Goal: Task Accomplishment & Management: Complete application form

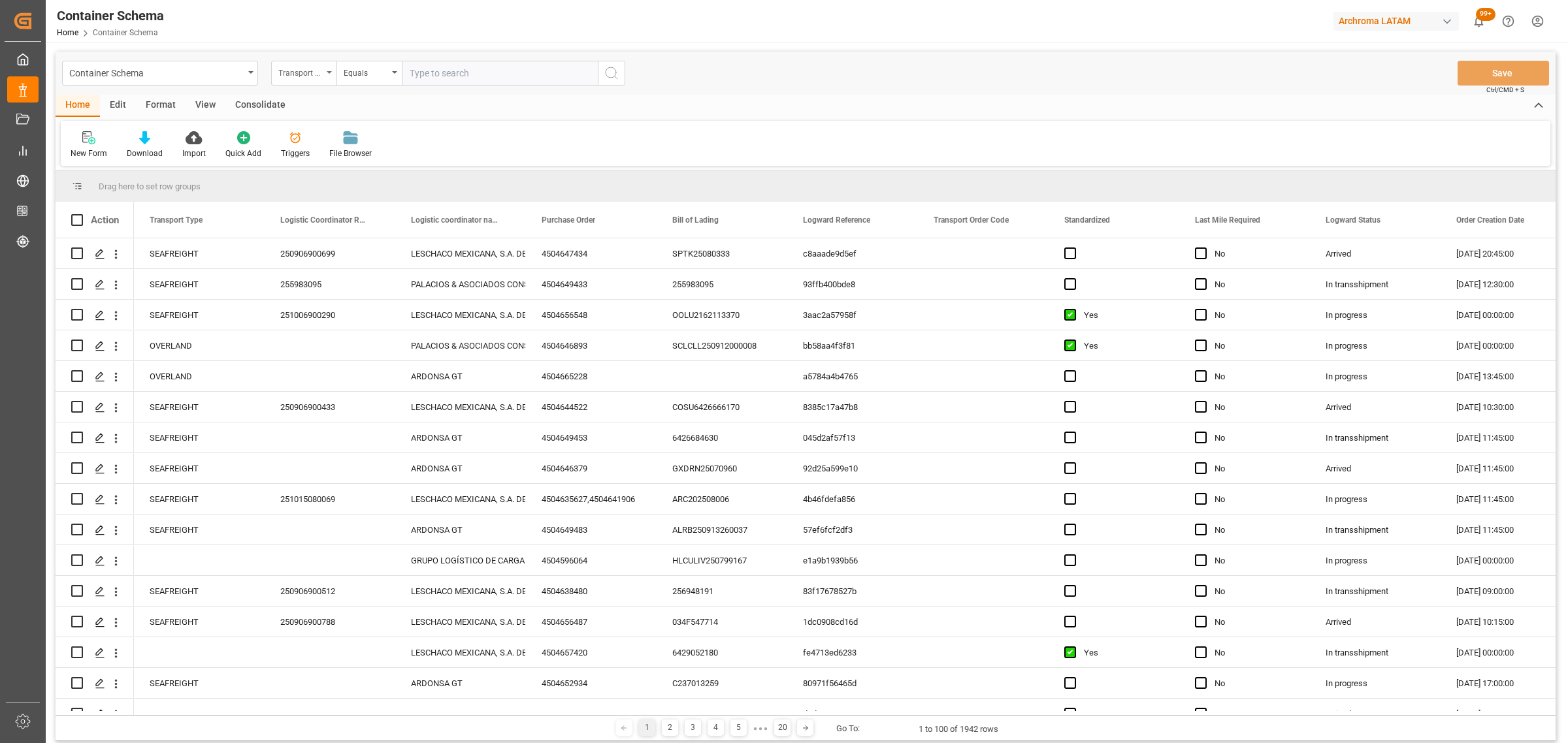
click at [296, 72] on div "Transport Type" at bounding box center [300, 71] width 45 height 15
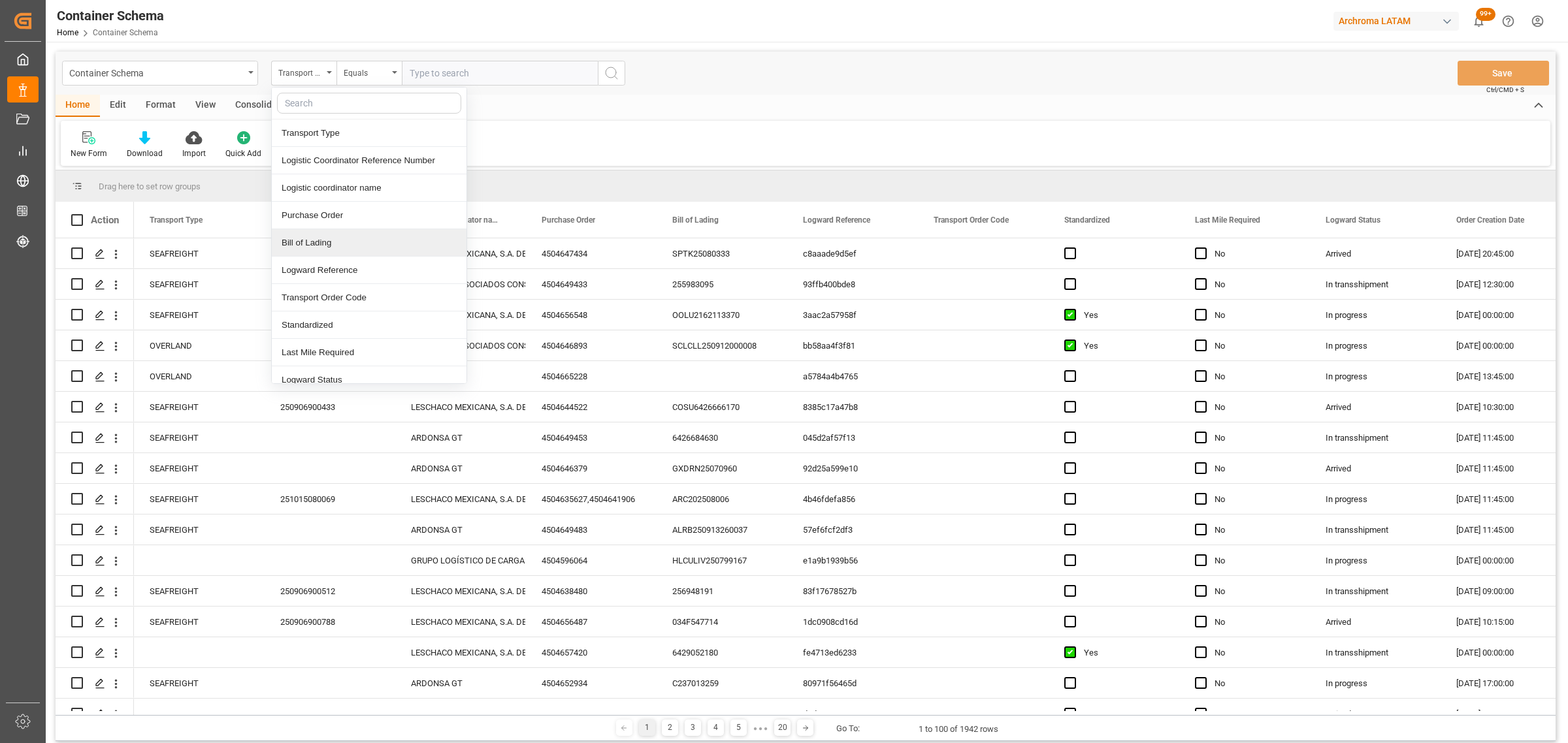
click at [342, 234] on div "Bill of Lading" at bounding box center [369, 243] width 195 height 27
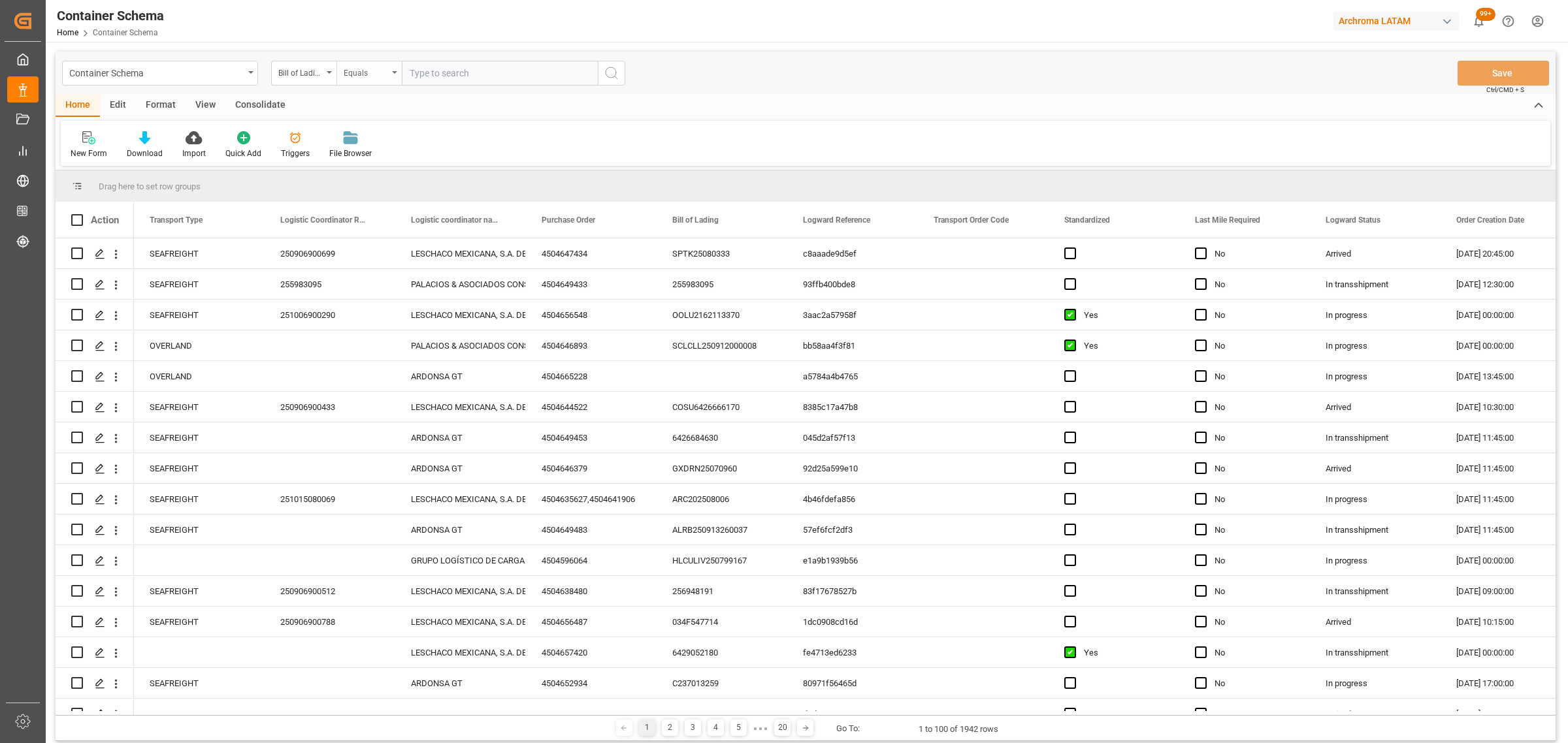
click at [366, 75] on div "Equals" at bounding box center [365, 71] width 45 height 15
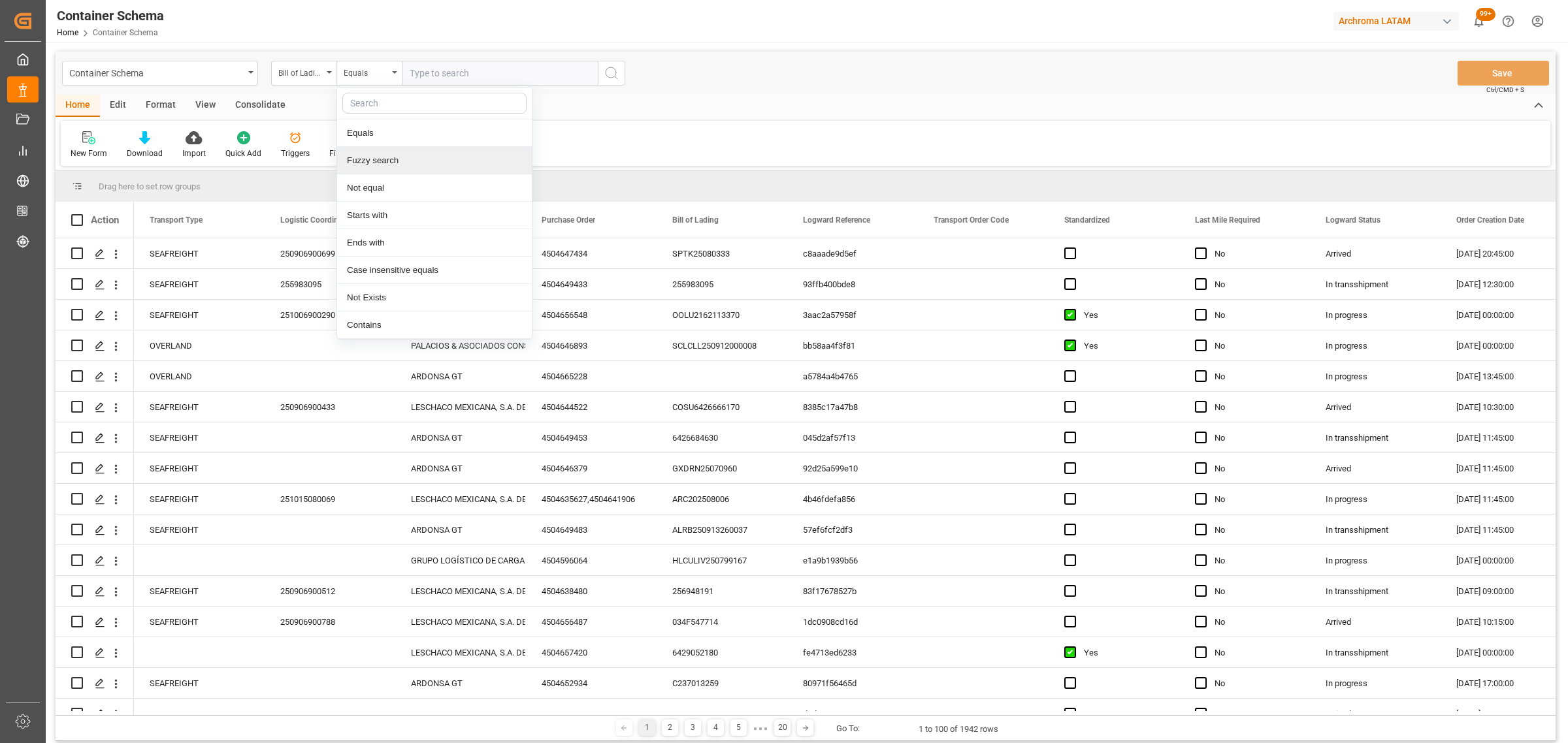
drag, startPoint x: 416, startPoint y: 165, endPoint x: 427, endPoint y: 141, distance: 26.4
click at [418, 164] on div "Fuzzy search" at bounding box center [434, 161] width 195 height 27
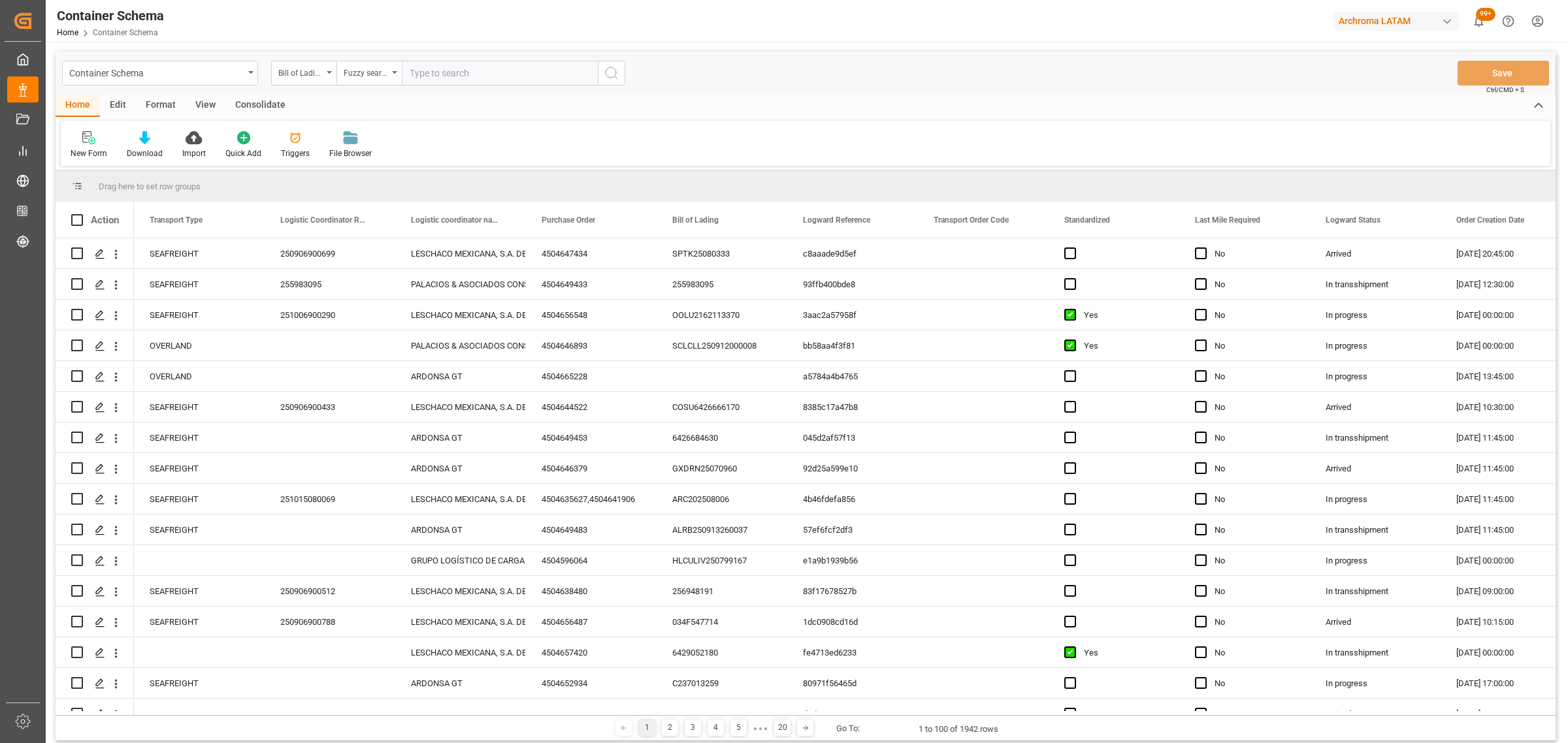
click at [479, 68] on input "text" at bounding box center [500, 73] width 196 height 25
paste input "ALRB250913260030"
type input "ALRB250913260030"
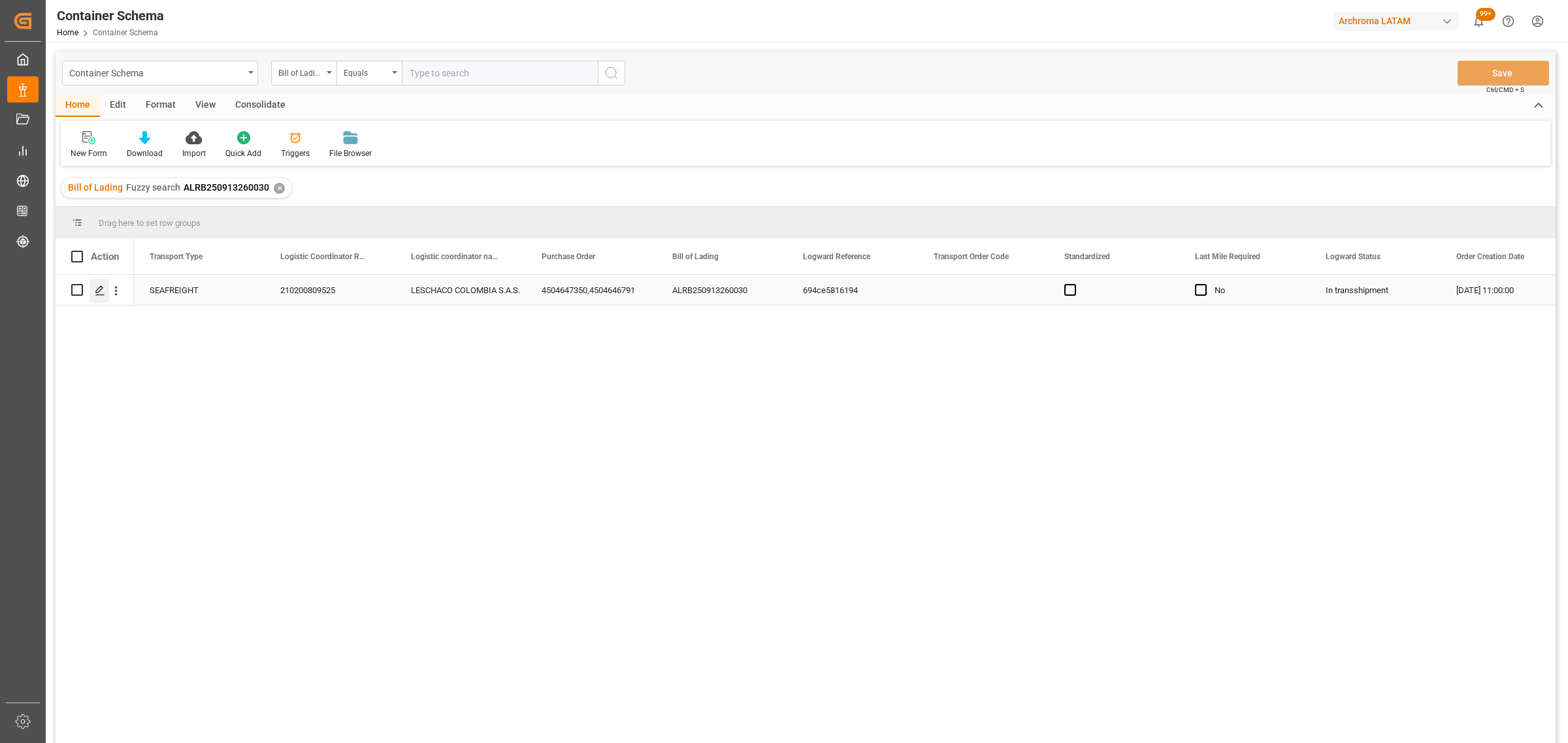
click at [103, 288] on icon "Press SPACE to select this row." at bounding box center [100, 290] width 10 height 10
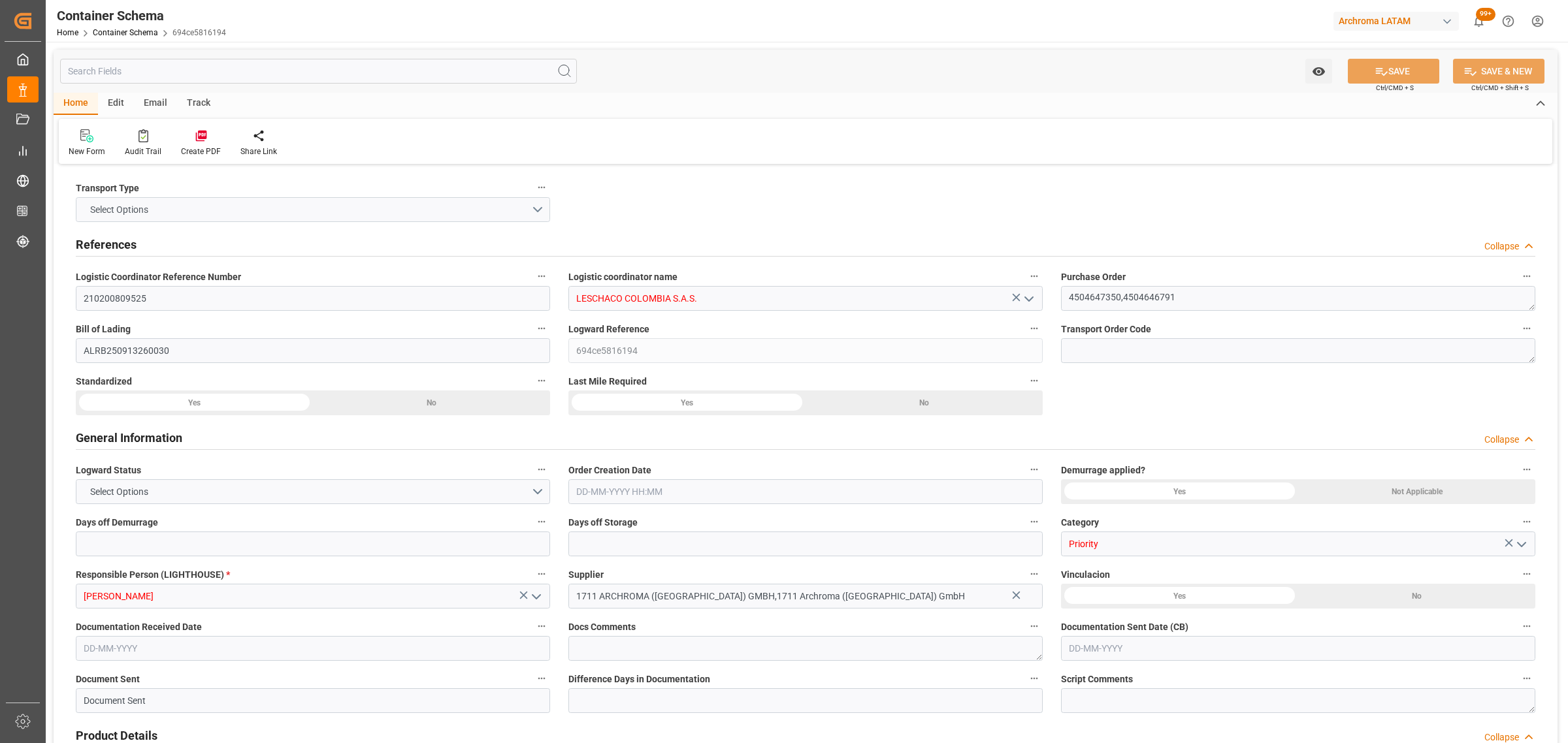
type input "0"
type input "3"
type input "10"
type input "1840"
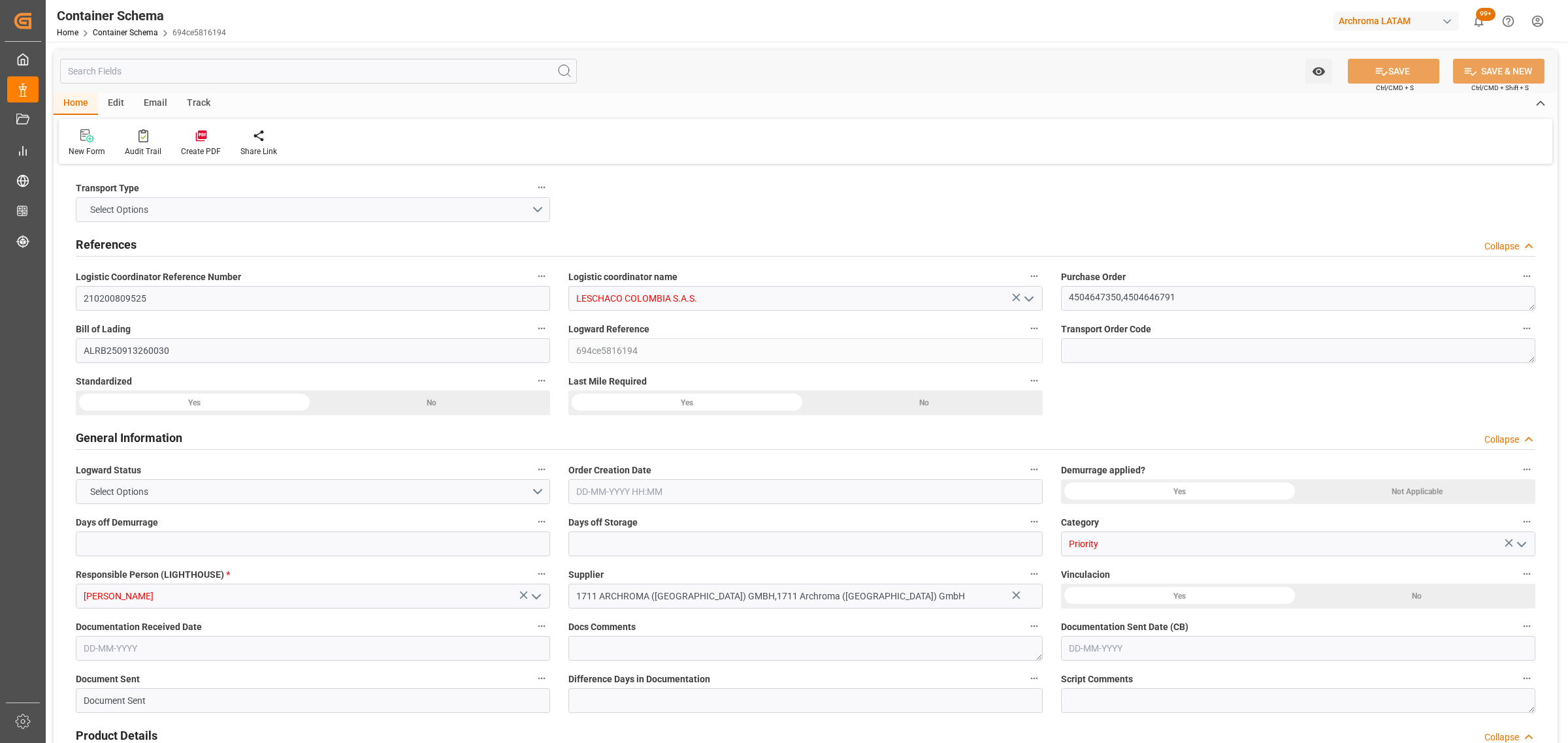
type input "2138877.96"
type input "MSC"
type input "Mediterranean Shipping Company"
type input "DEBRV"
type input "DEBRE"
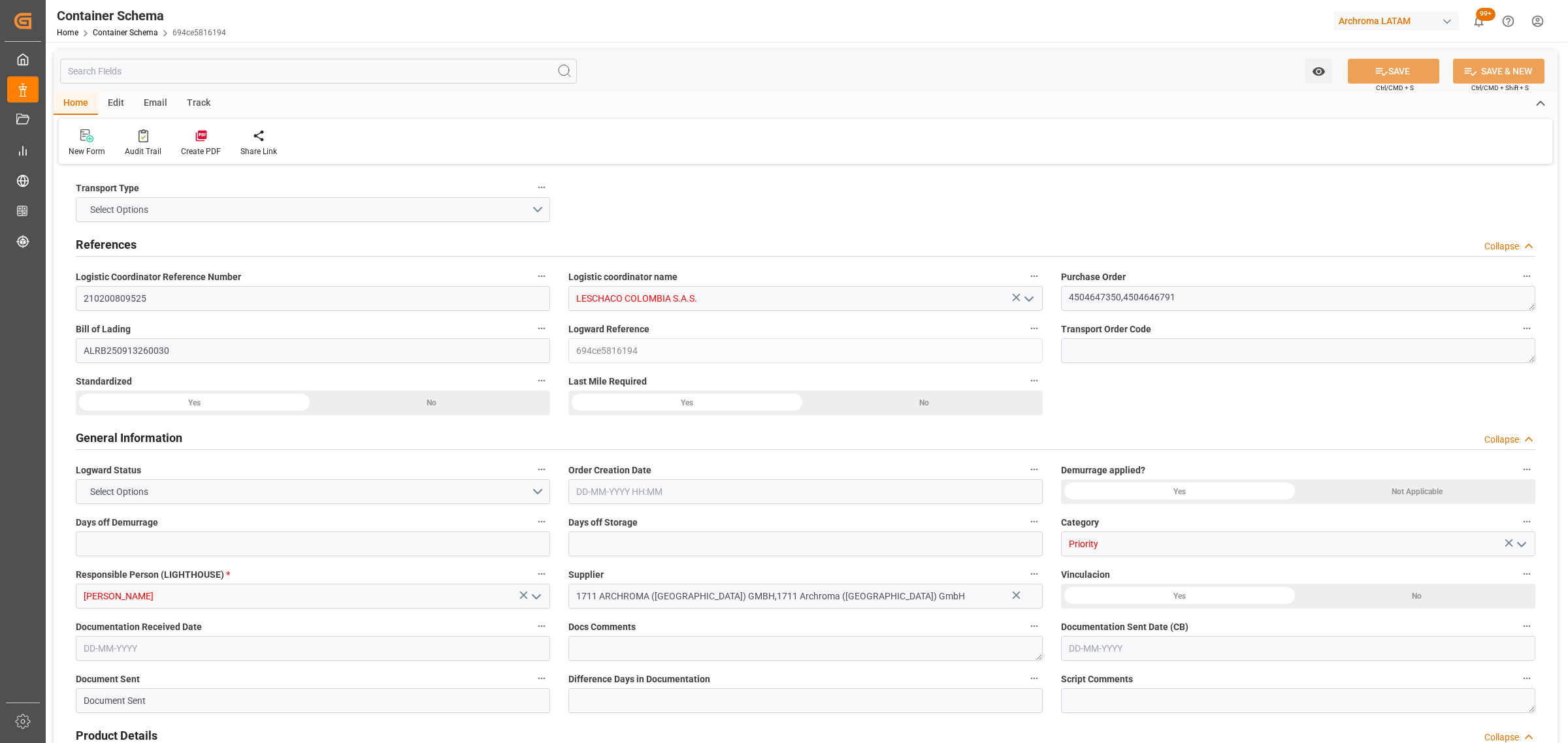
type input "COCTG"
type input "9227314"
type input "9785469"
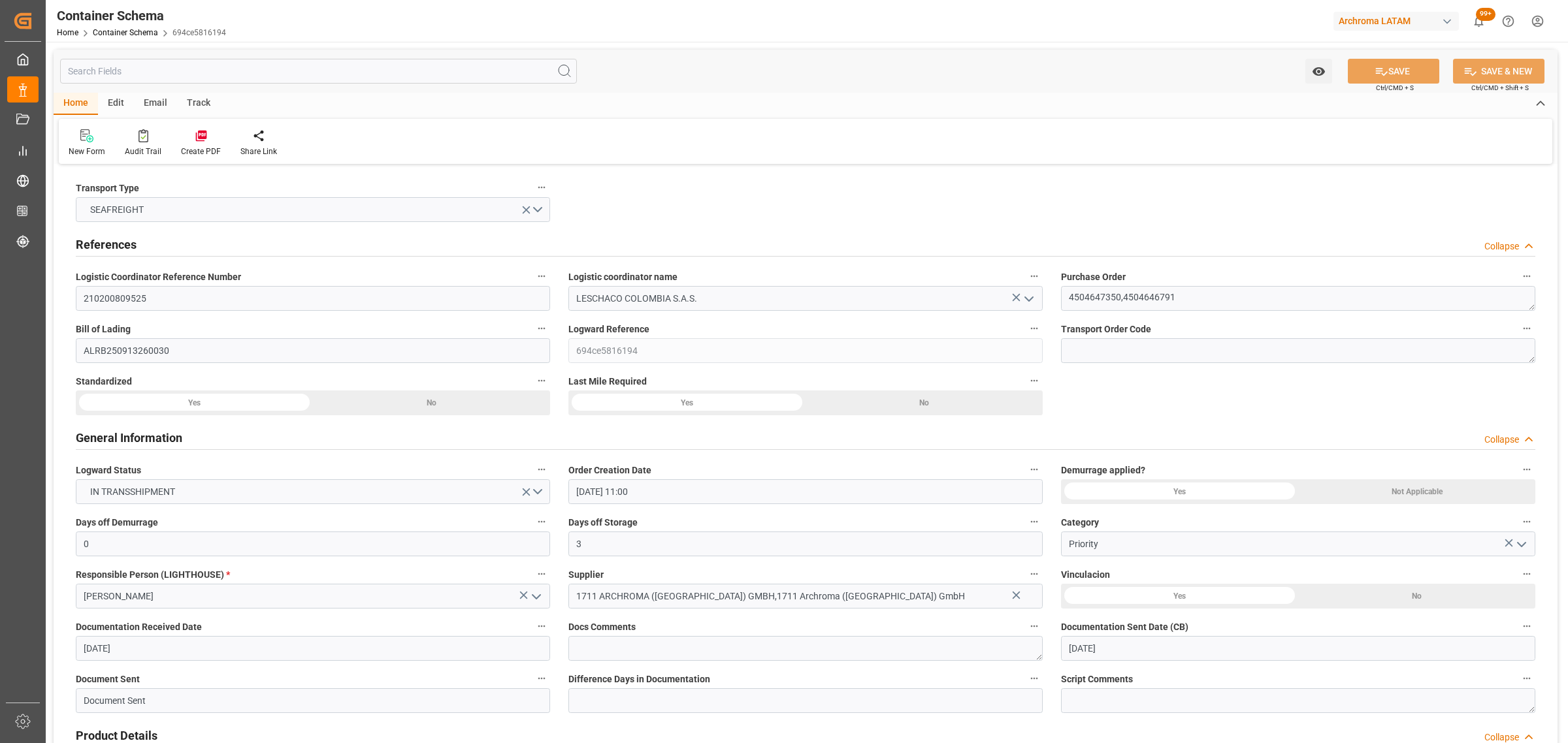
type input "[DATE] 11:00"
type input "[DATE]"
type input "[DATE] 00:00"
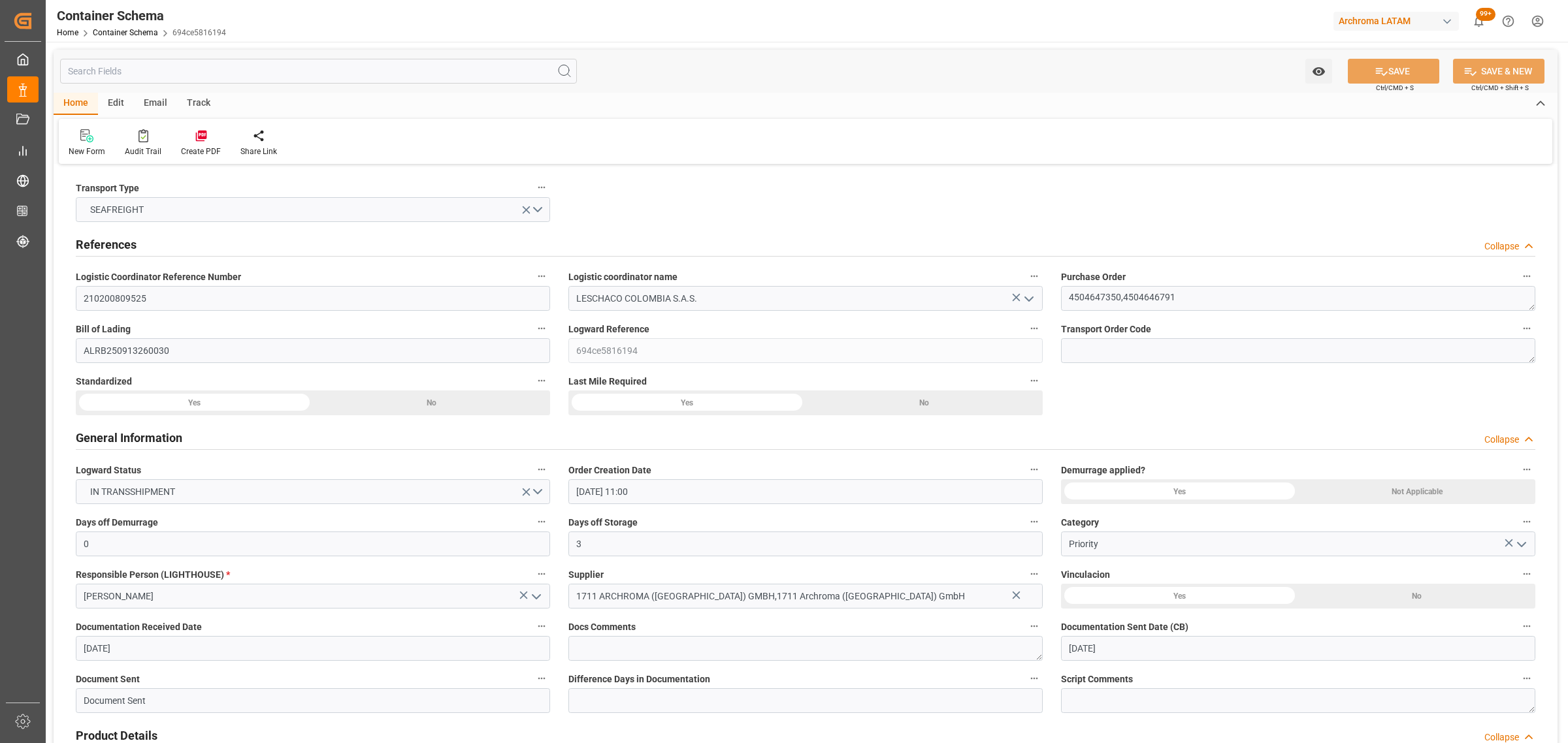
type input "[DATE] 00:00"
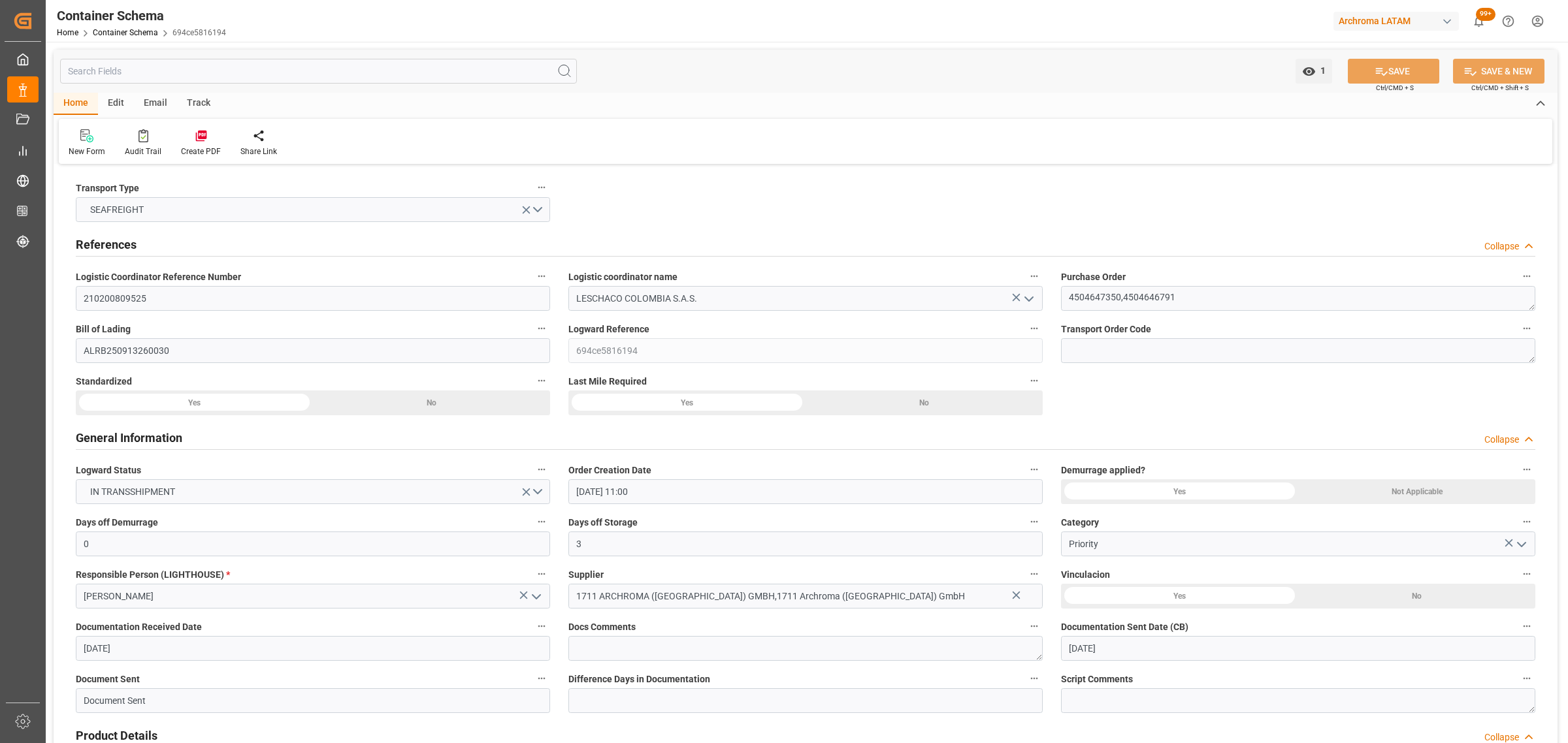
click at [158, 107] on div "Email" at bounding box center [155, 104] width 43 height 22
click at [86, 143] on div "Send Email" at bounding box center [88, 142] width 59 height 28
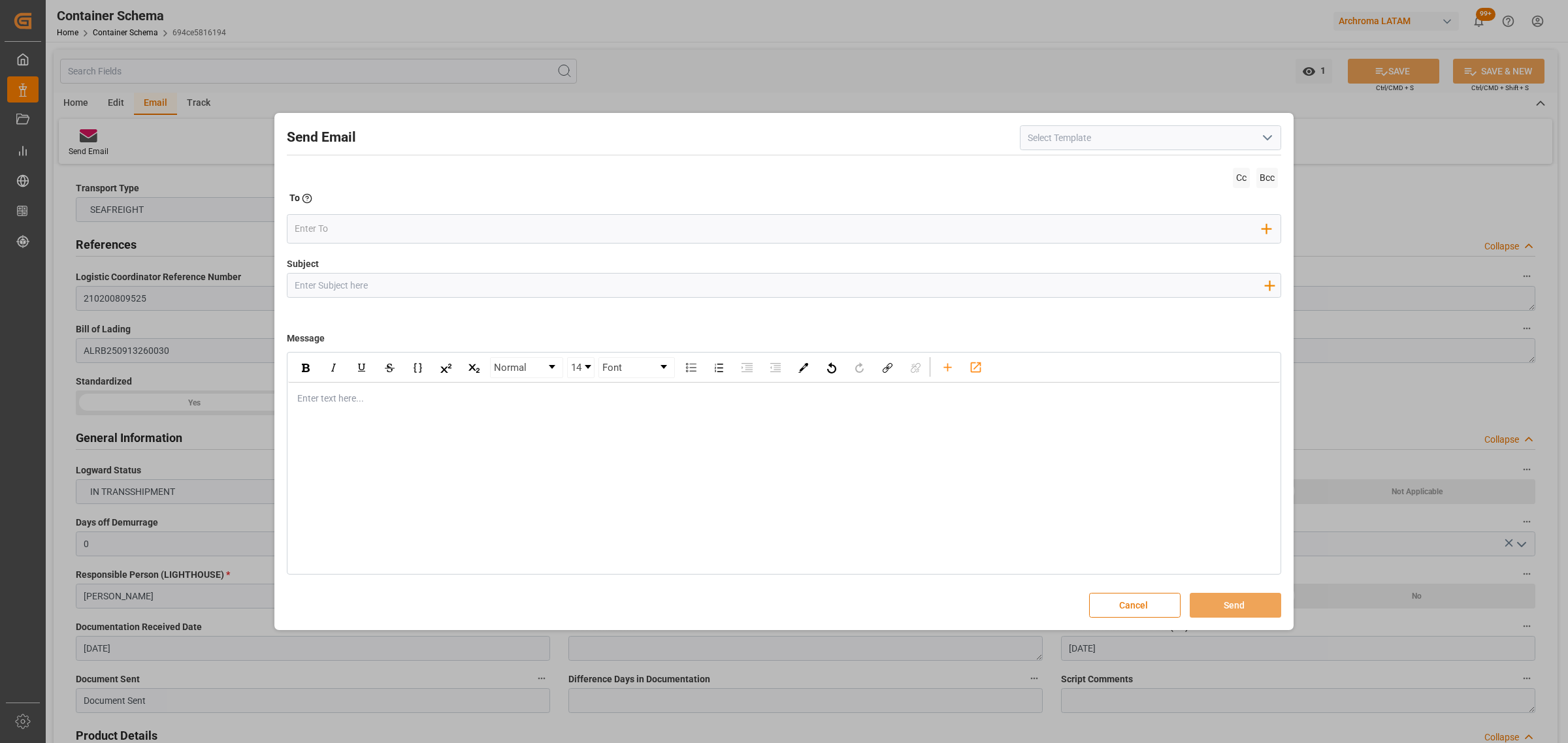
click at [1121, 605] on button "Cancel" at bounding box center [1134, 604] width 91 height 25
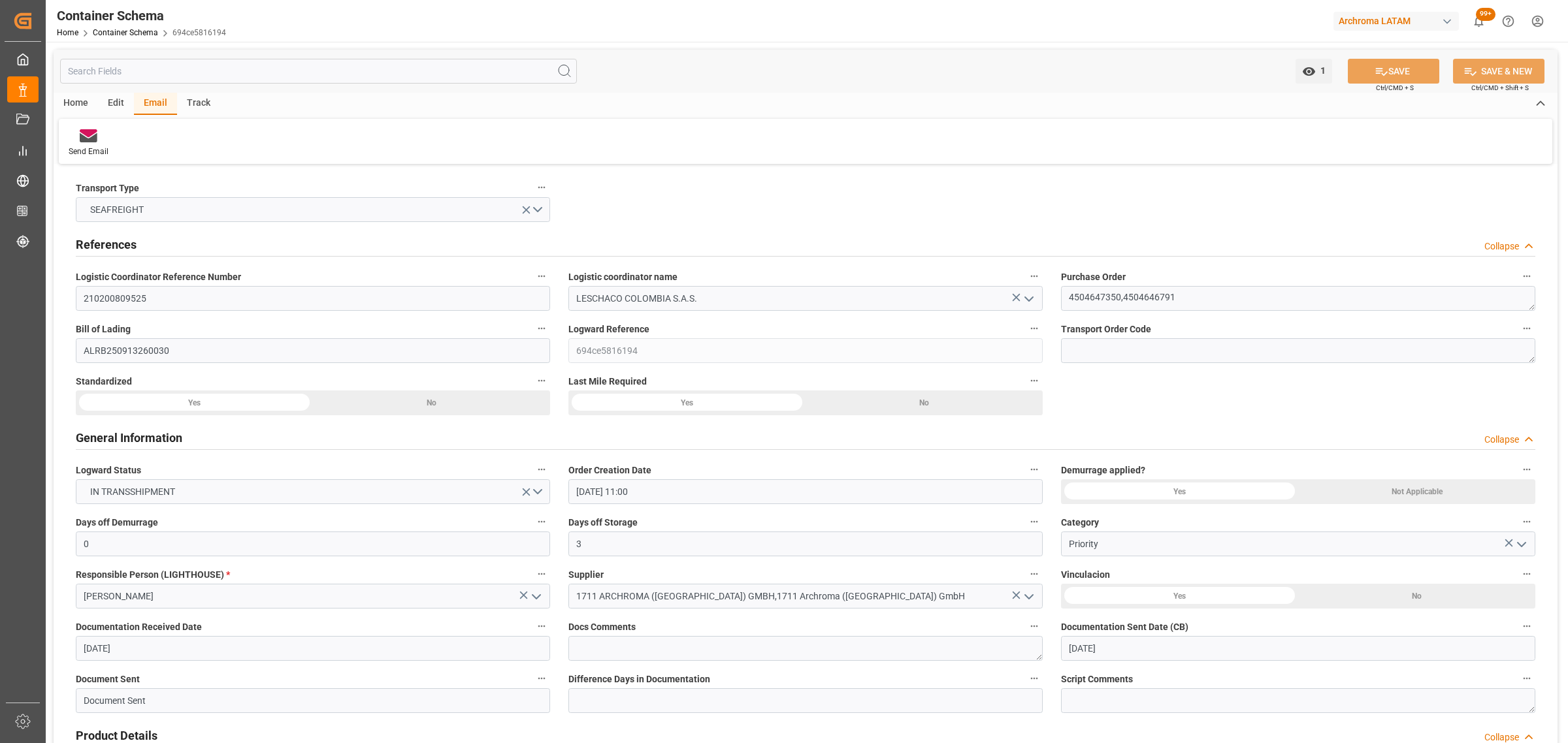
click at [177, 99] on div "Track" at bounding box center [198, 104] width 43 height 22
drag, startPoint x: 108, startPoint y: 137, endPoint x: 104, endPoint y: 147, distance: 10.8
click at [104, 147] on div "Tracking" at bounding box center [83, 142] width 50 height 28
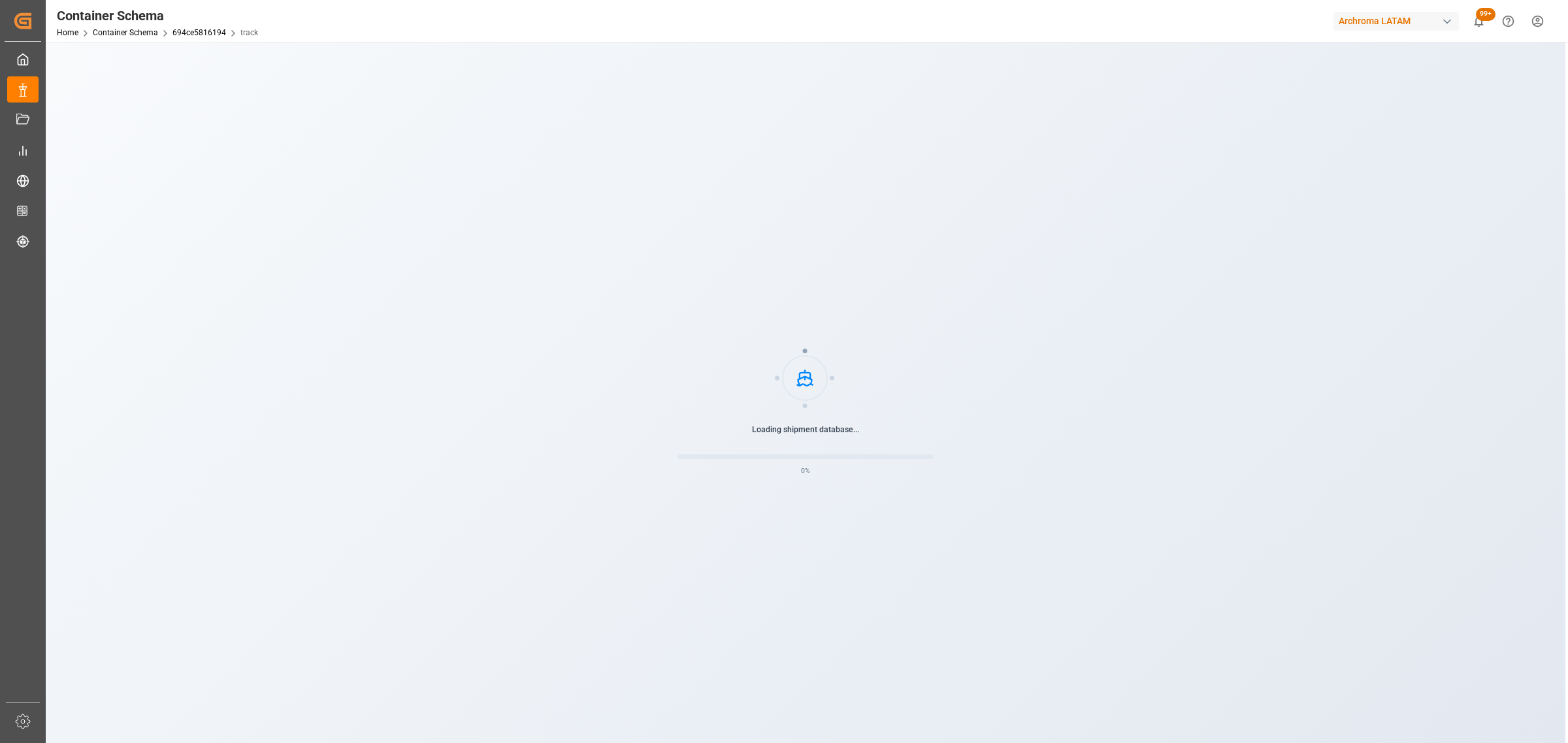
drag, startPoint x: 104, startPoint y: 147, endPoint x: 112, endPoint y: 148, distance: 8.1
click at [100, 148] on div "Loading shipment database... 0 %" at bounding box center [805, 413] width 1520 height 743
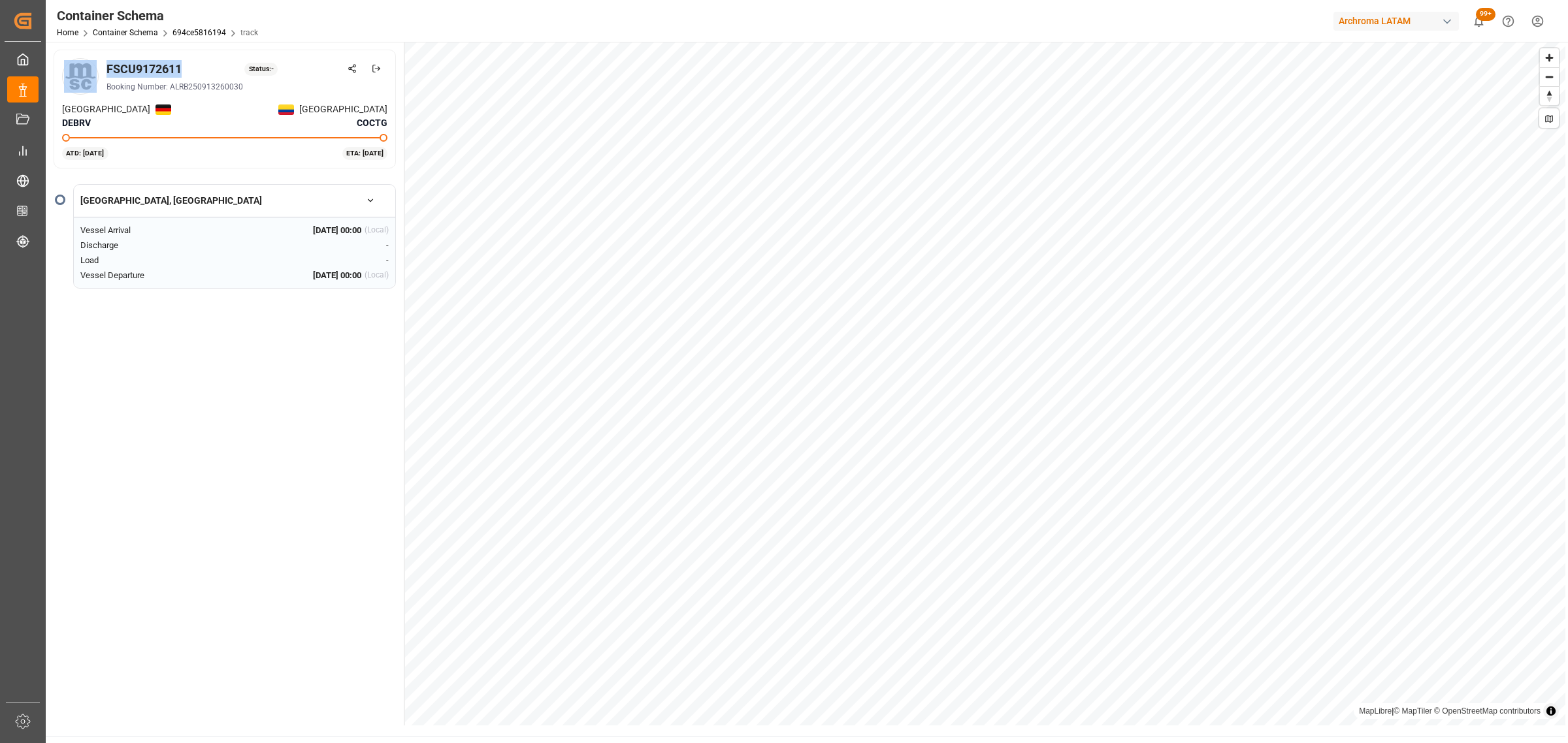
drag, startPoint x: 188, startPoint y: 70, endPoint x: 95, endPoint y: 72, distance: 93.0
click at [95, 72] on div "FSCU9172611 Status: - Booking Number: ALRB250913260030" at bounding box center [225, 77] width 325 height 37
copy div "FSCU9172611"
click at [149, 33] on link "Container Schema" at bounding box center [126, 33] width 66 height 9
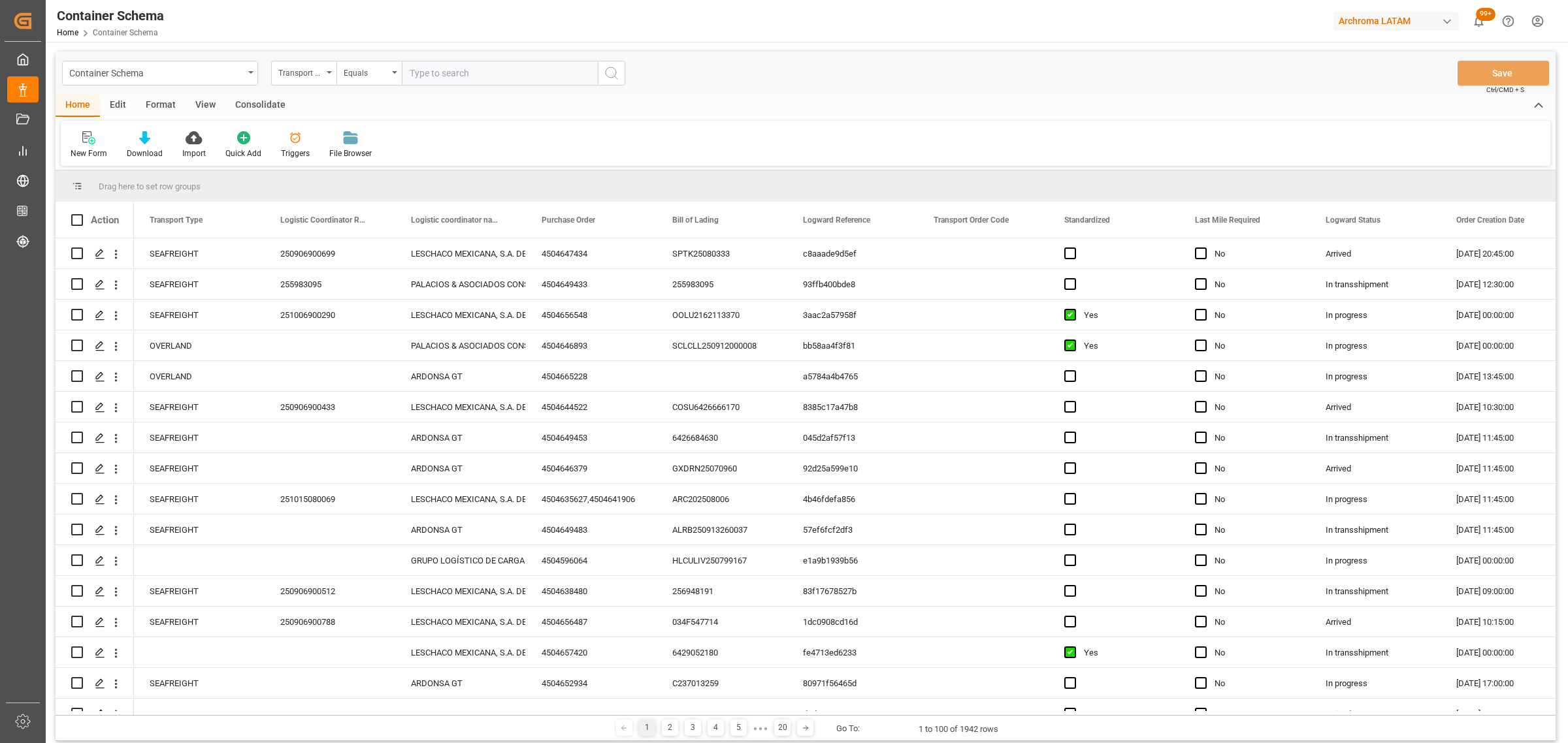
click at [334, 70] on div "Transport Type" at bounding box center [304, 73] width 66 height 25
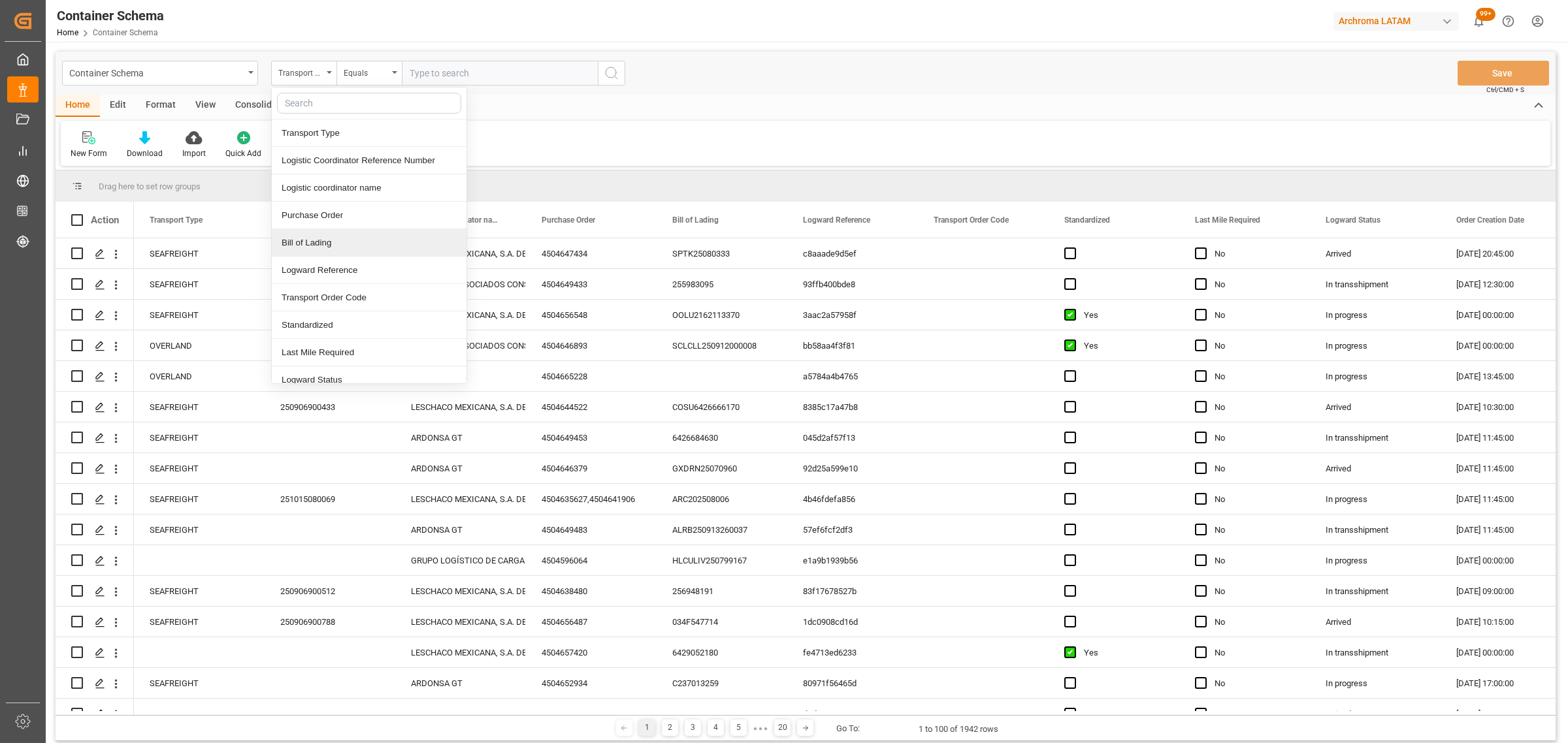
drag, startPoint x: 325, startPoint y: 249, endPoint x: 347, endPoint y: 164, distance: 87.8
click at [327, 243] on div "Bill of Lading" at bounding box center [369, 243] width 195 height 27
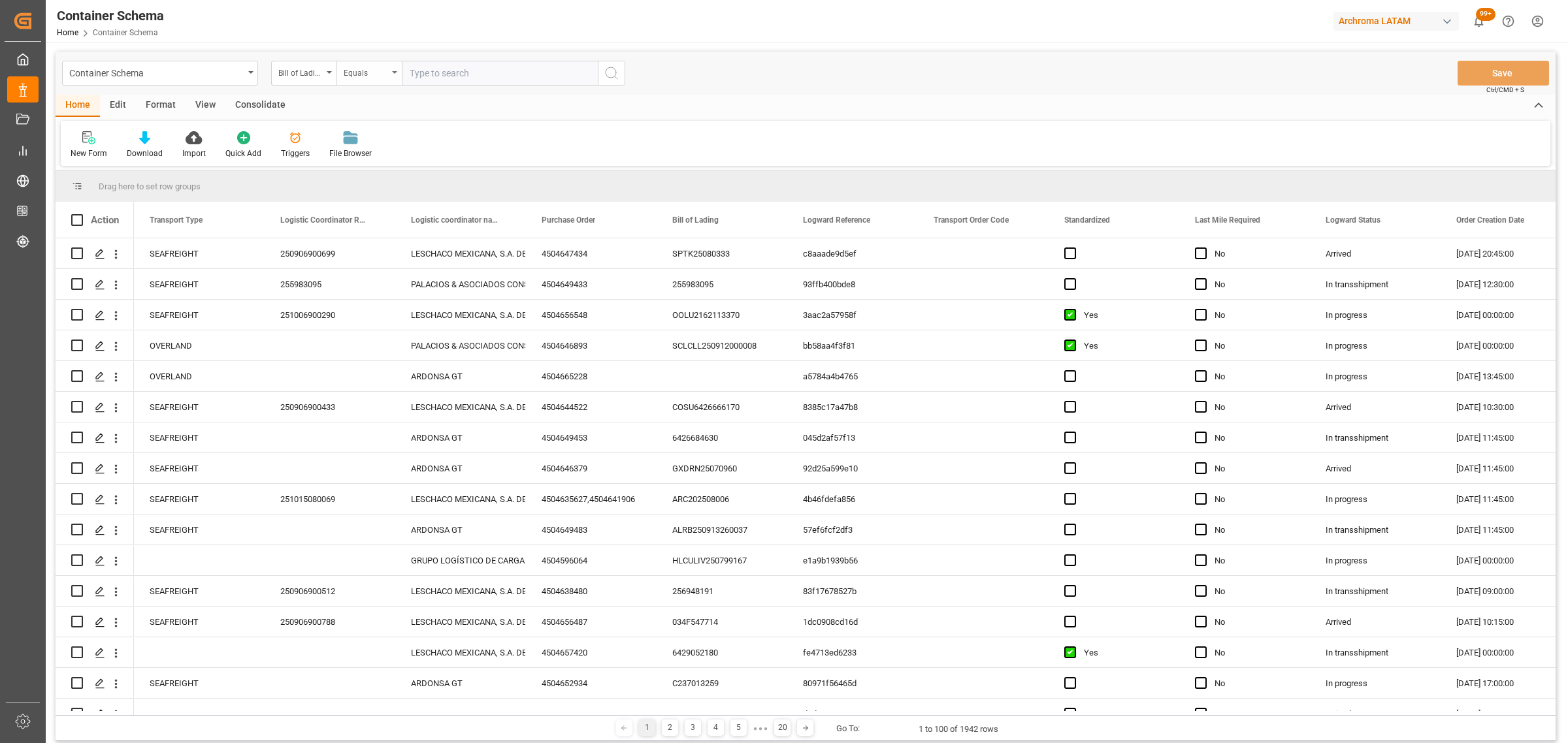
click at [367, 67] on div "Equals" at bounding box center [365, 71] width 45 height 15
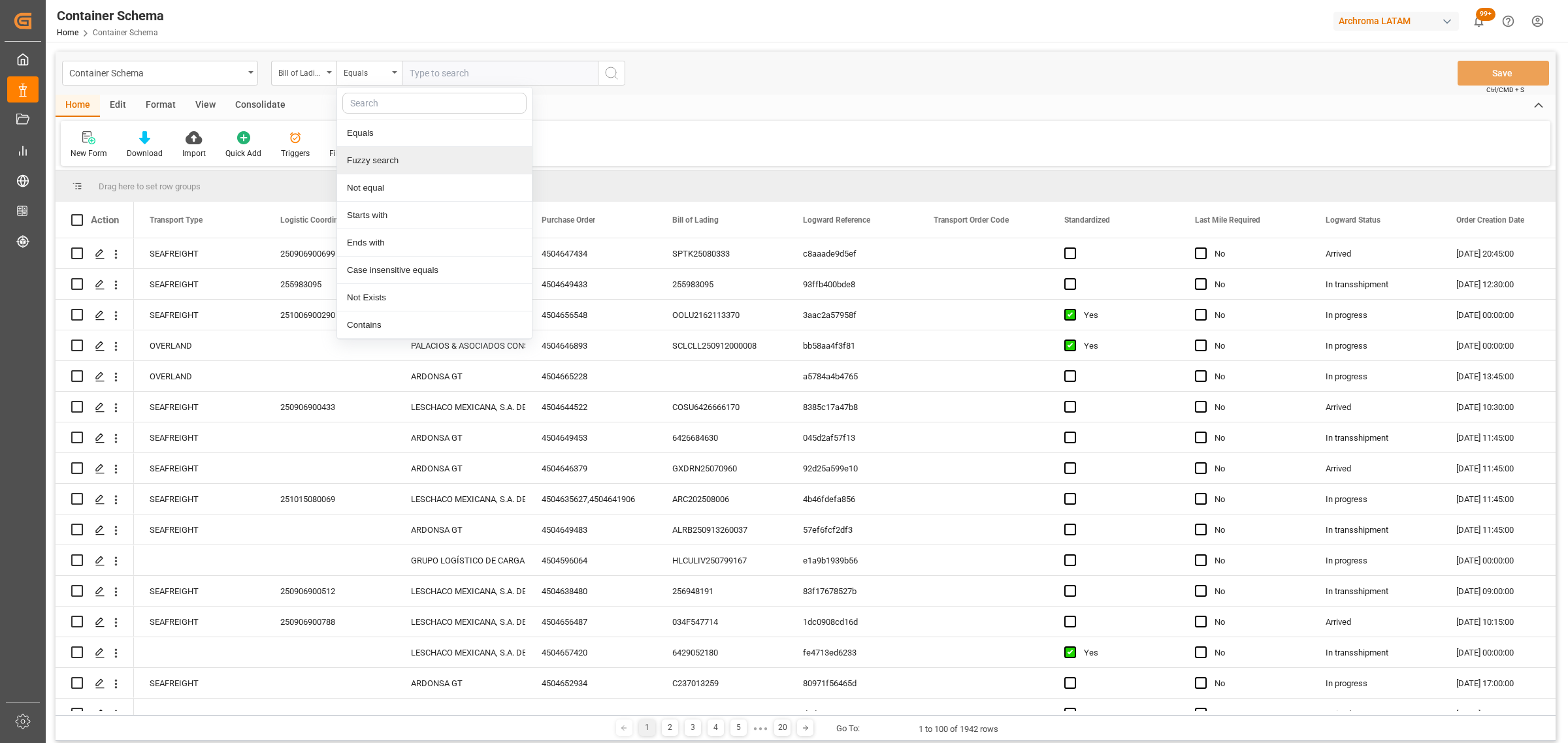
drag, startPoint x: 396, startPoint y: 163, endPoint x: 445, endPoint y: 96, distance: 83.0
click at [397, 162] on div "Fuzzy search" at bounding box center [434, 161] width 195 height 27
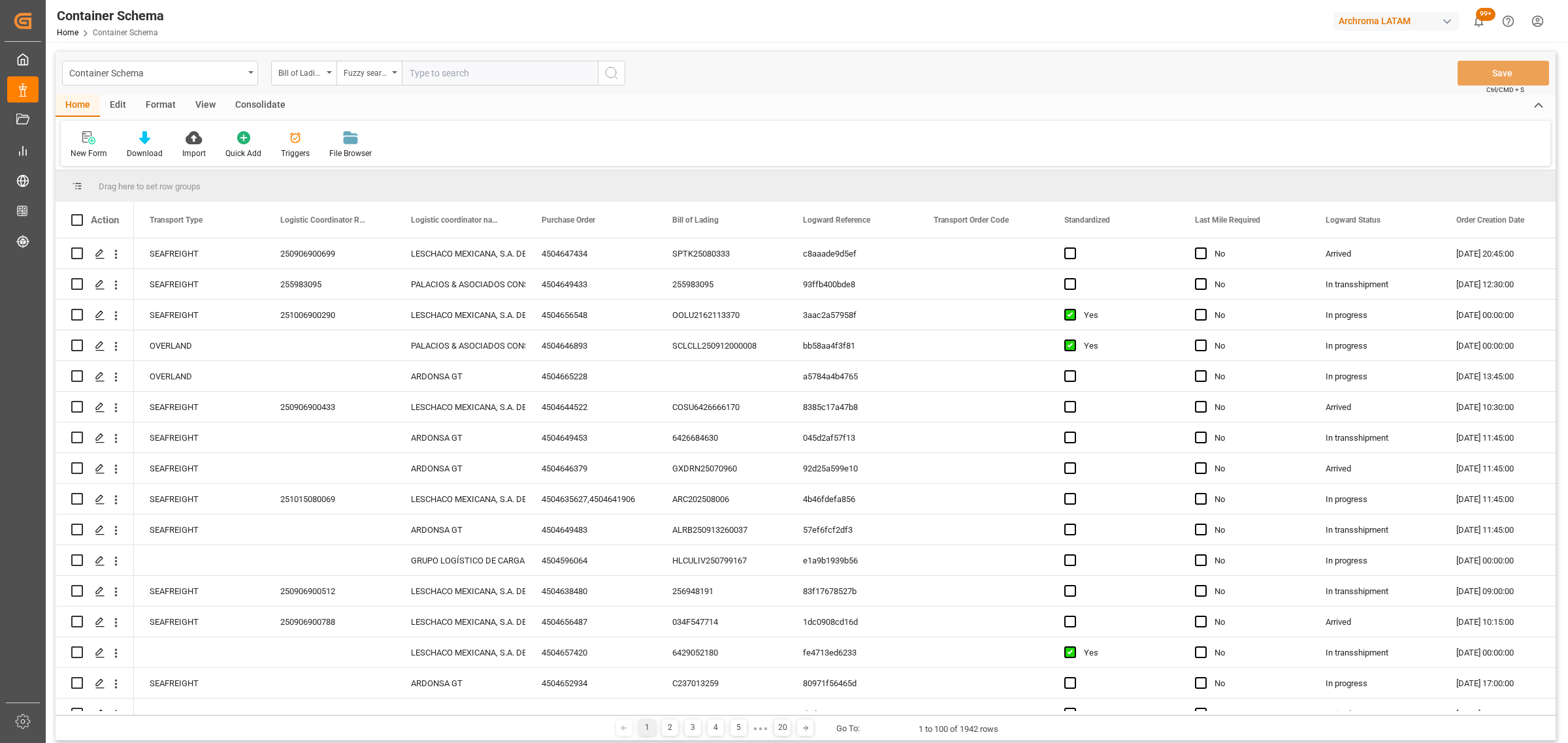
click at [458, 72] on input "text" at bounding box center [500, 73] width 196 height 25
paste input "HLCUBO12506BWZB9"
type input "HLCUBO12506BWZB9"
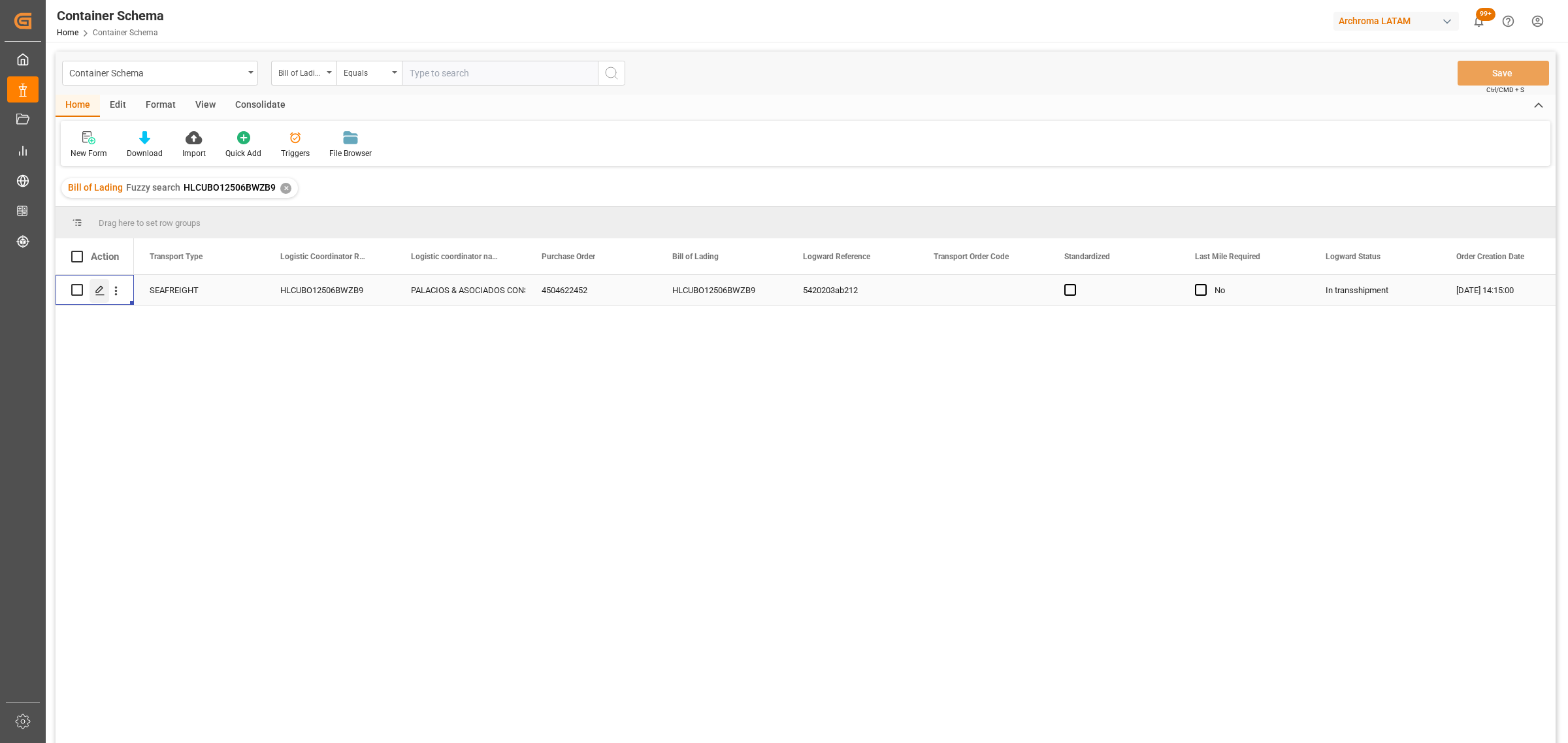
click at [95, 292] on icon "Press SPACE to select this row." at bounding box center [100, 290] width 10 height 10
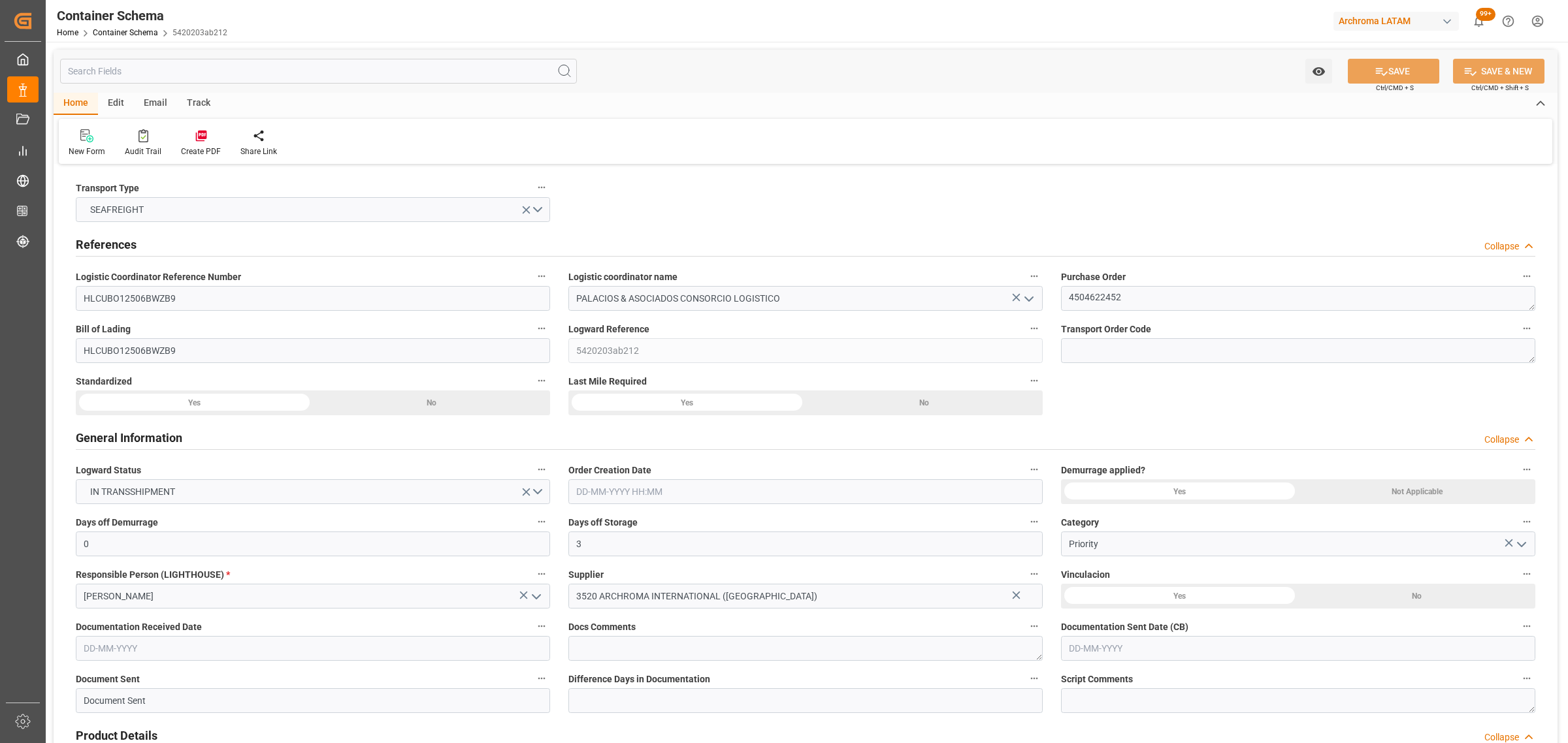
type input "0"
type input "3"
type input "18"
type input "5200"
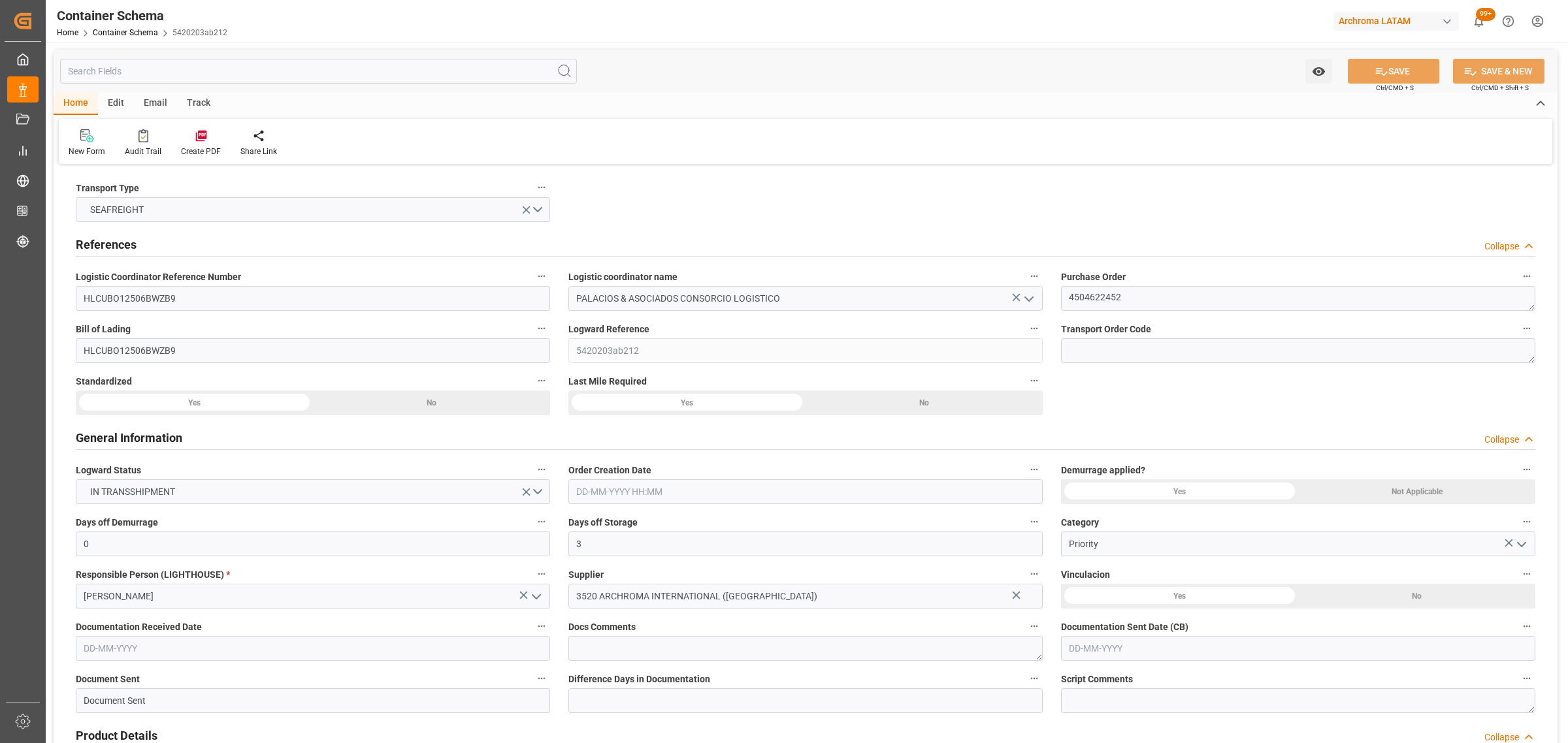
type input "5823.6"
type input "[PERSON_NAME]"
type input "Hapag Lloyd Aktiengesellschaft"
type input "INMUN"
type input "PECLL"
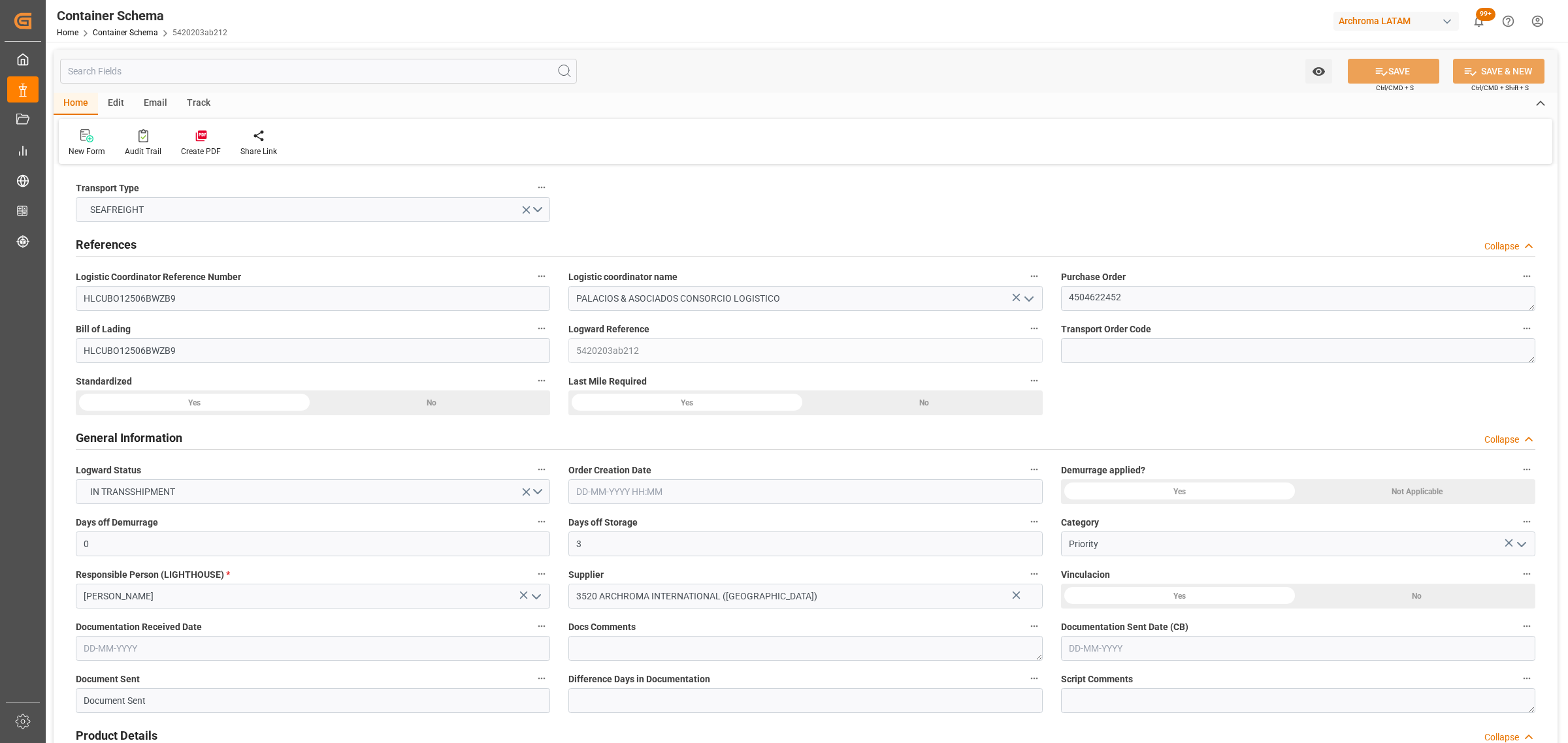
type input "PECLL"
type input "9936408"
type input "[DATE] 14:15"
type input "[DATE]"
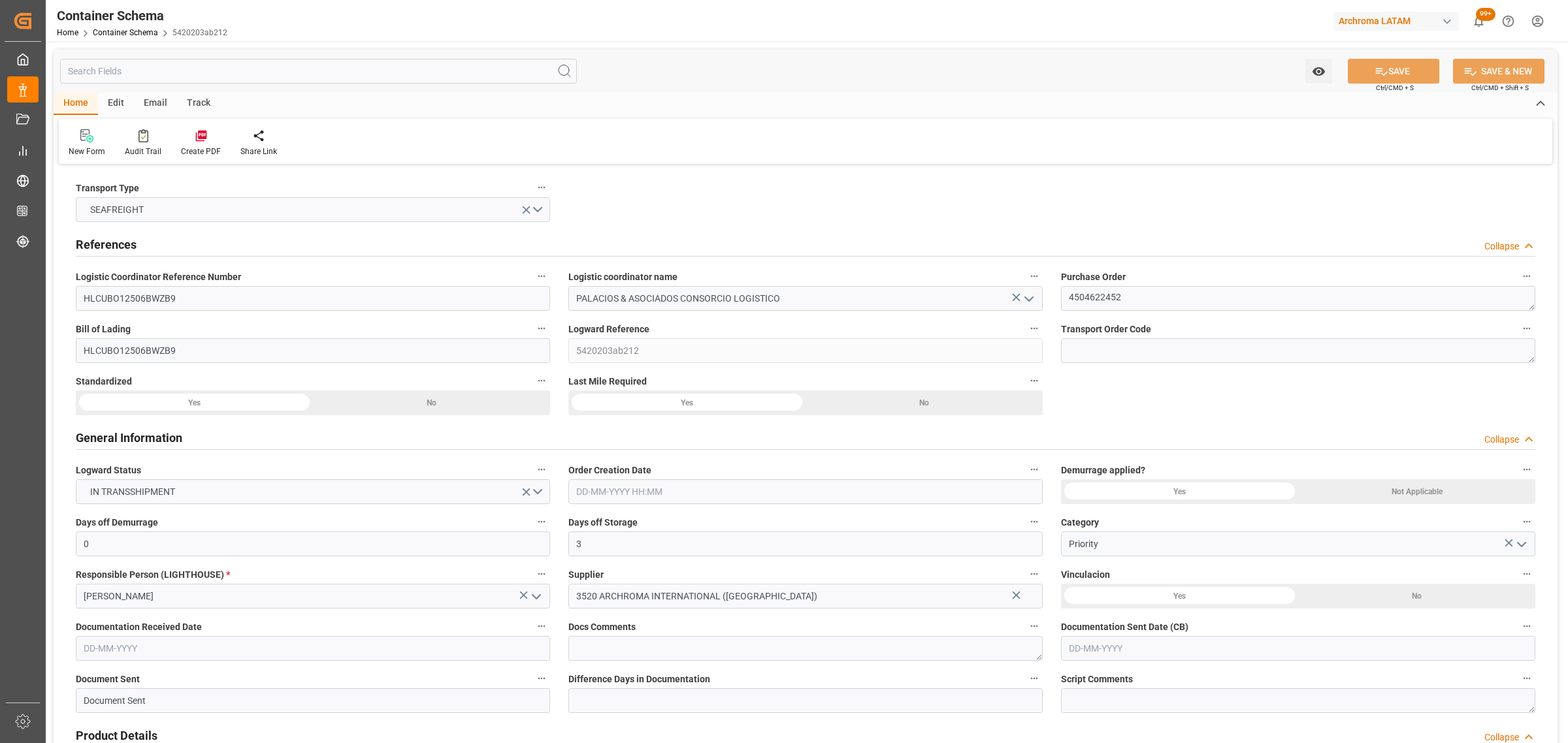
type input "[DATE]"
type input "[DATE] 00:00"
type input "[DATE] 21:00"
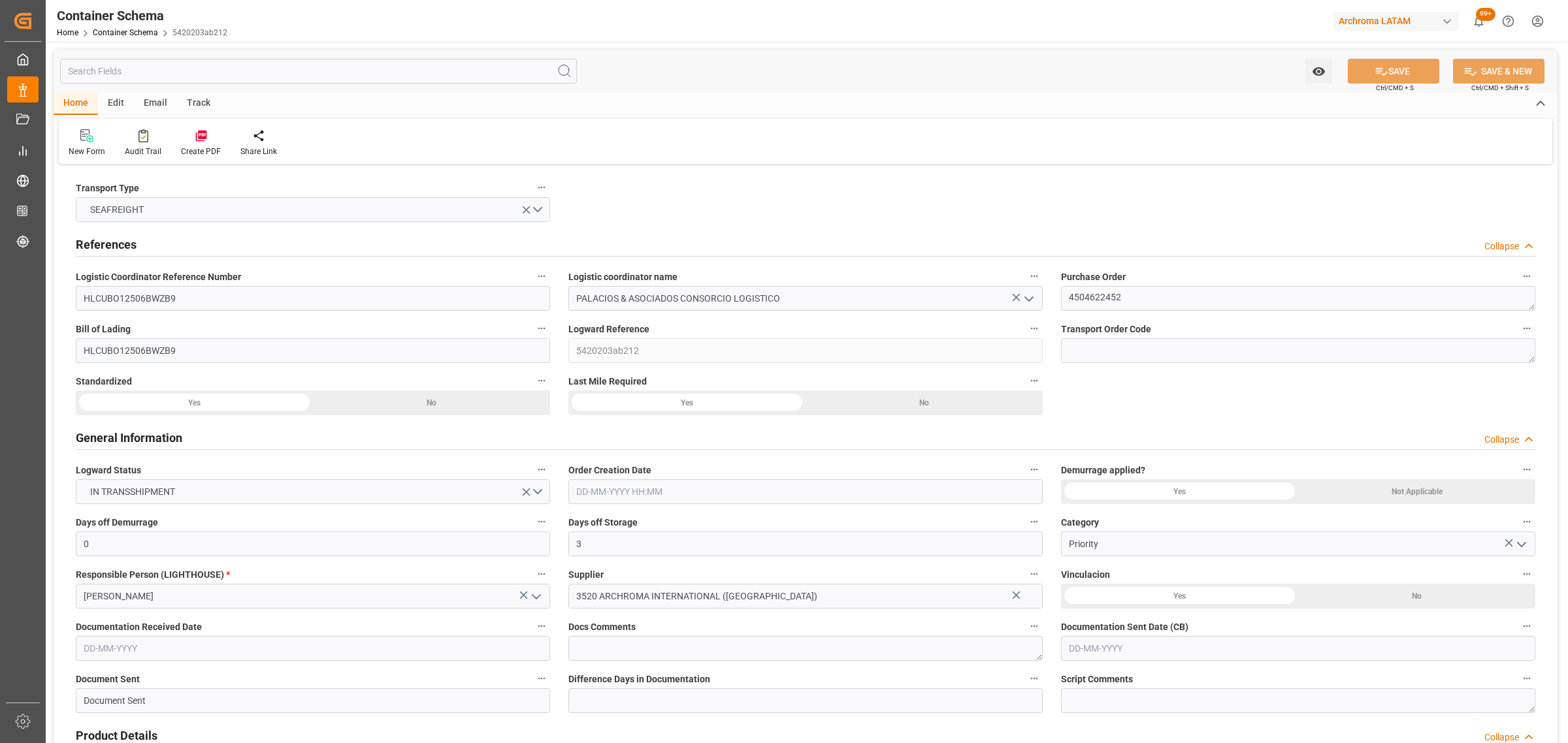
type input "[DATE] 00:00"
type input "[DATE] 14:00"
type input "[DATE] 00:00"
type input "[DATE] 14:00"
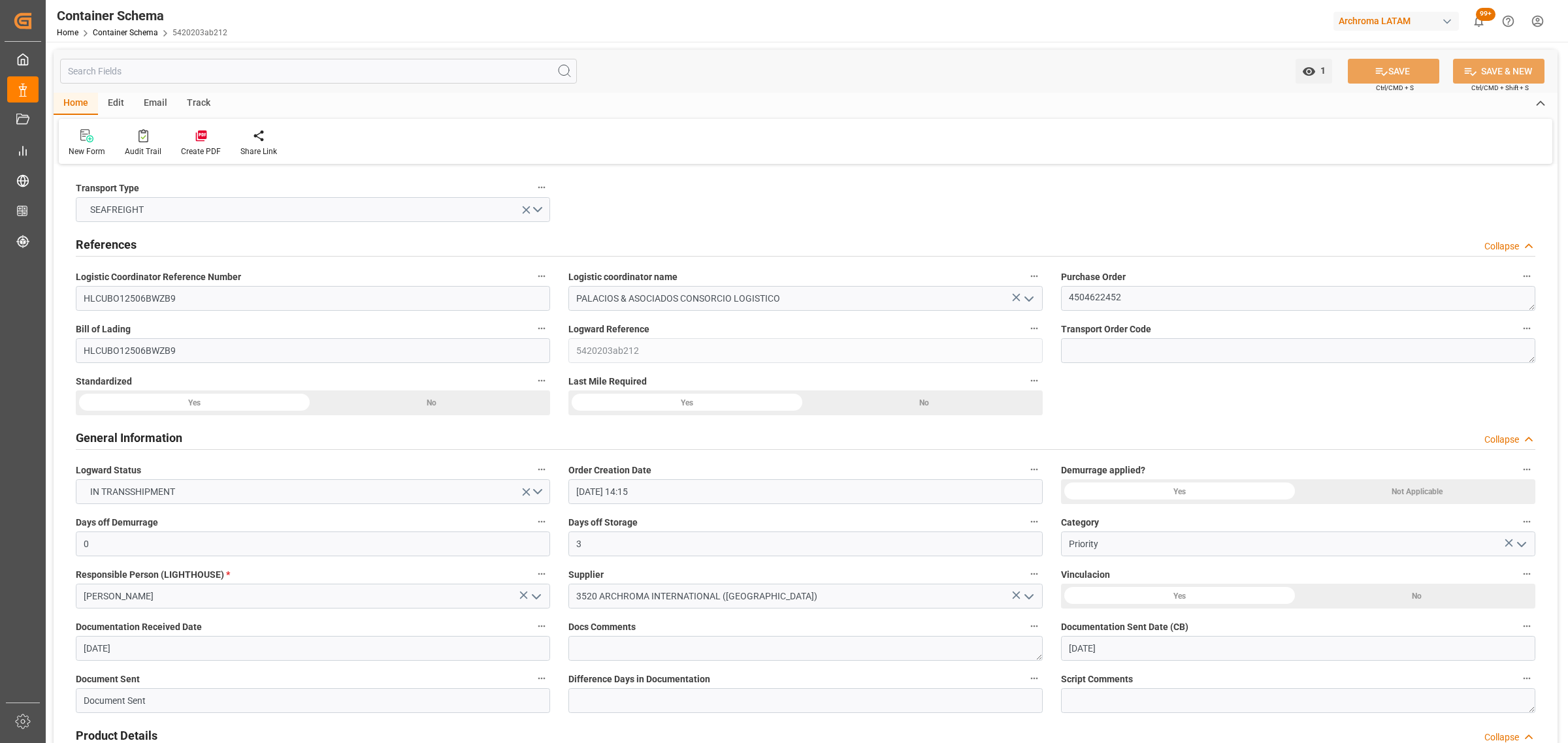
click at [201, 105] on div "Track" at bounding box center [198, 104] width 43 height 22
click at [93, 149] on div "Tracking" at bounding box center [84, 152] width 31 height 12
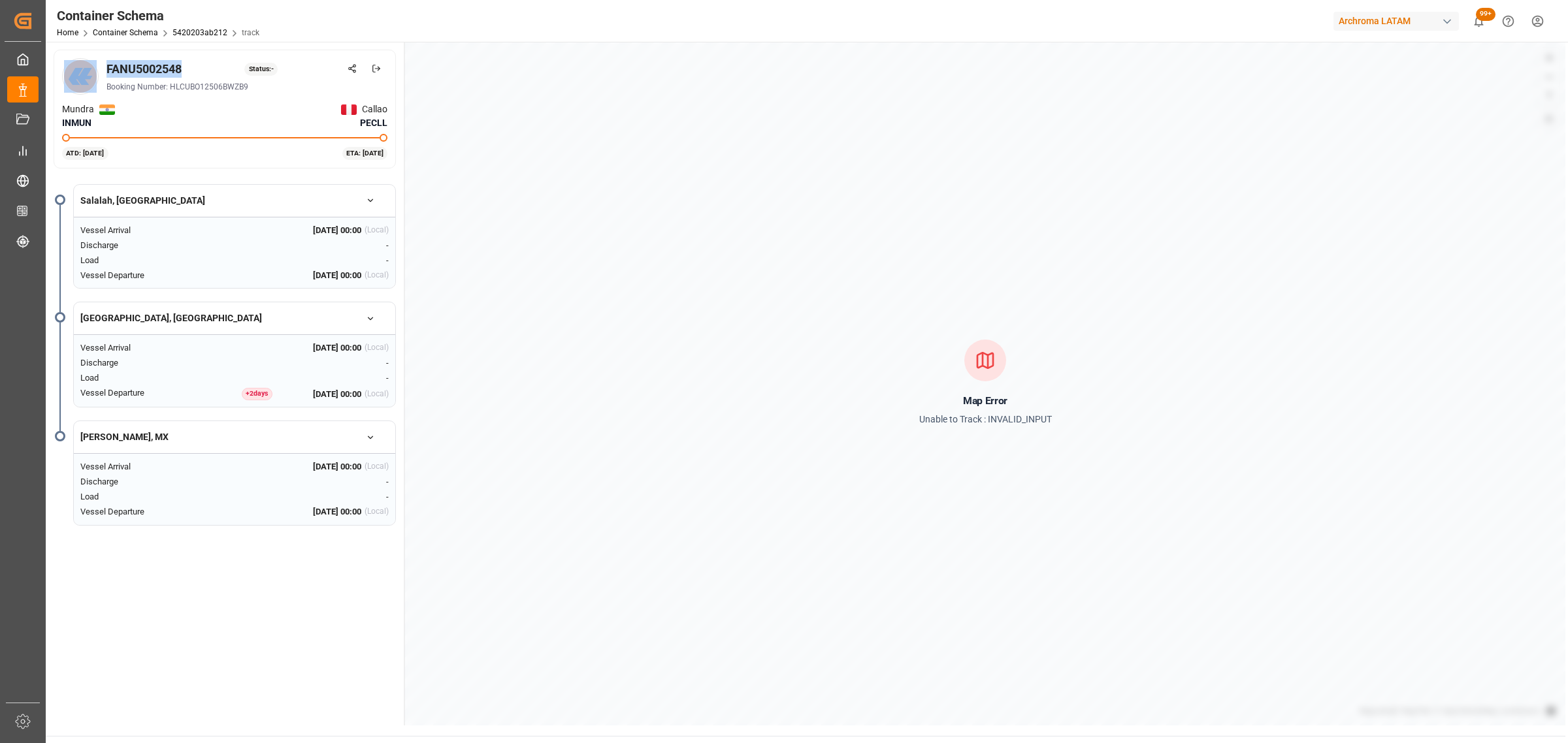
drag, startPoint x: 184, startPoint y: 67, endPoint x: 100, endPoint y: 72, distance: 84.1
click at [93, 75] on div "FANU5002548 Status: - Booking Number: HLCUBO12506BWZB9" at bounding box center [225, 77] width 325 height 37
copy div "FANU5002548"
click at [142, 26] on div "Home Container Schema 5420203ab212 track" at bounding box center [158, 32] width 203 height 14
click at [134, 33] on link "Container Schema" at bounding box center [126, 33] width 66 height 9
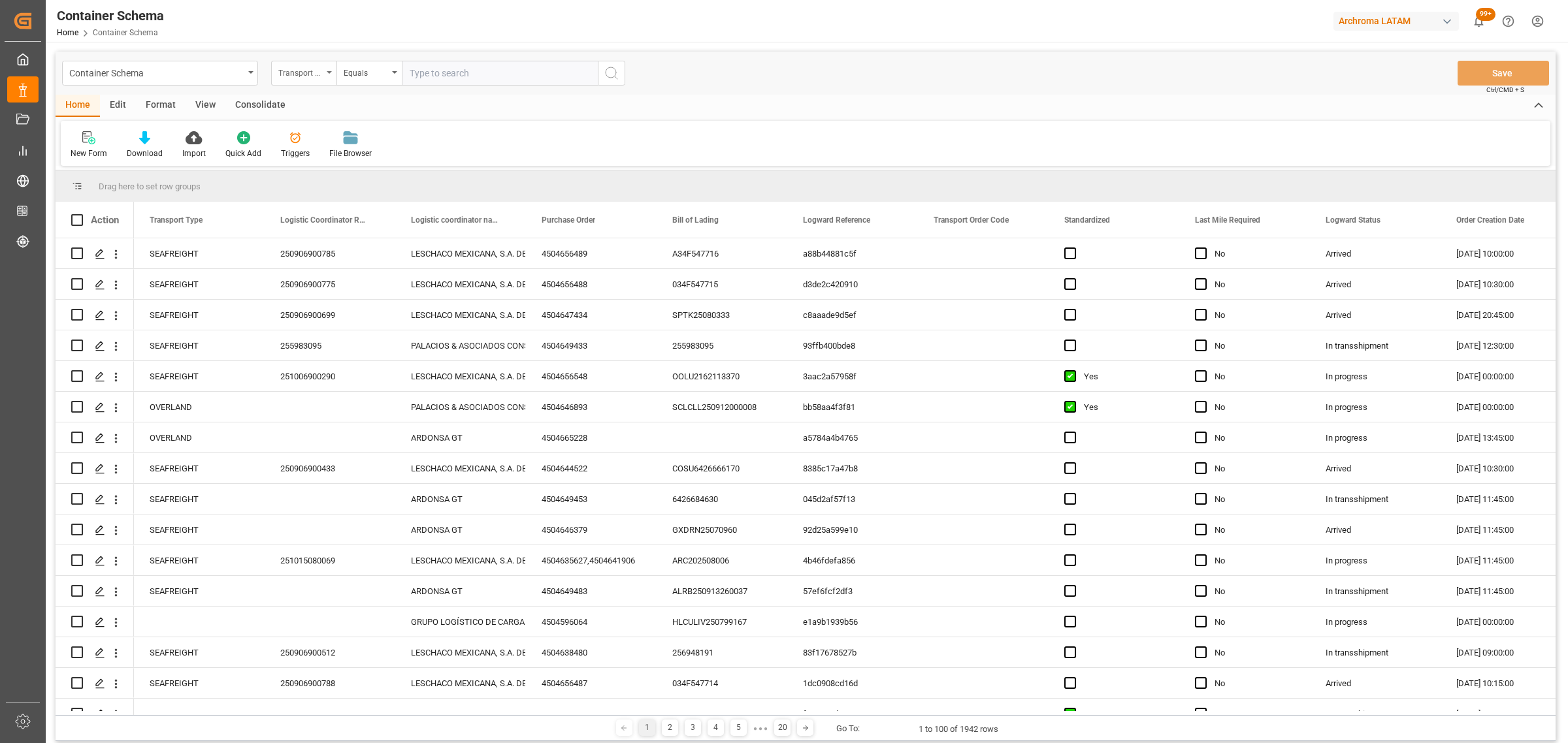
click at [323, 75] on div "Transport Type" at bounding box center [304, 73] width 66 height 25
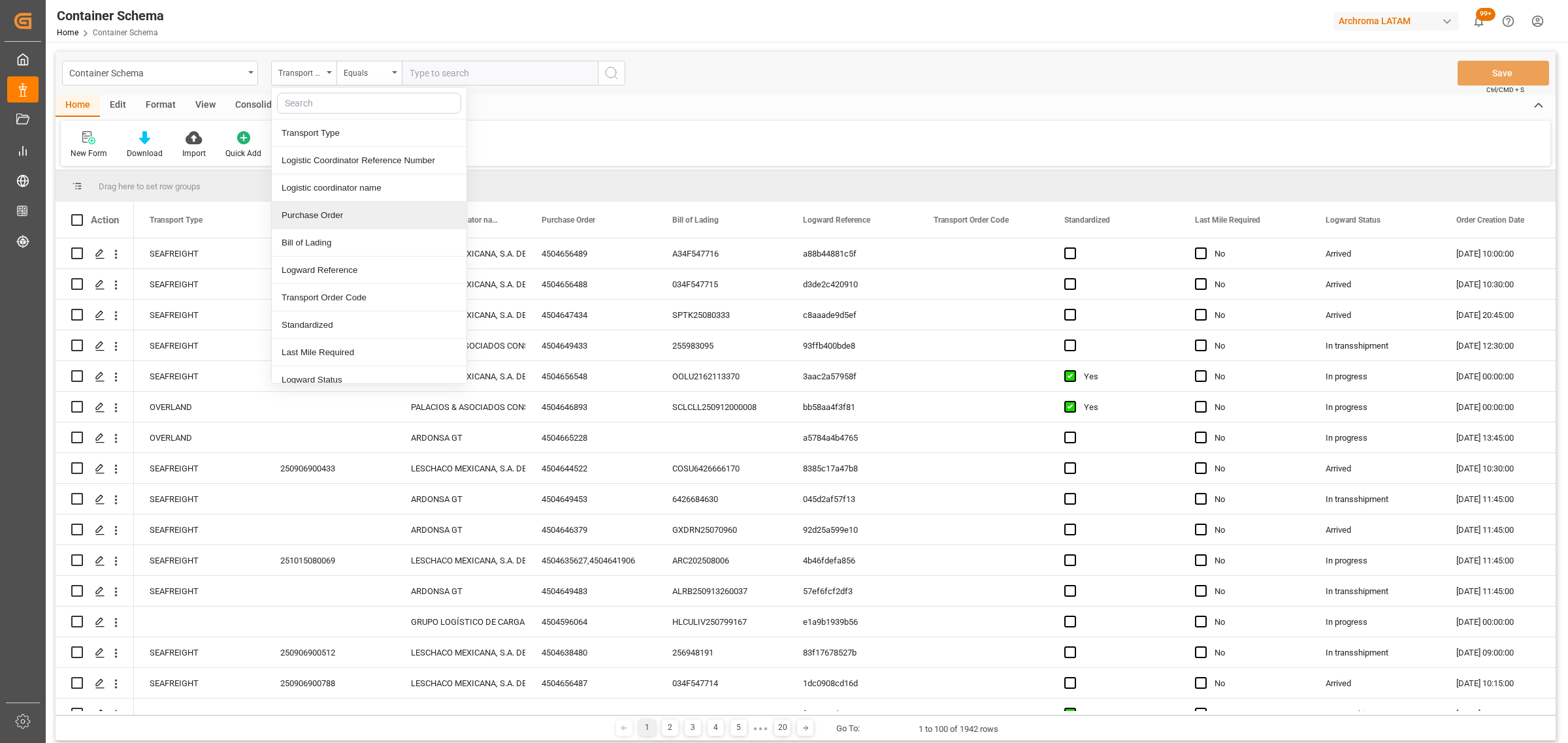
click at [338, 217] on div "Purchase Order" at bounding box center [369, 215] width 195 height 27
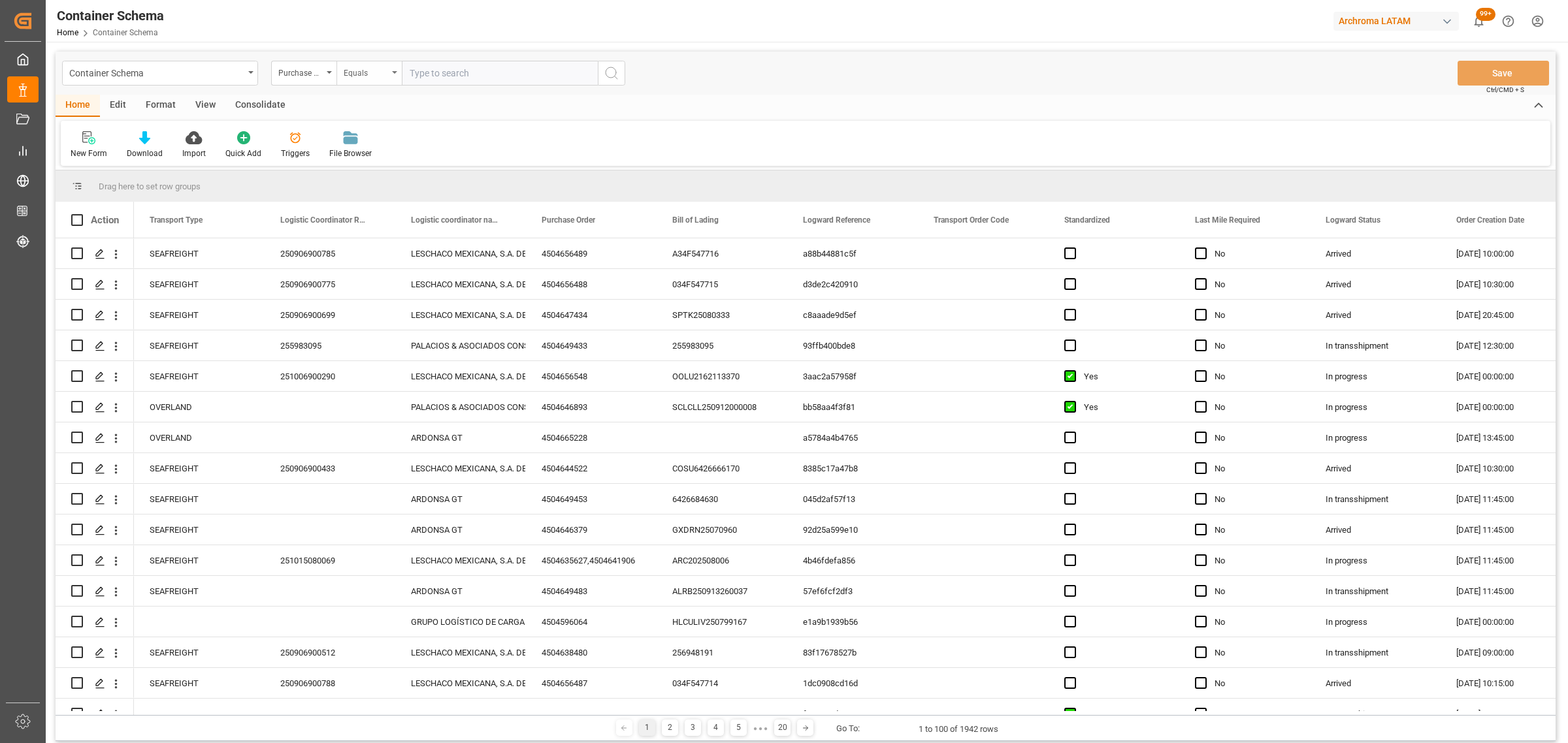
click at [363, 77] on div "Equals" at bounding box center [365, 71] width 45 height 15
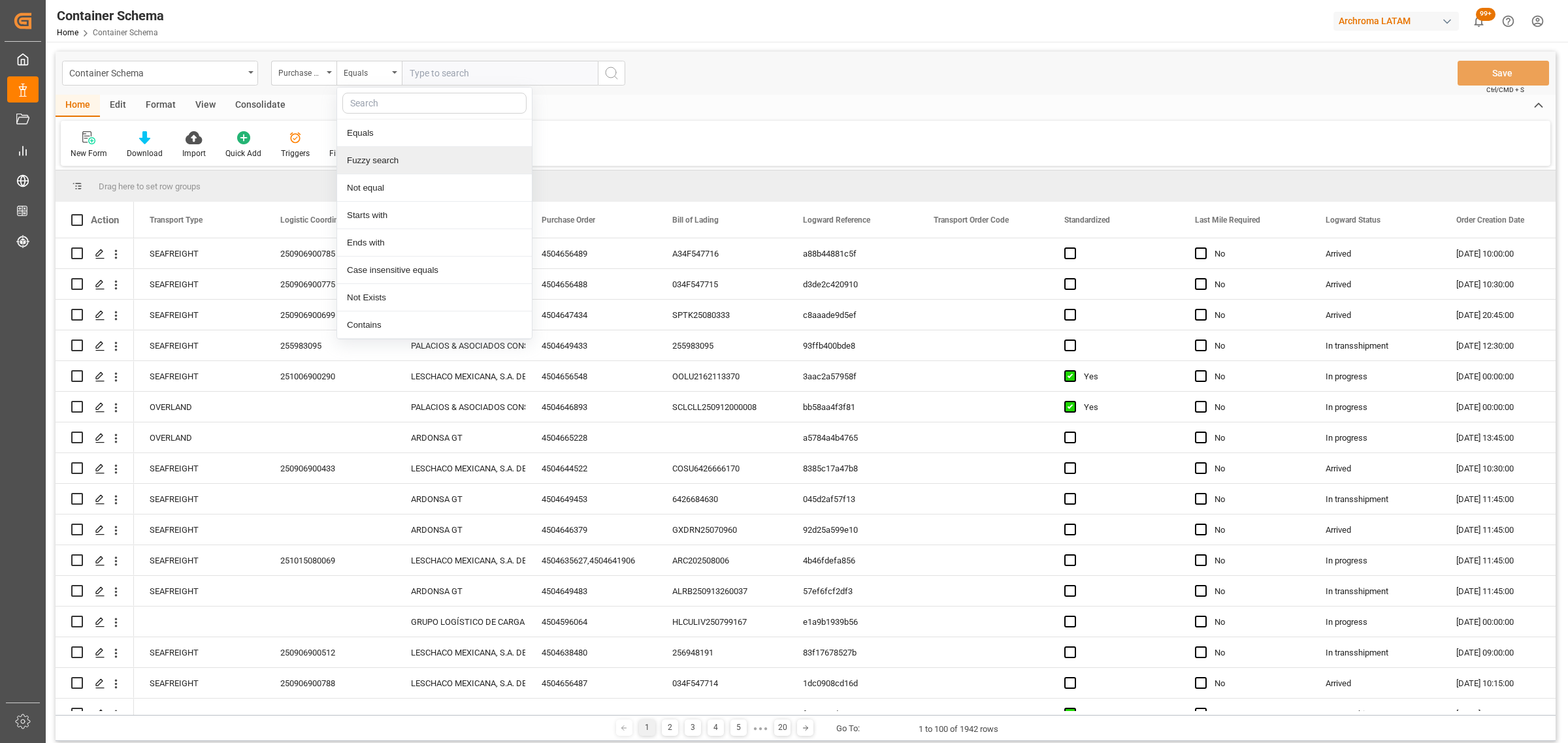
click at [393, 159] on div "Fuzzy search" at bounding box center [434, 161] width 195 height 27
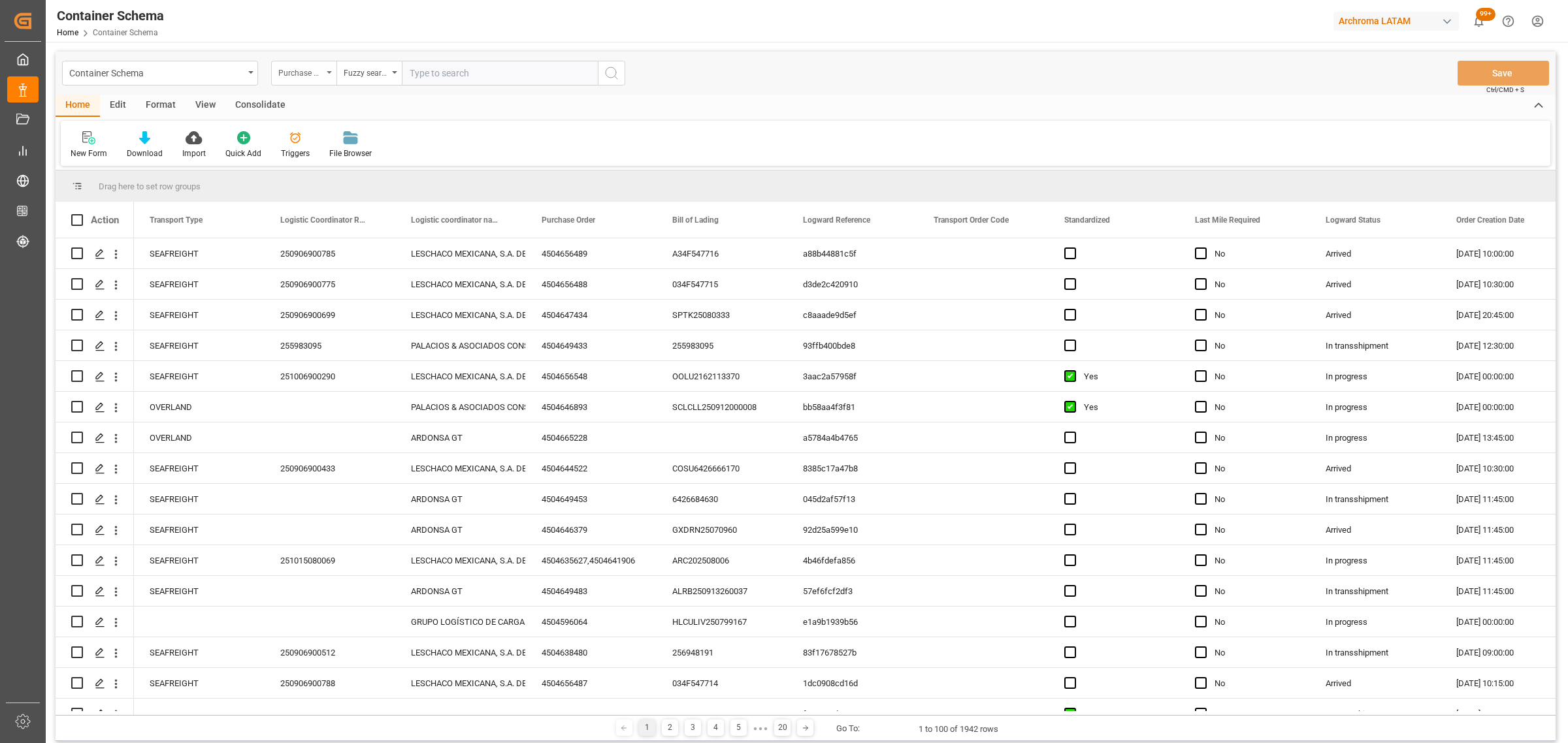
click at [323, 72] on div "Purchase Order" at bounding box center [304, 73] width 66 height 25
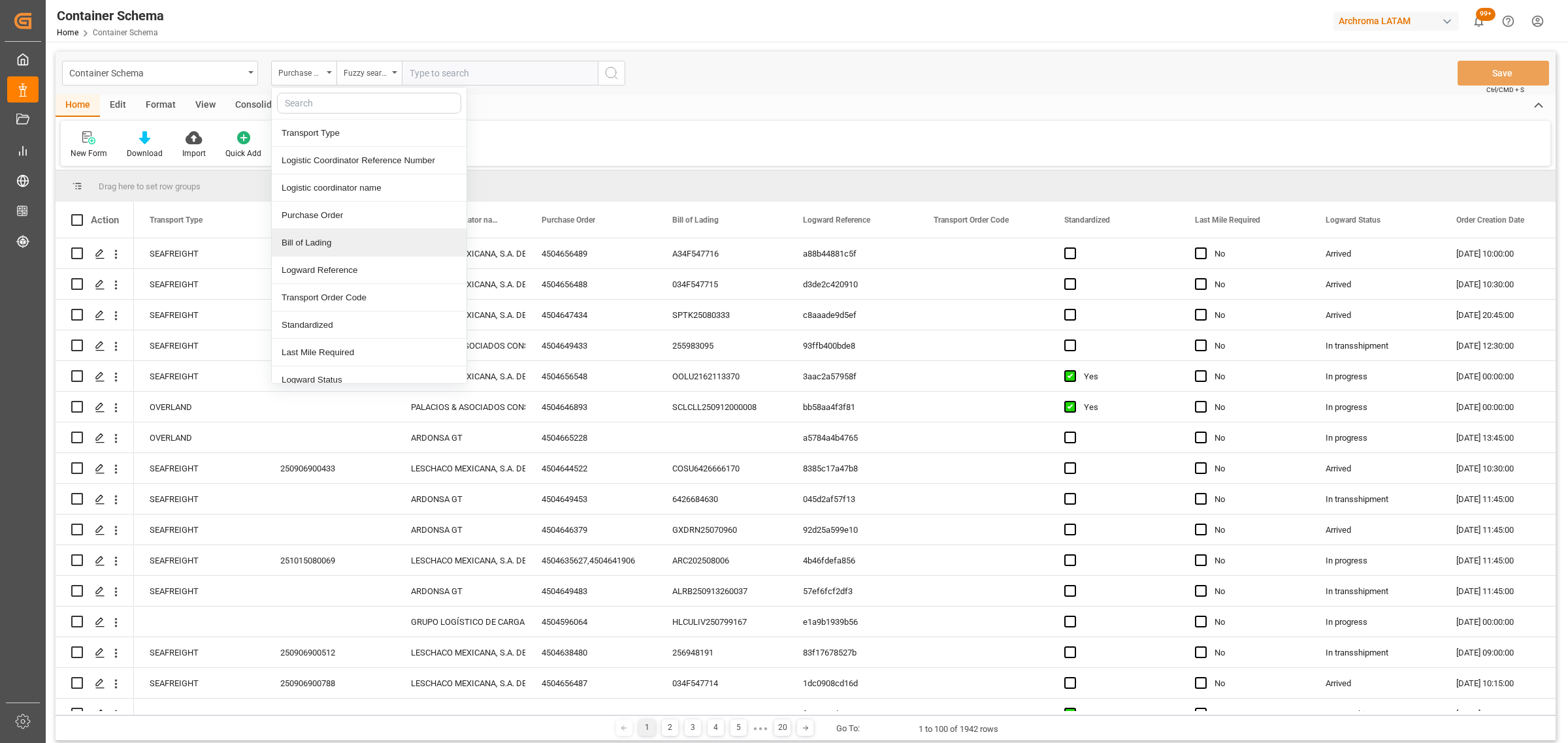
drag, startPoint x: 333, startPoint y: 243, endPoint x: 350, endPoint y: 200, distance: 46.2
click at [335, 238] on div "Bill of Lading" at bounding box center [369, 243] width 195 height 27
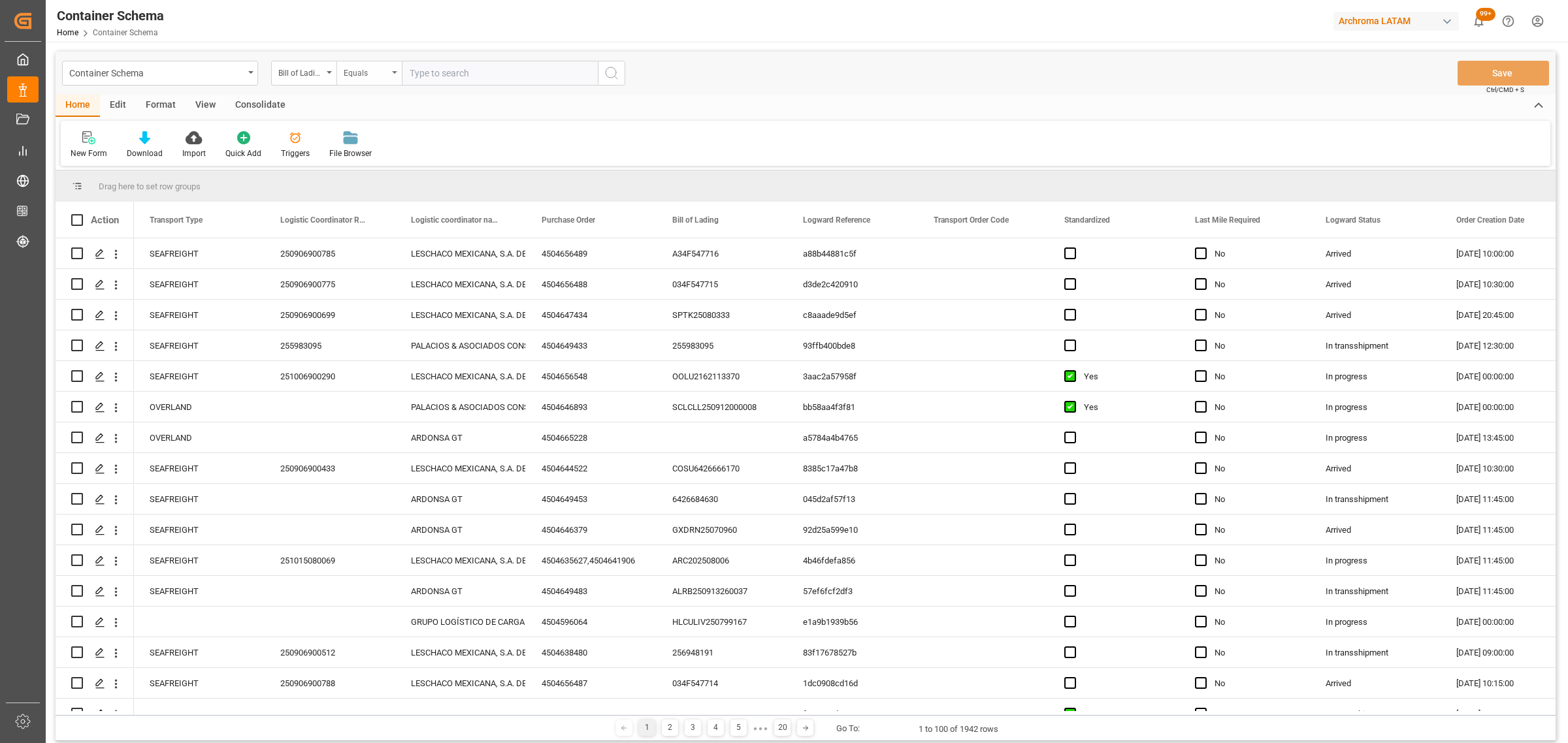
click at [363, 70] on div "Equals" at bounding box center [365, 71] width 45 height 15
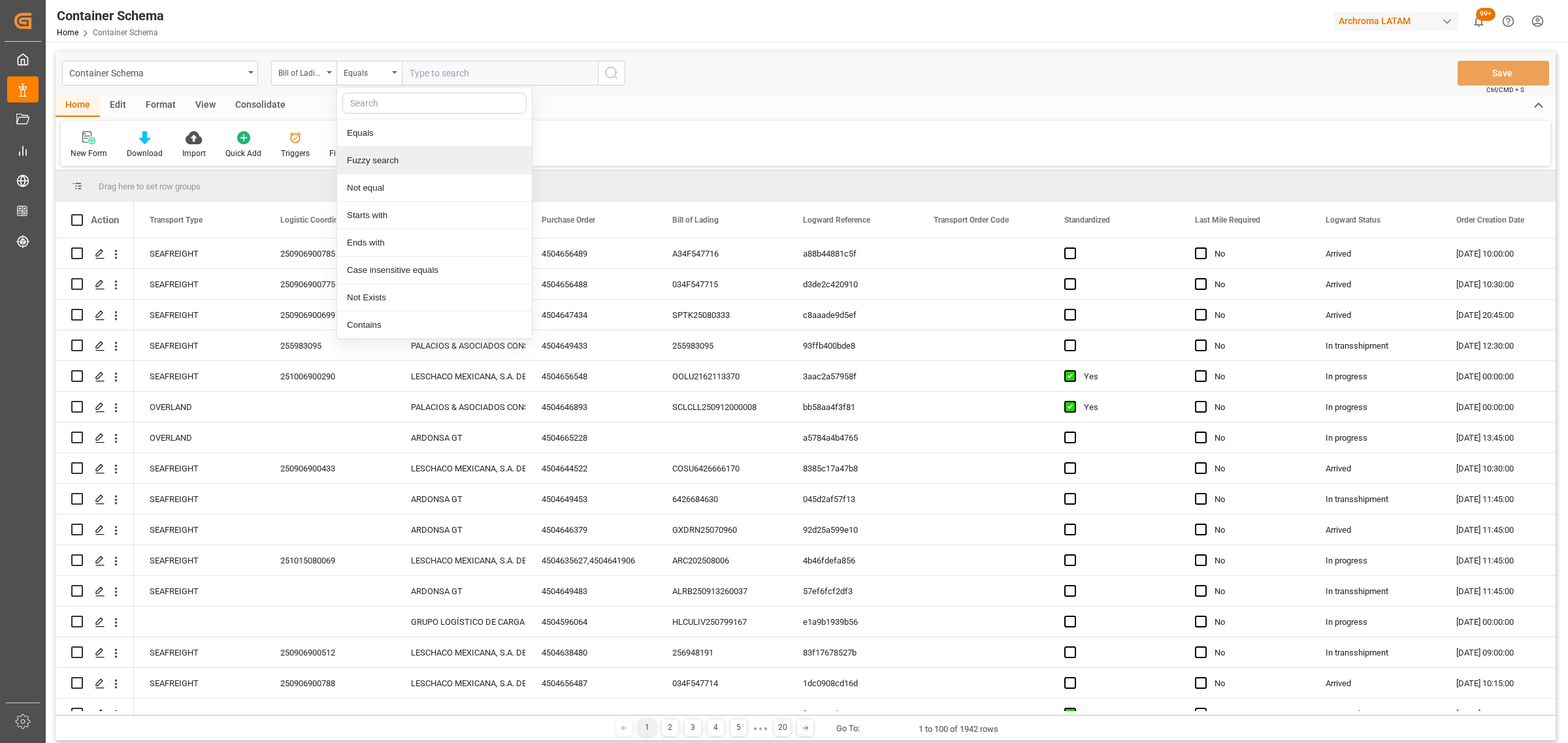
click at [395, 161] on div "Fuzzy search" at bounding box center [434, 161] width 195 height 27
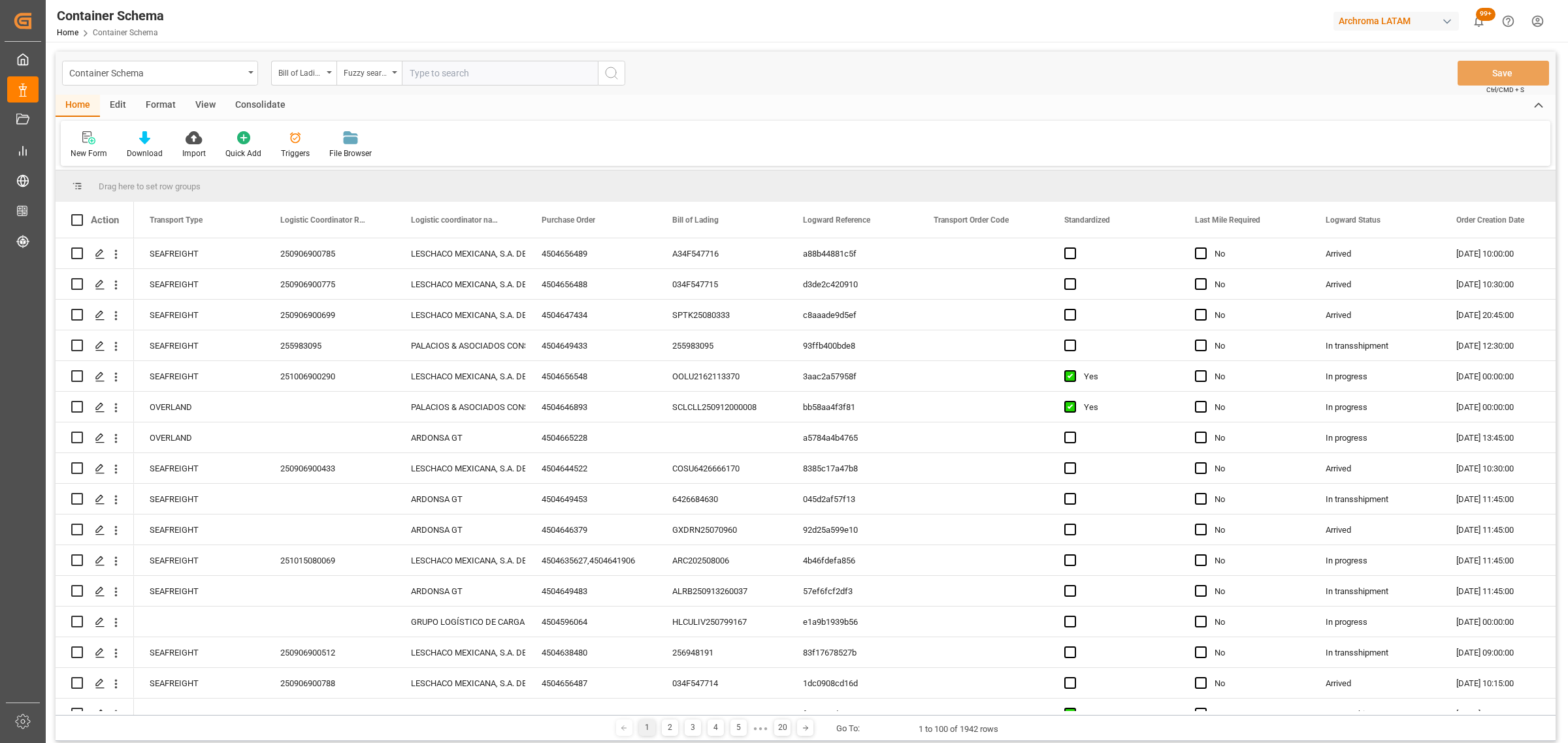
paste input "MF025/461"
type input "MF025/461"
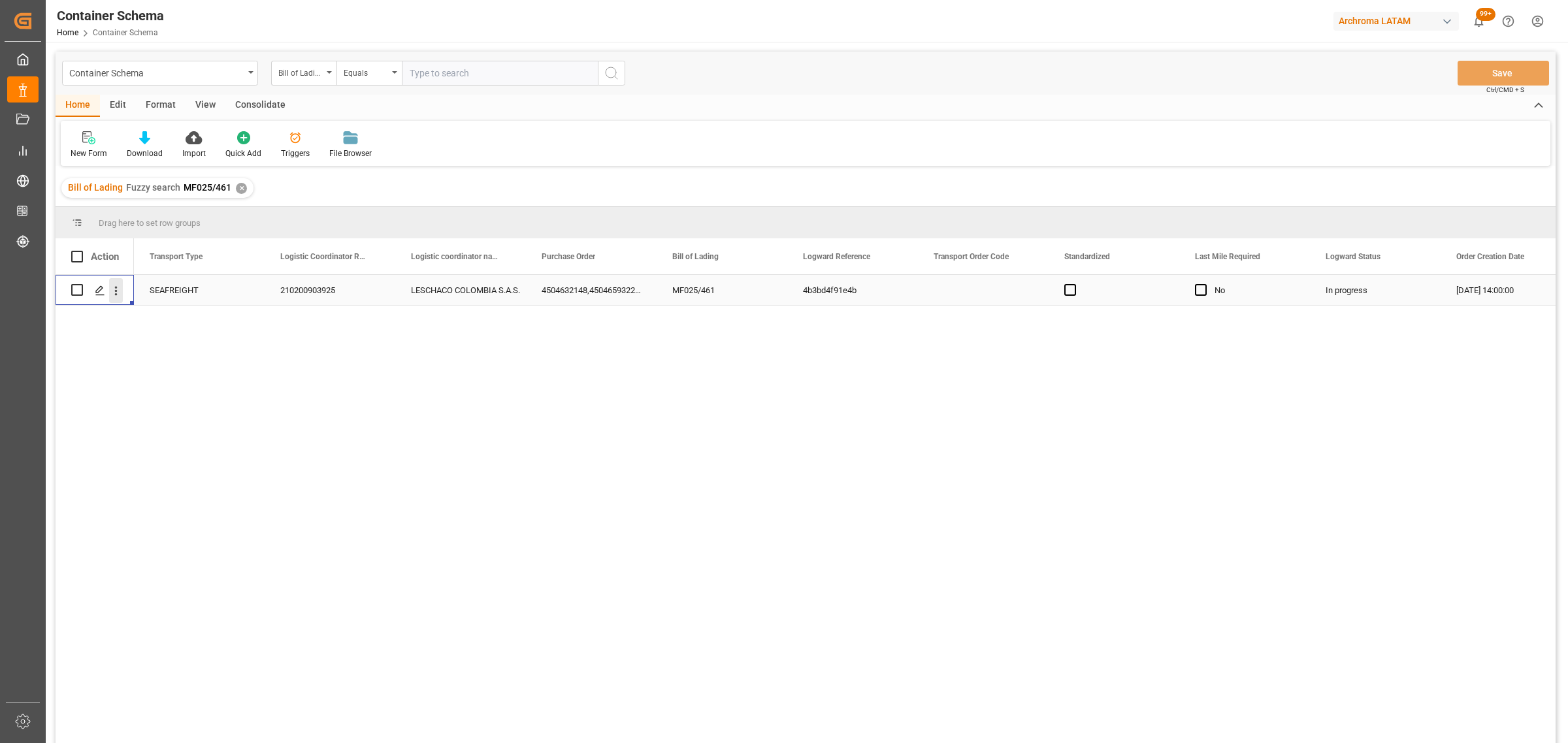
click at [109, 286] on div "Press SPACE to select this row." at bounding box center [108, 290] width 37 height 26
click at [99, 295] on icon "Press SPACE to select this row." at bounding box center [100, 290] width 10 height 10
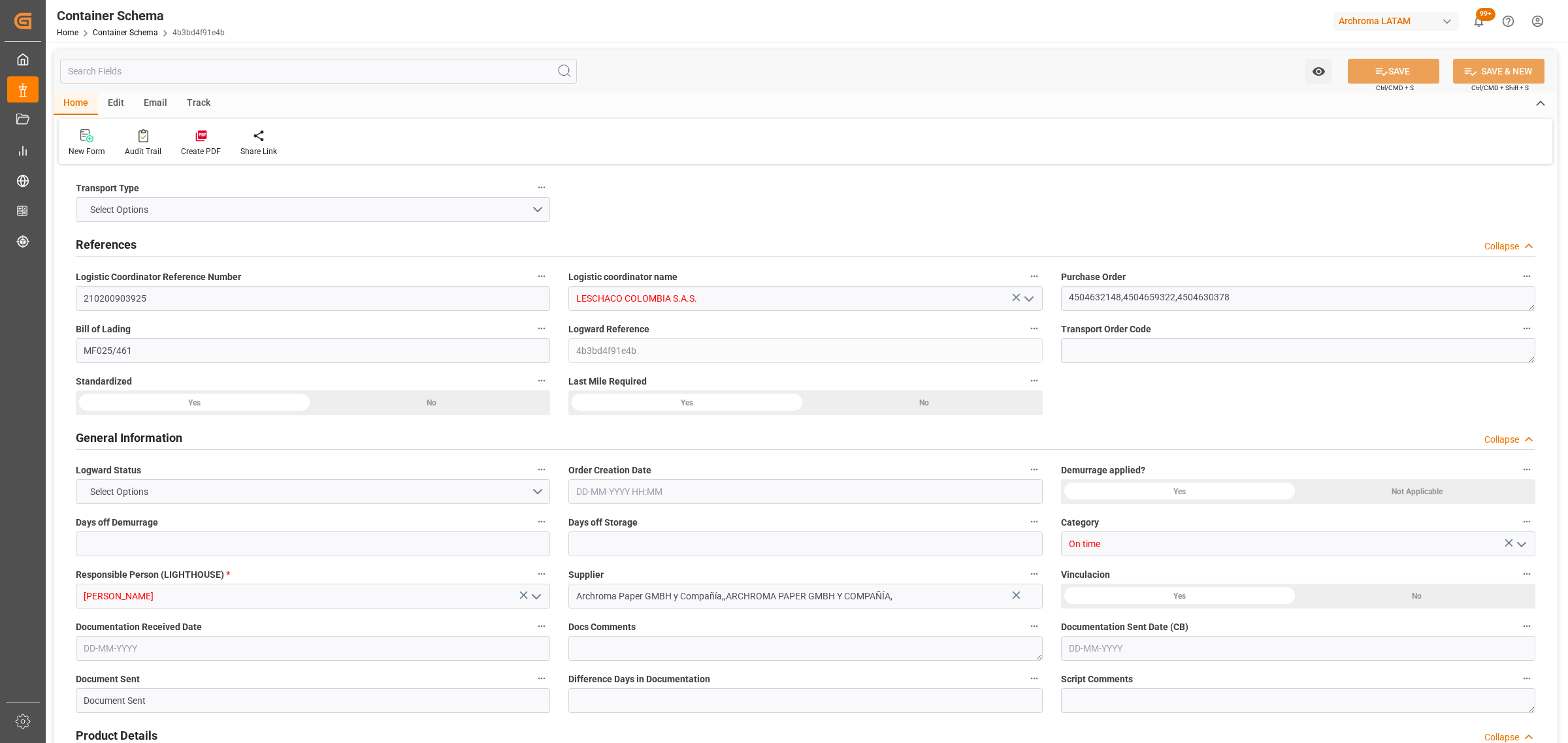
type input "0"
type input "3"
type input "9"
type input "15700"
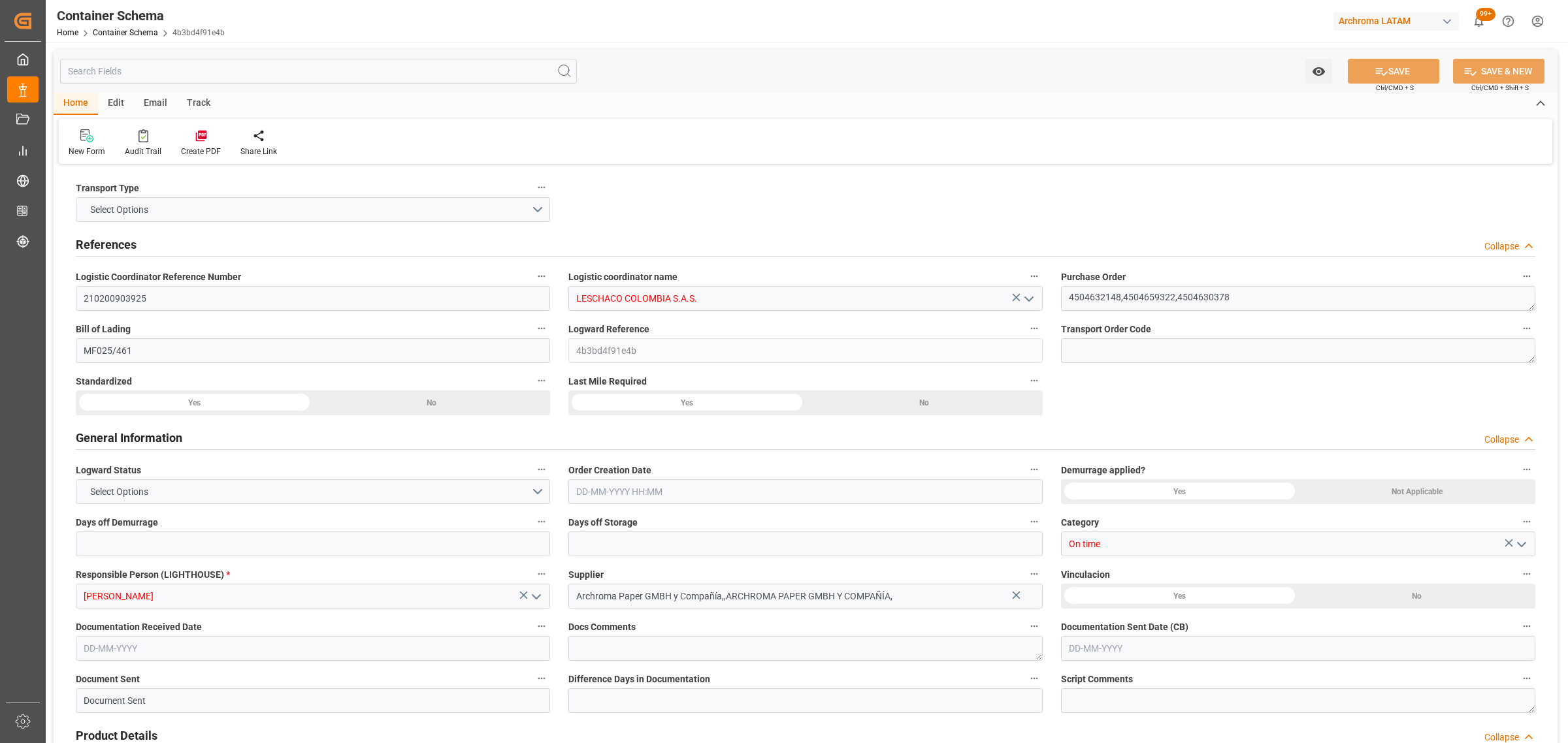
type input "9700"
type input "Seaboard"
type input "Seaboard Marine Ltd"
type input "GTGUA"
type input "COCTG"
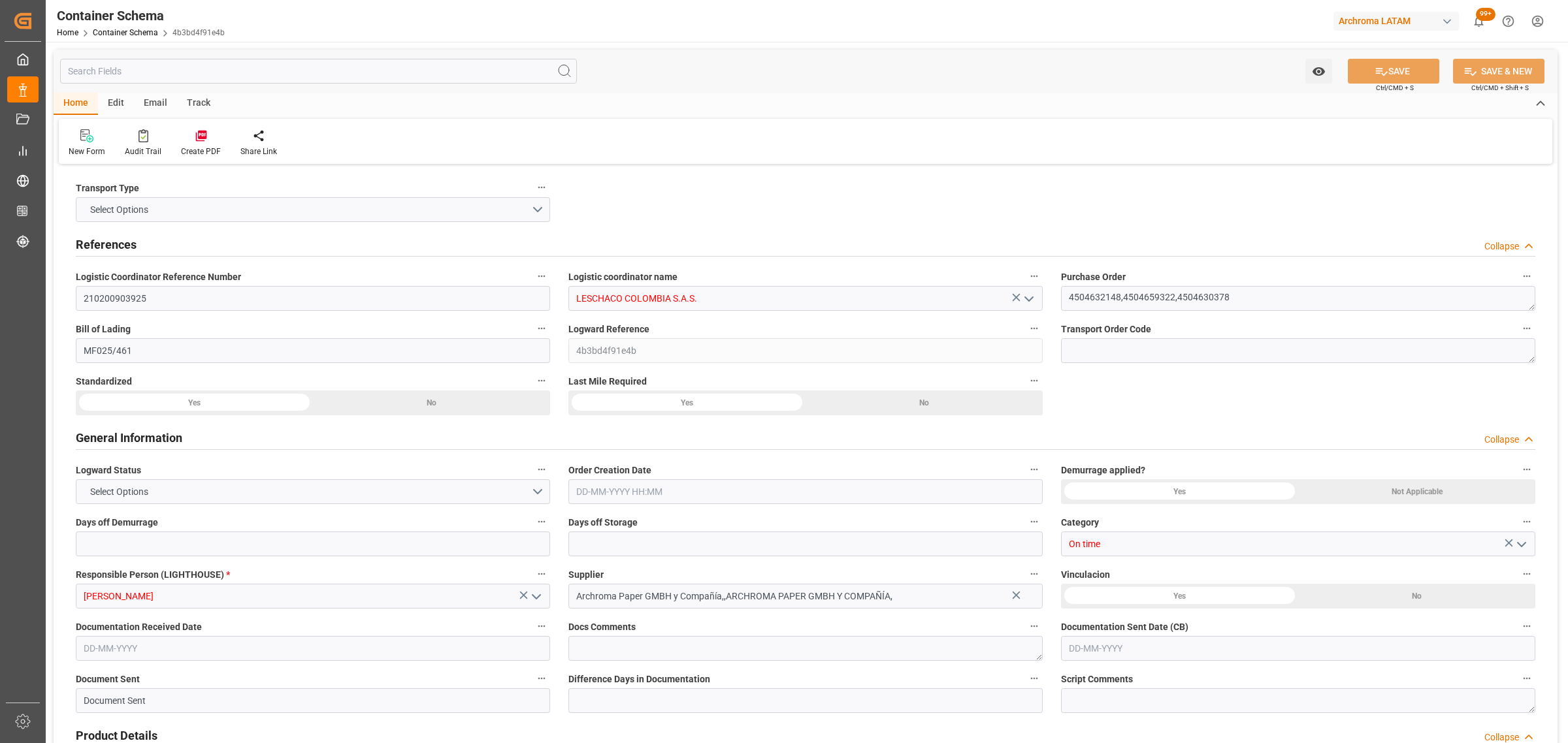
type input "COCTG"
type input "9437115"
type input "[DATE] 14:00"
type input "[DATE]"
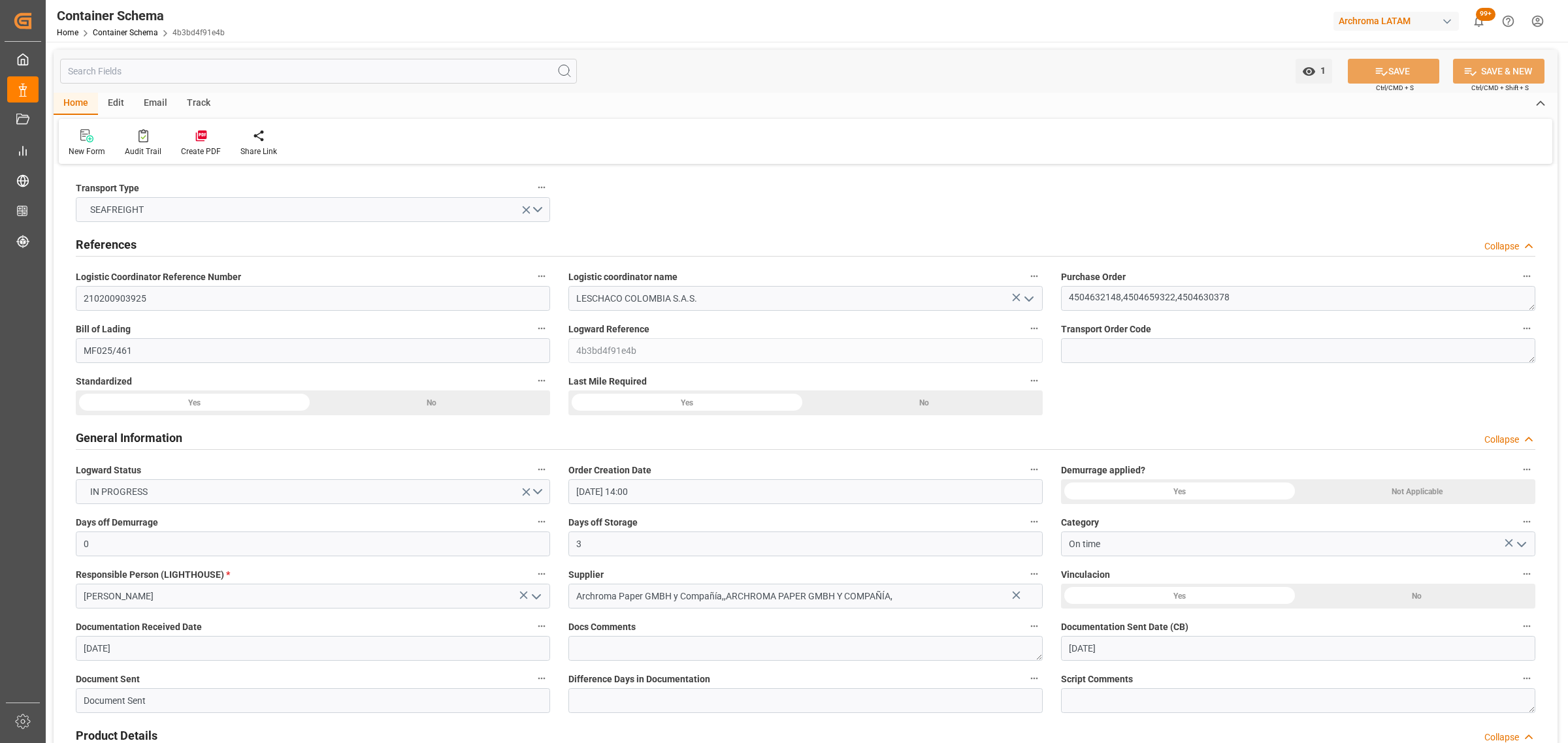
type input "[DATE]"
type input "[DATE] 00:00"
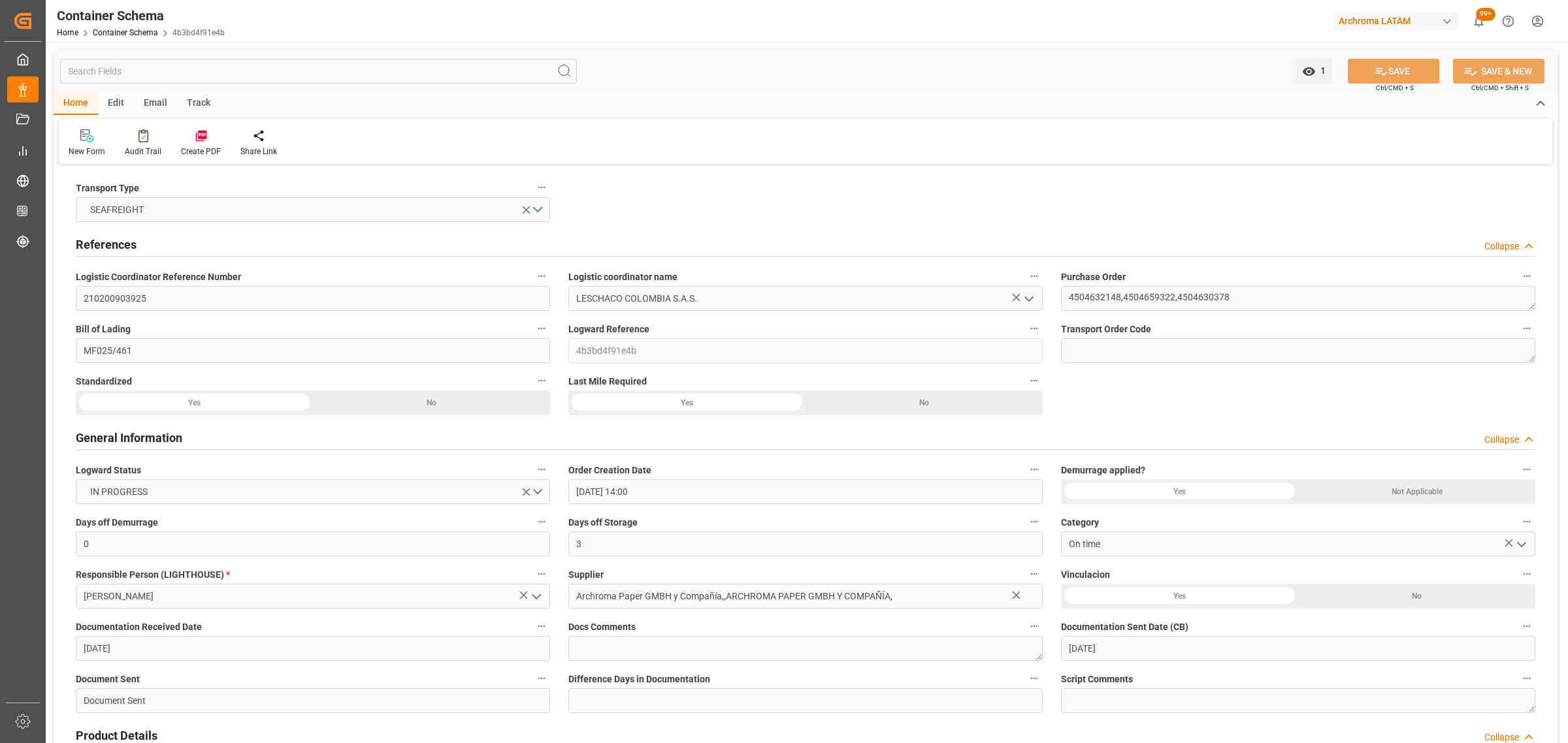
type input "[DATE] 00:00"
click at [146, 101] on div "Email" at bounding box center [155, 104] width 43 height 22
click at [93, 141] on icon at bounding box center [88, 138] width 17 height 9
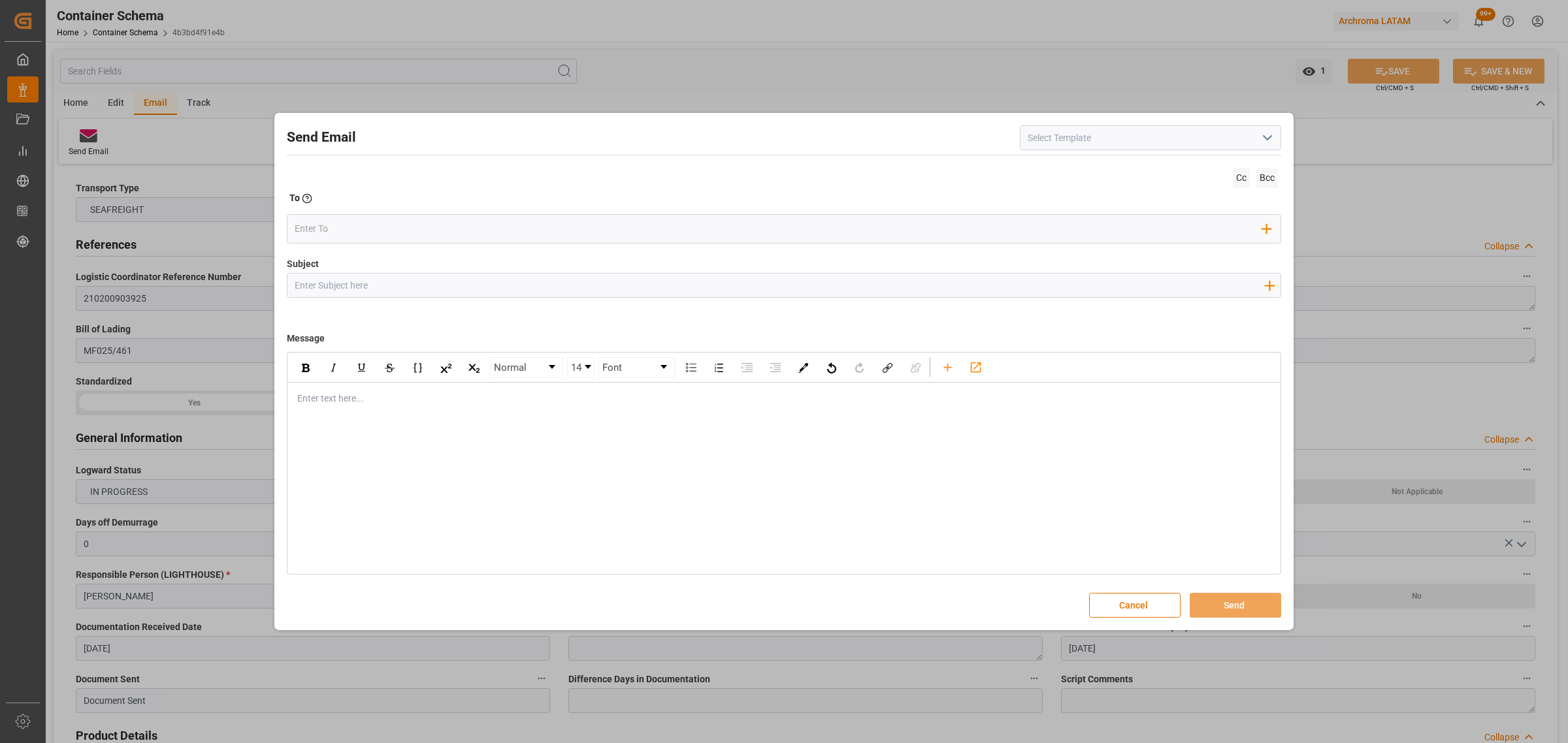
drag, startPoint x: 597, startPoint y: 294, endPoint x: 484, endPoint y: 249, distance: 121.6
click at [597, 292] on input "Subject" at bounding box center [779, 285] width 983 height 23
click at [446, 285] on input "Subject" at bounding box center [779, 285] width 983 height 23
paste input "PO 4504630378,4504632148,4504659322//TE//LOGWARD STATUS//ARCHROMA PAPER GMBH//A…"
drag, startPoint x: 928, startPoint y: 286, endPoint x: 862, endPoint y: 288, distance: 66.0
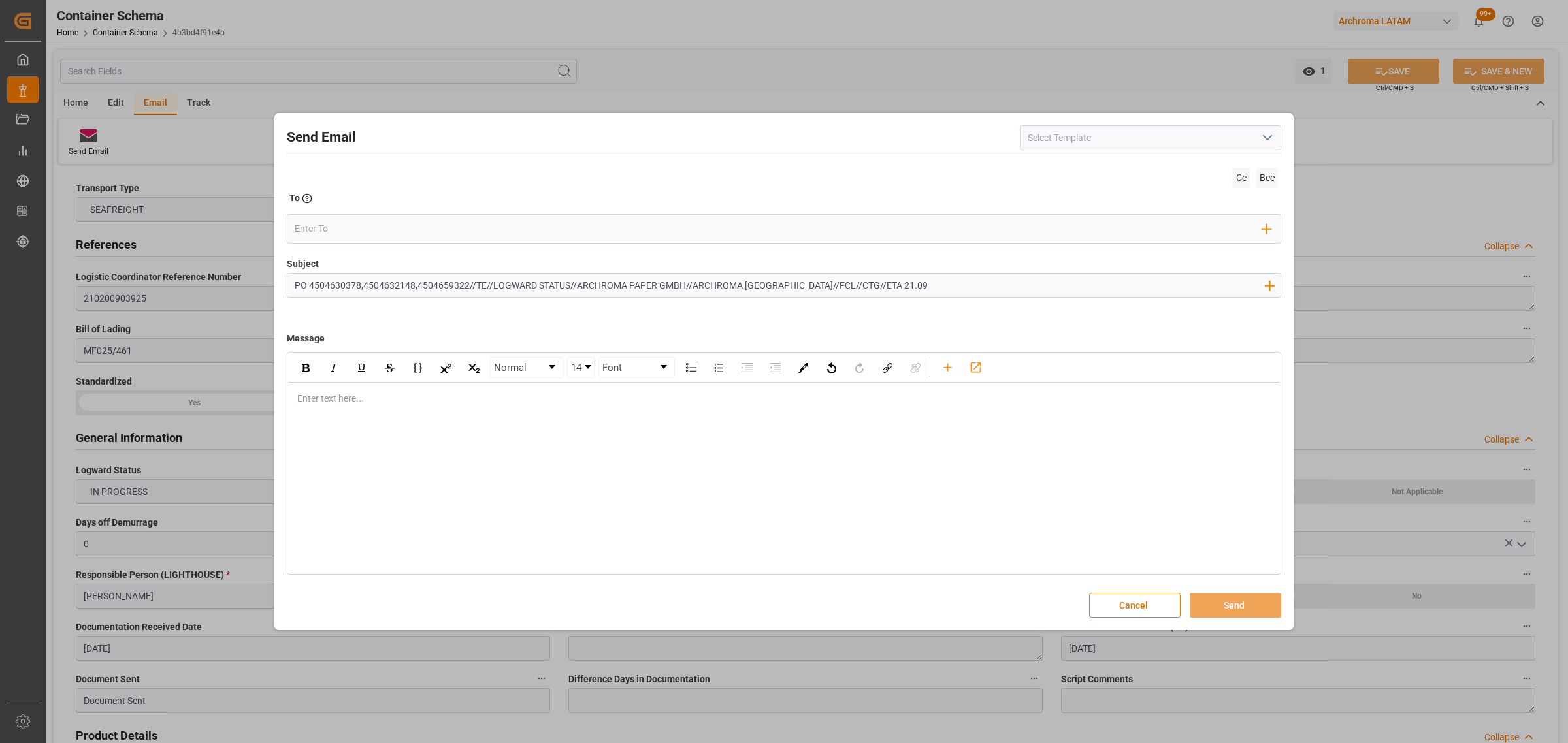
click at [862, 288] on input "PO 4504630378,4504632148,4504659322//TE//LOGWARD STATUS//ARCHROMA PAPER GMBH//A…" at bounding box center [779, 285] width 983 height 23
drag, startPoint x: 565, startPoint y: 285, endPoint x: 491, endPoint y: 288, distance: 74.1
click at [491, 288] on input "PO 4504630378,4504632148,4504659322//TE//LOGWARD STATUS//ARCHROMA PAPER GMBH//A…" at bounding box center [779, 285] width 983 height 23
type input "PO 4504630378,4504632148,4504659322//TE//VARIACION ETA//ARCHROMA PAPER GMBH//AR…"
drag, startPoint x: 339, startPoint y: 387, endPoint x: 340, endPoint y: 399, distance: 12.0
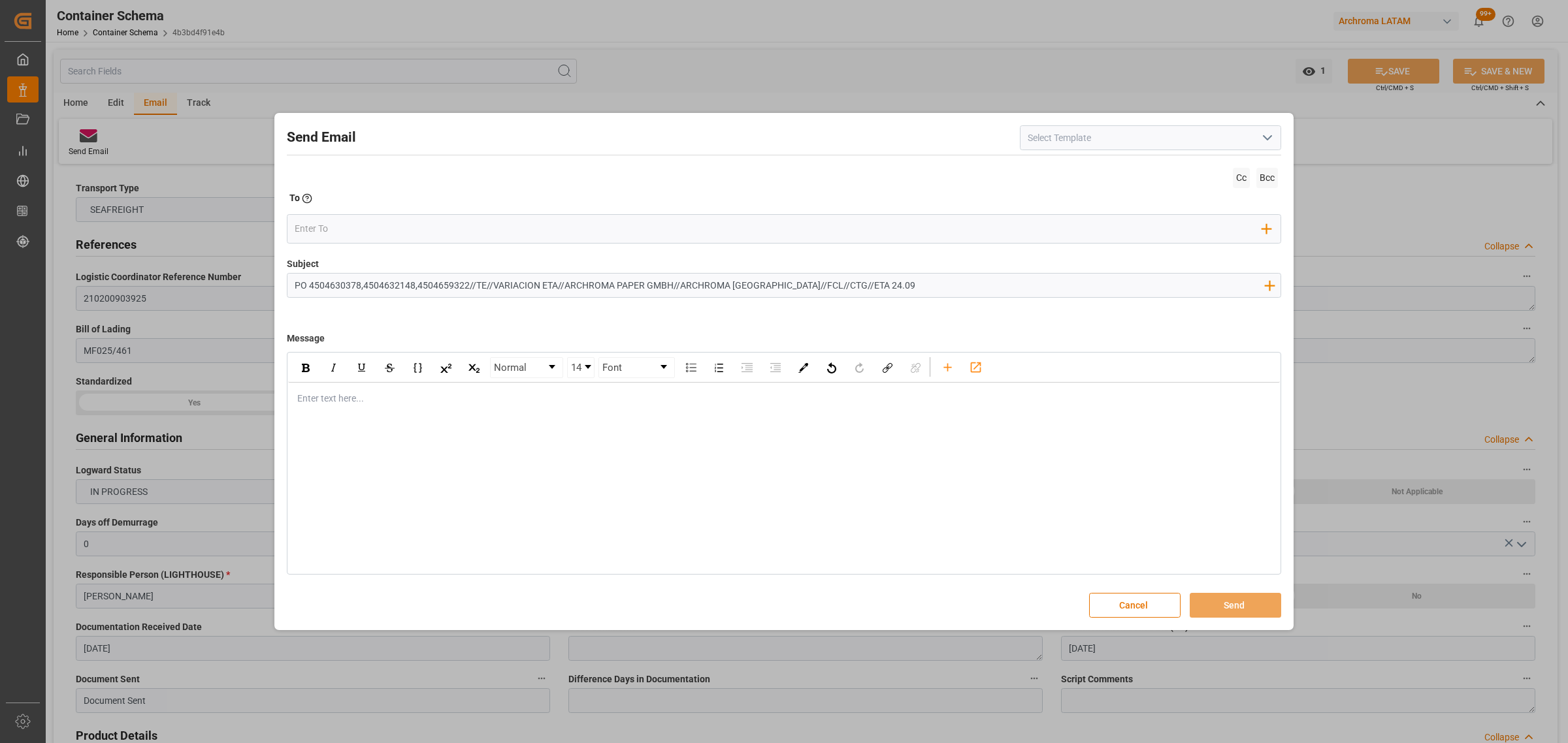
click at [340, 399] on div "Enter text here..." at bounding box center [784, 398] width 992 height 32
click at [340, 399] on div "rdw-editor" at bounding box center [784, 398] width 973 height 14
click at [347, 447] on div "rdw-editor" at bounding box center [784, 453] width 973 height 14
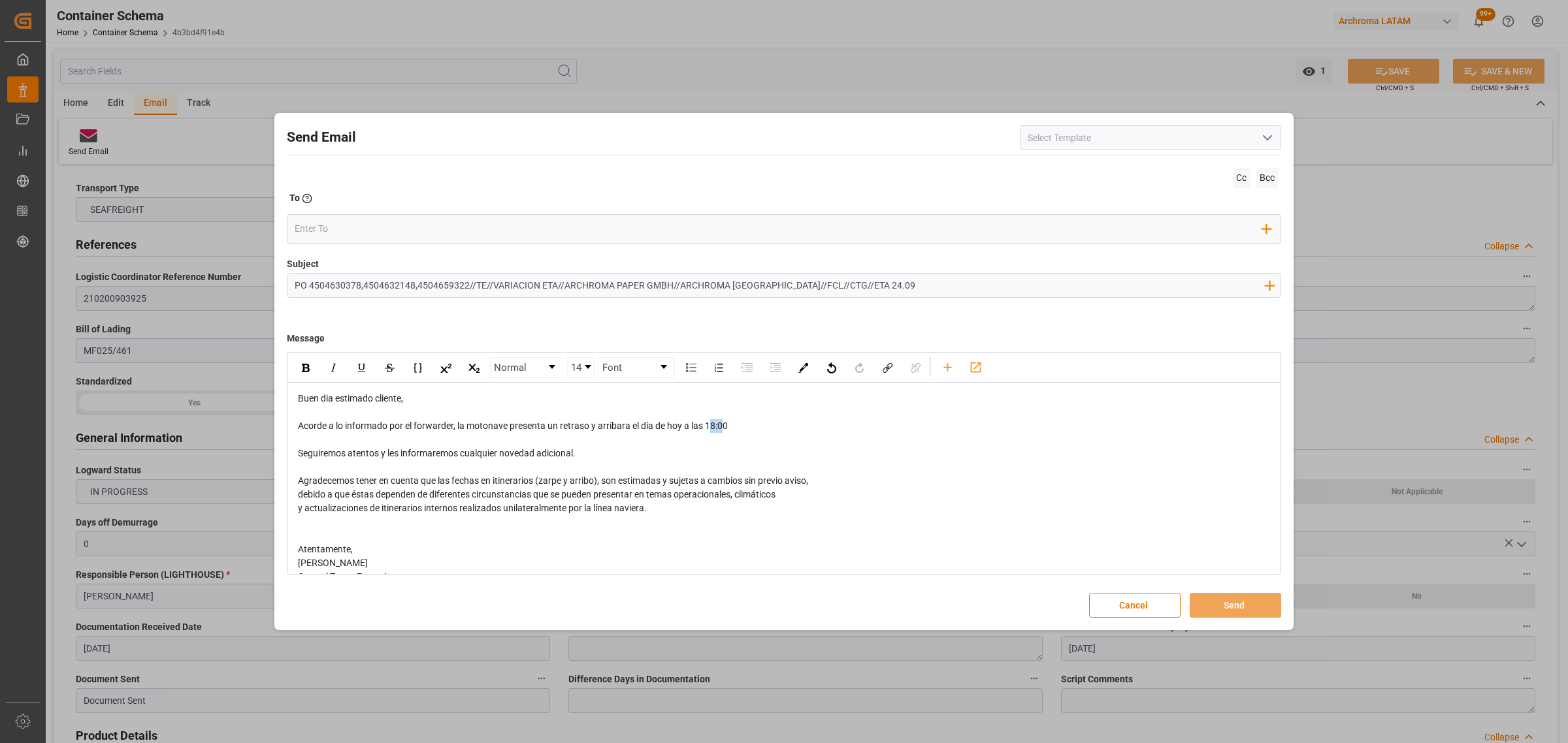
drag, startPoint x: 726, startPoint y: 424, endPoint x: 714, endPoint y: 426, distance: 12.2
click at [714, 426] on span "Acorde a lo informado por el forwarder, la motonave presenta un retraso y arrib…" at bounding box center [512, 425] width 430 height 10
click at [682, 431] on span "Acorde a lo informado por el forwarder, la motonave presenta un retraso y arrib…" at bounding box center [512, 425] width 430 height 10
drag, startPoint x: 710, startPoint y: 430, endPoint x: 687, endPoint y: 425, distance: 23.5
click at [687, 425] on span "Acorde a lo informado por el forwarder, la motonave presenta un retraso y arrib…" at bounding box center [526, 425] width 458 height 10
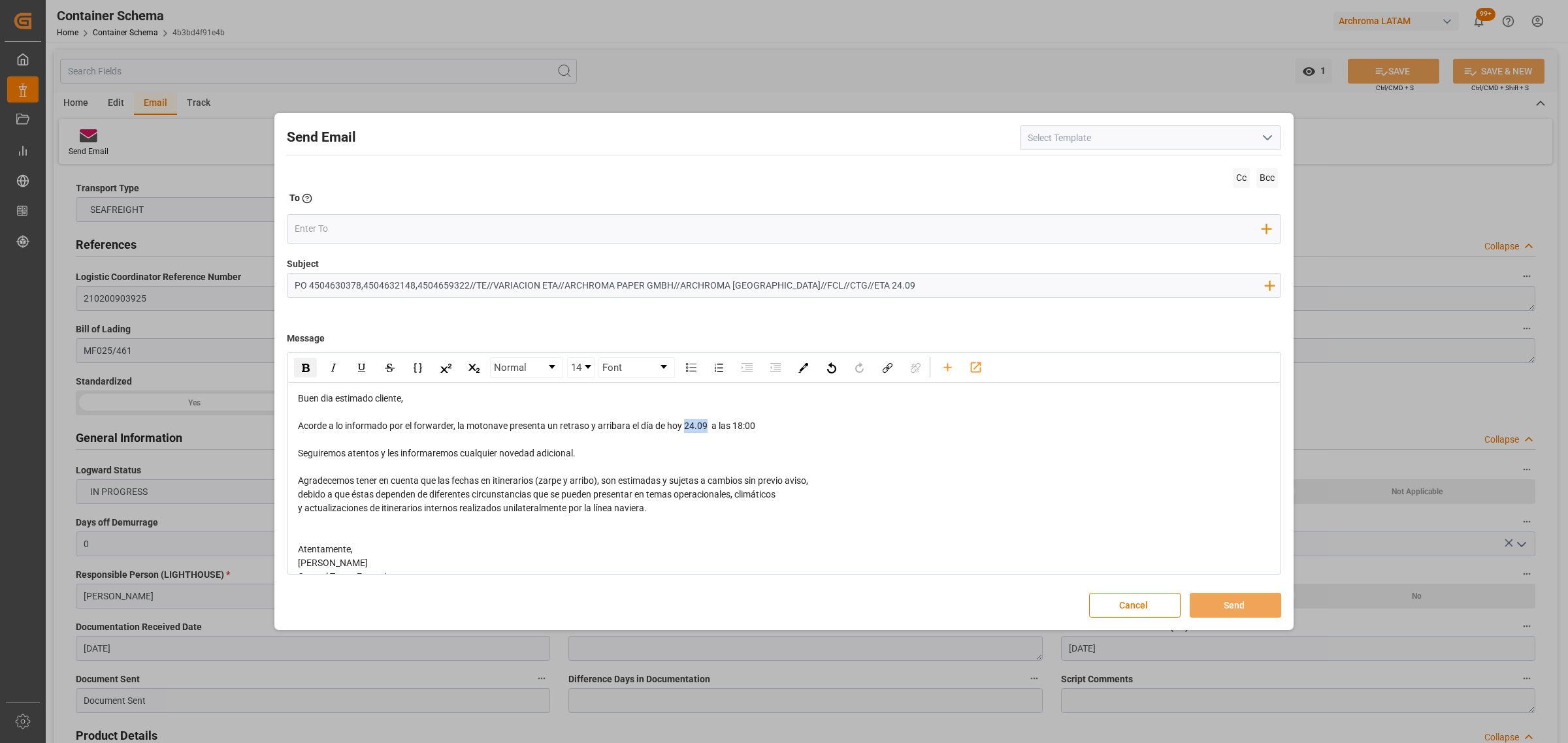
click at [307, 369] on img "rdw-inline-control" at bounding box center [305, 367] width 8 height 8
click at [384, 228] on input "email" at bounding box center [779, 228] width 968 height 19
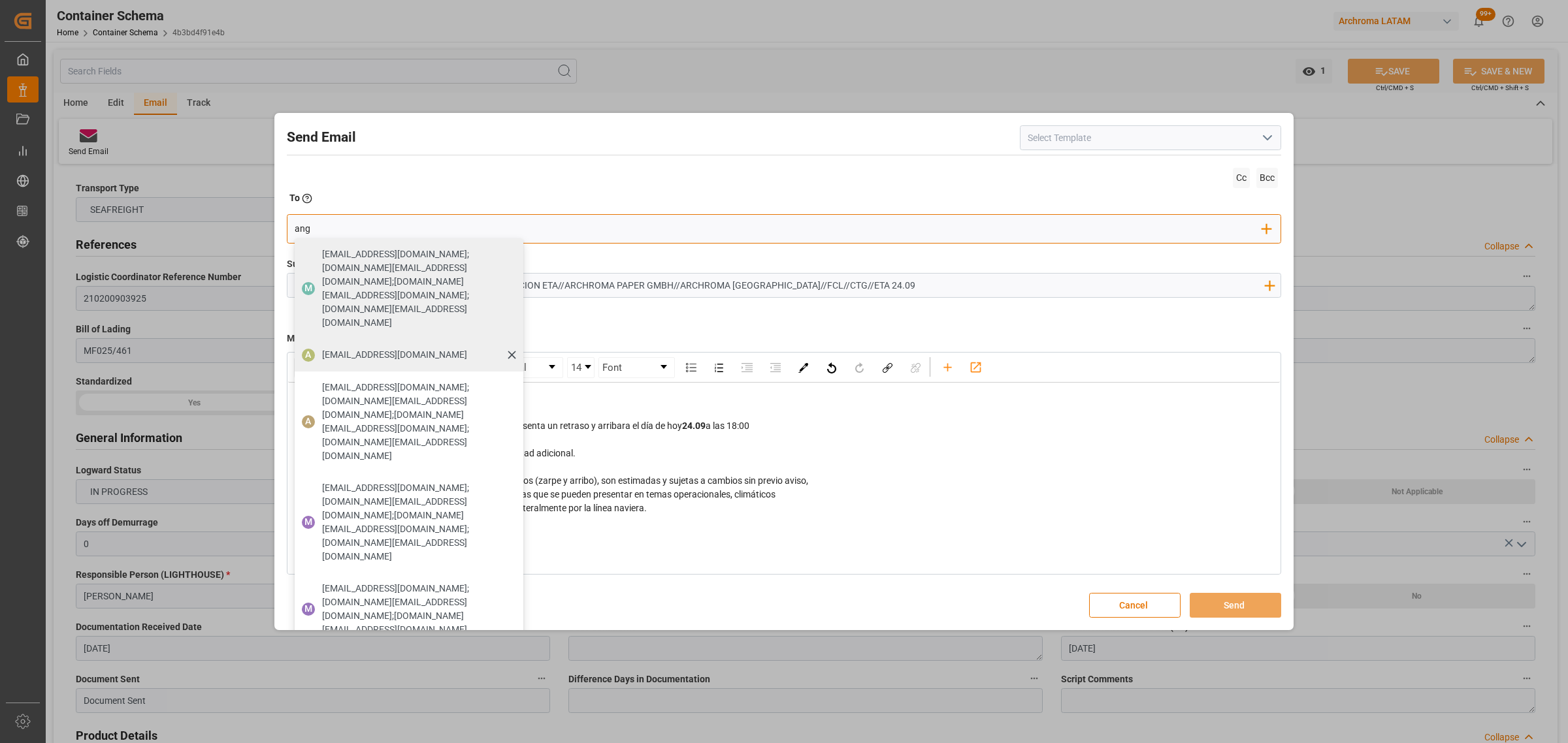
type input "ang"
click at [348, 348] on span "[EMAIL_ADDRESS][DOMAIN_NAME]" at bounding box center [395, 354] width 145 height 14
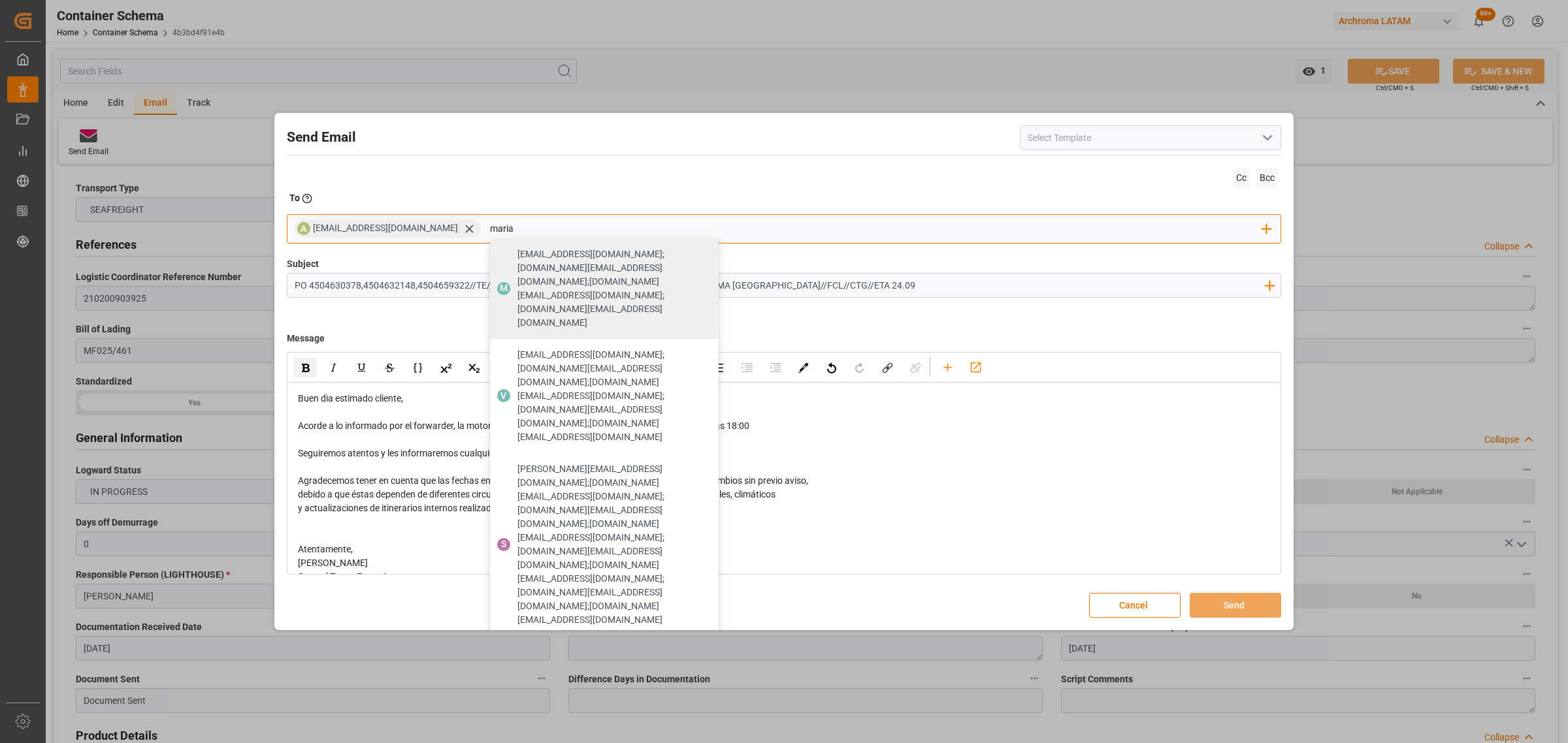
type input "maria"
click at [609, 742] on span "[EMAIL_ADDRESS][DOMAIN_NAME]" at bounding box center [589, 752] width 145 height 14
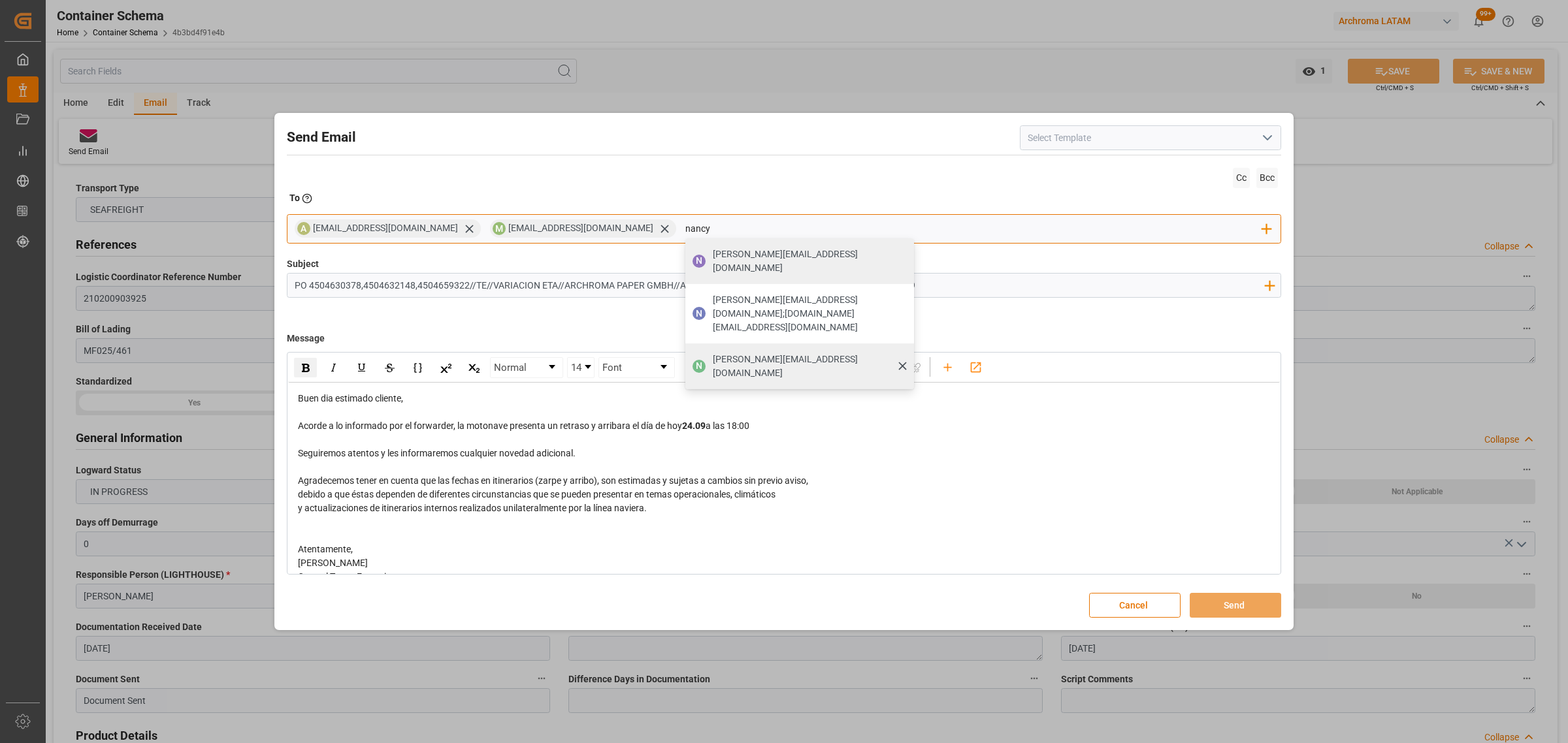
type input "nancy"
click at [755, 352] on span "[PERSON_NAME][EMAIL_ADDRESS][DOMAIN_NAME]" at bounding box center [808, 366] width 192 height 27
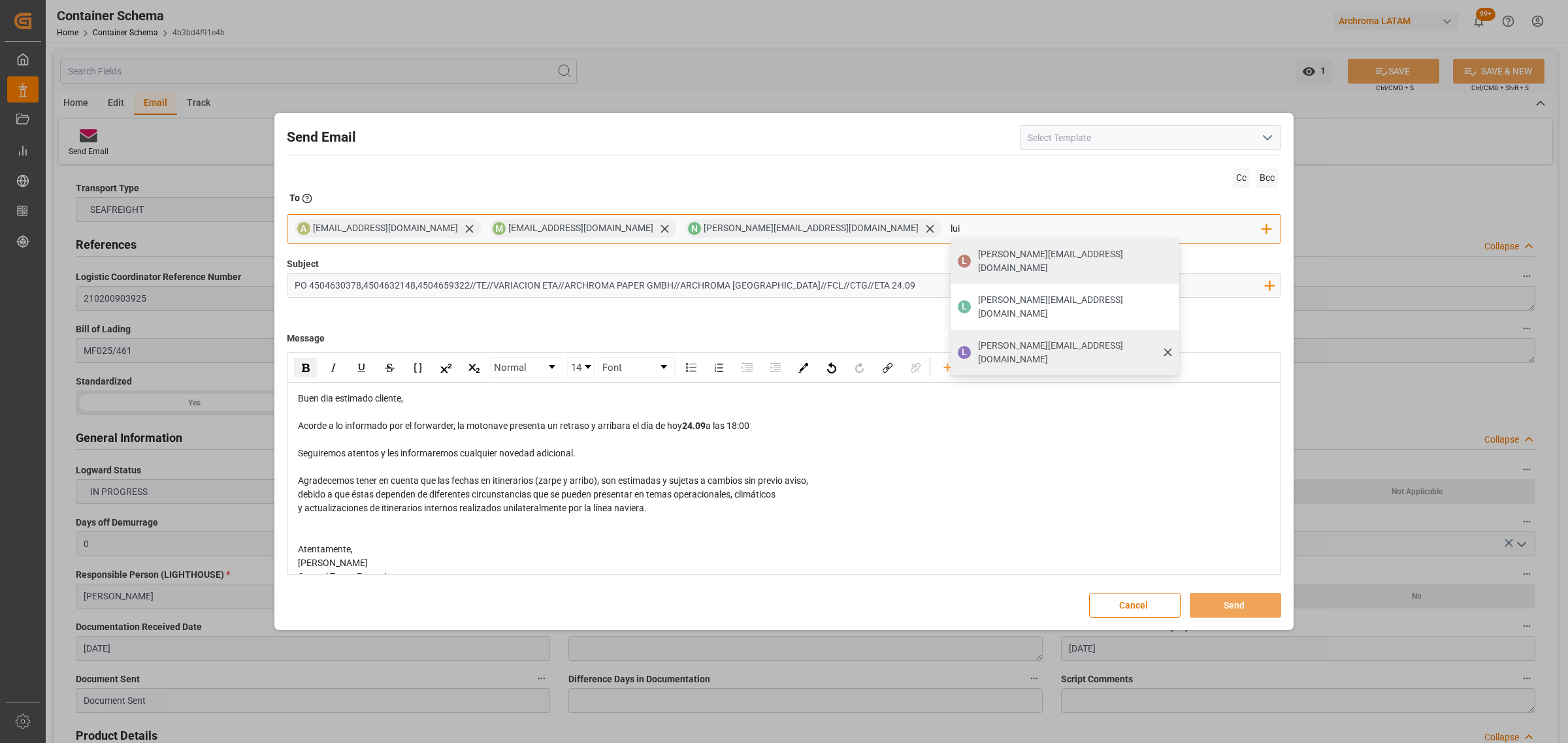
type input "lui"
click at [978, 339] on span "[PERSON_NAME][EMAIL_ADDRESS][DOMAIN_NAME]" at bounding box center [1074, 352] width 192 height 27
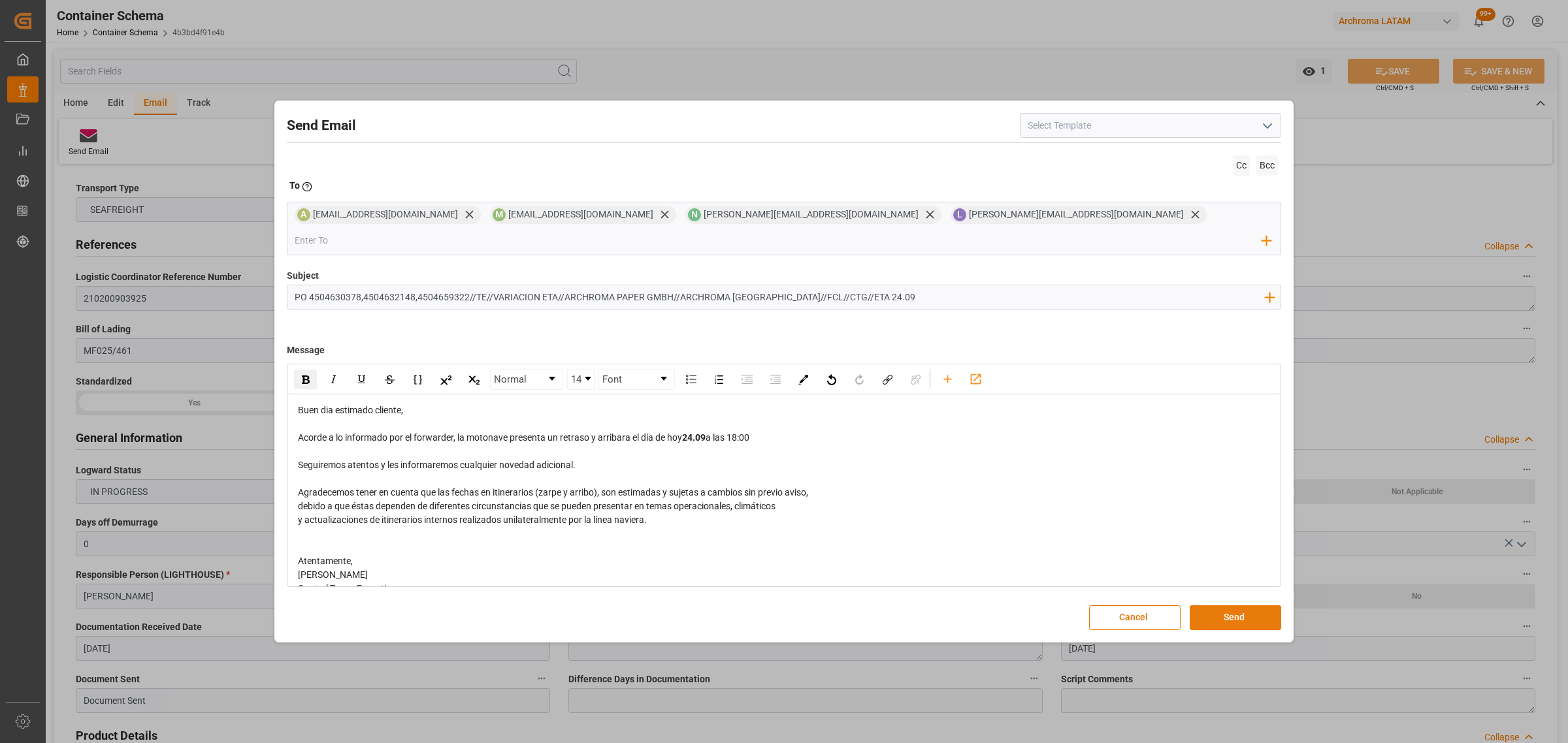
click at [1251, 606] on button "Send" at bounding box center [1235, 617] width 91 height 25
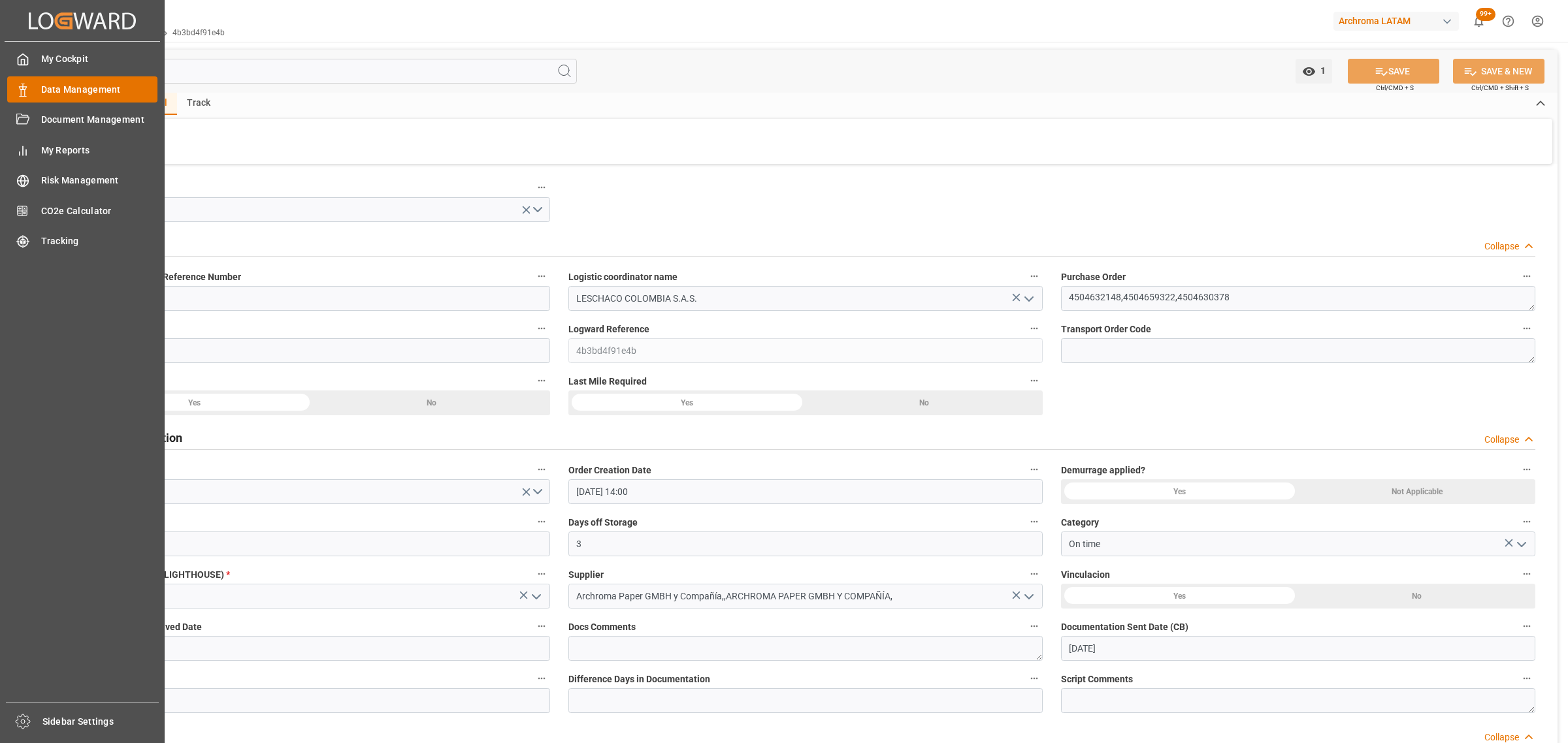
click at [39, 91] on div "Data Management Data Management" at bounding box center [82, 89] width 151 height 26
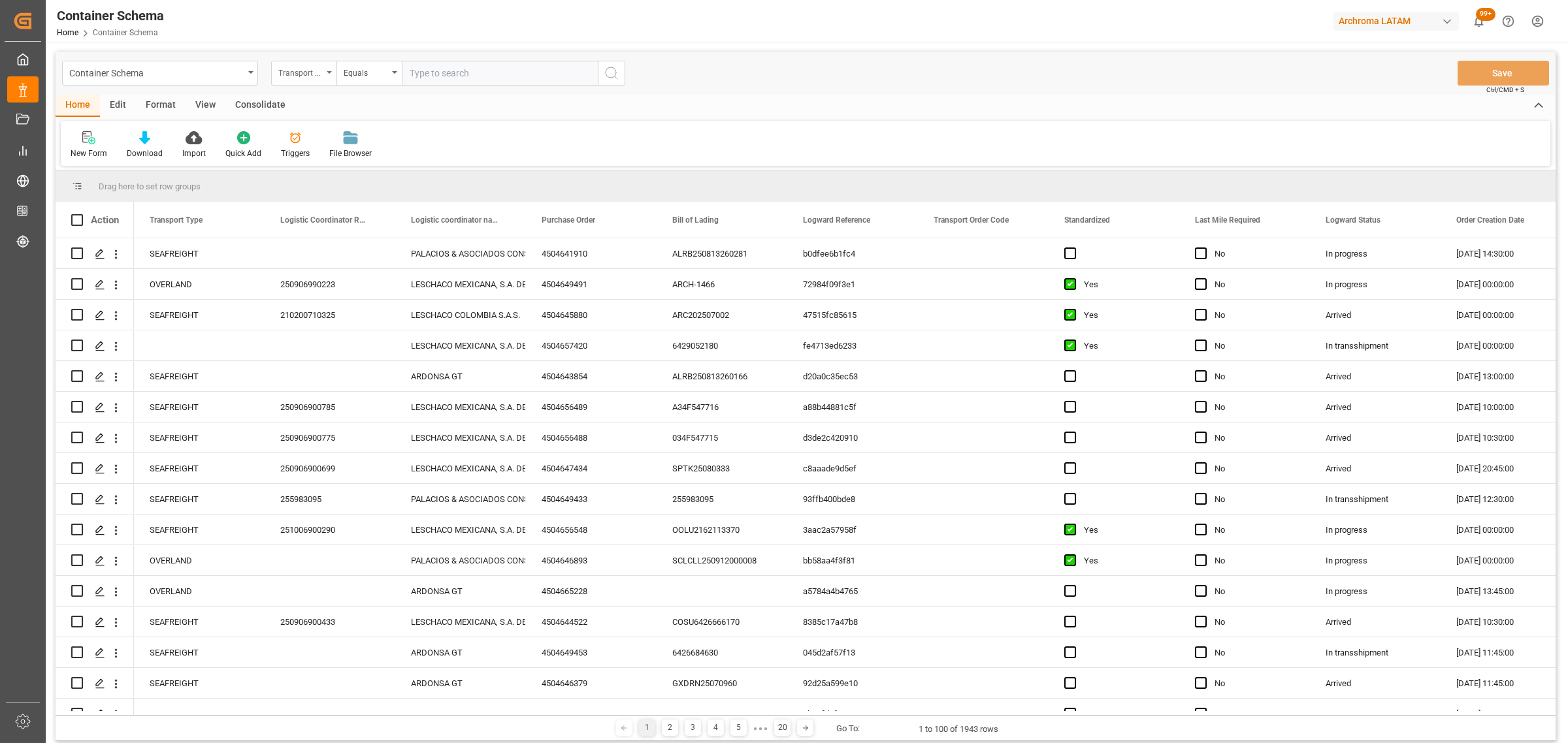
drag, startPoint x: 324, startPoint y: 72, endPoint x: 313, endPoint y: 82, distance: 14.9
click at [324, 72] on div "Transport Type" at bounding box center [304, 73] width 66 height 25
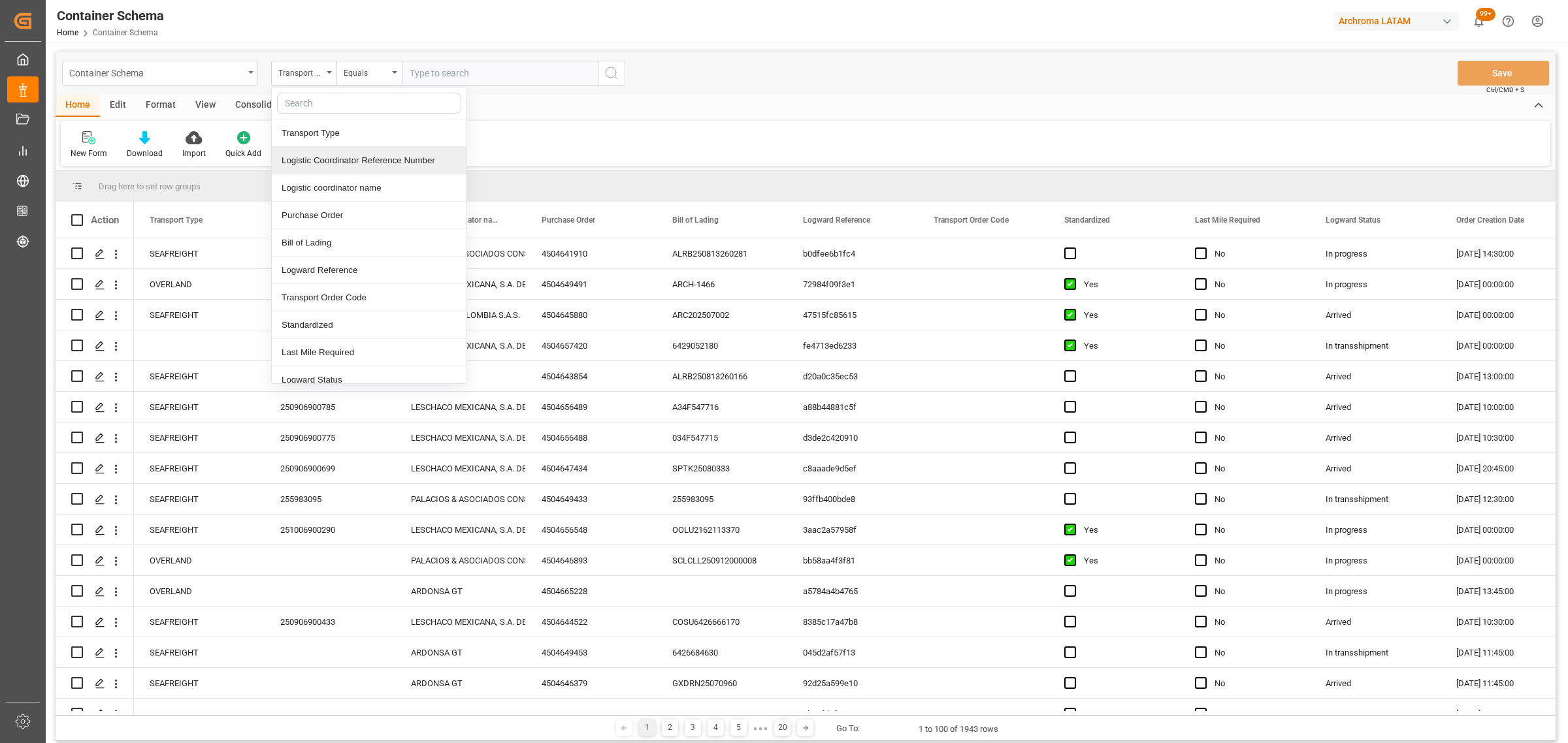
click at [161, 68] on div "Container Schema" at bounding box center [156, 72] width 174 height 16
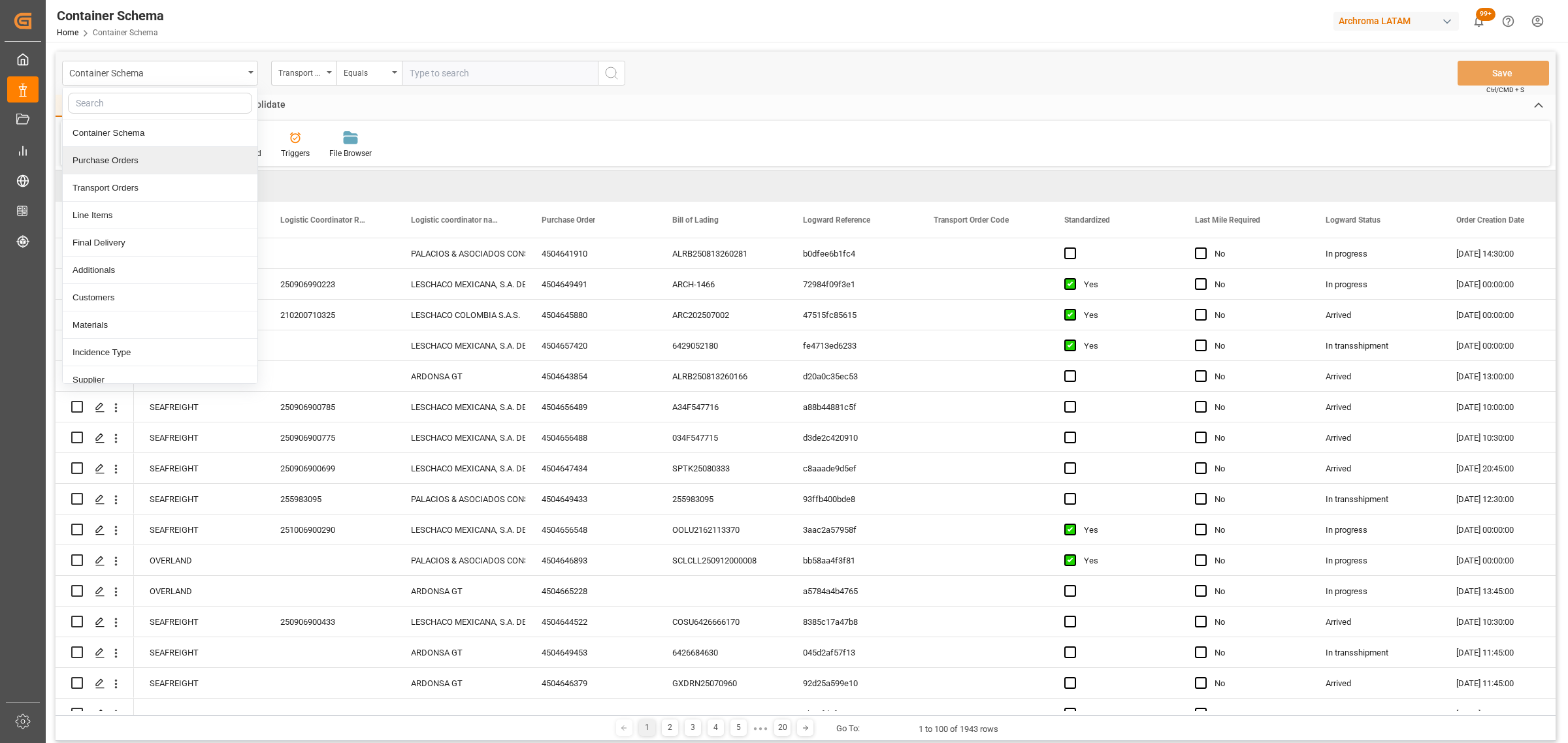
click at [137, 152] on div "Purchase Orders" at bounding box center [160, 161] width 195 height 27
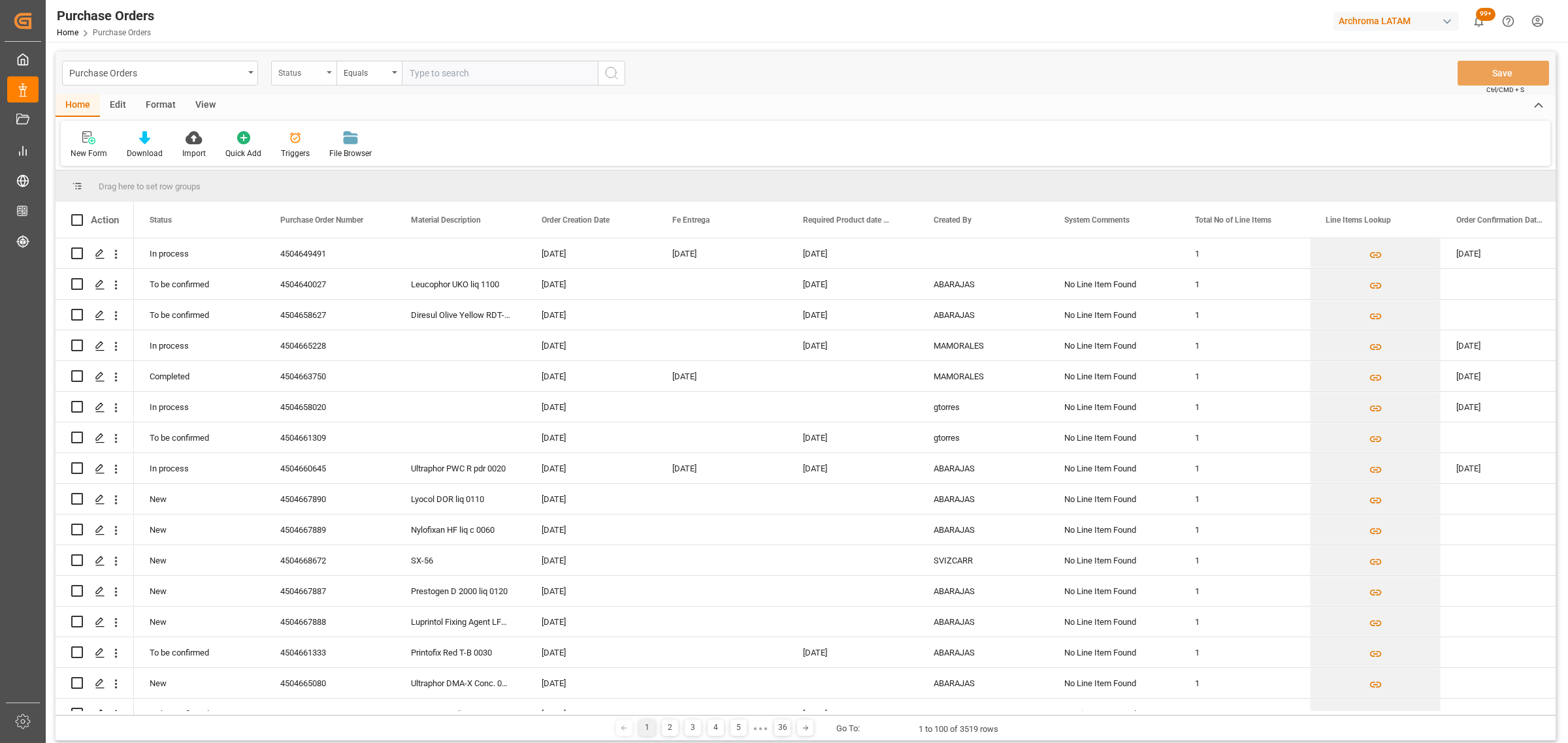
click at [314, 79] on div "Status" at bounding box center [304, 73] width 66 height 25
drag, startPoint x: 329, startPoint y: 166, endPoint x: 384, endPoint y: 89, distance: 94.6
click at [331, 164] on div "Purchase Order Number" at bounding box center [369, 161] width 195 height 27
click at [386, 78] on div "Equals" at bounding box center [365, 71] width 45 height 15
click at [405, 160] on div "Fuzzy search" at bounding box center [434, 161] width 195 height 27
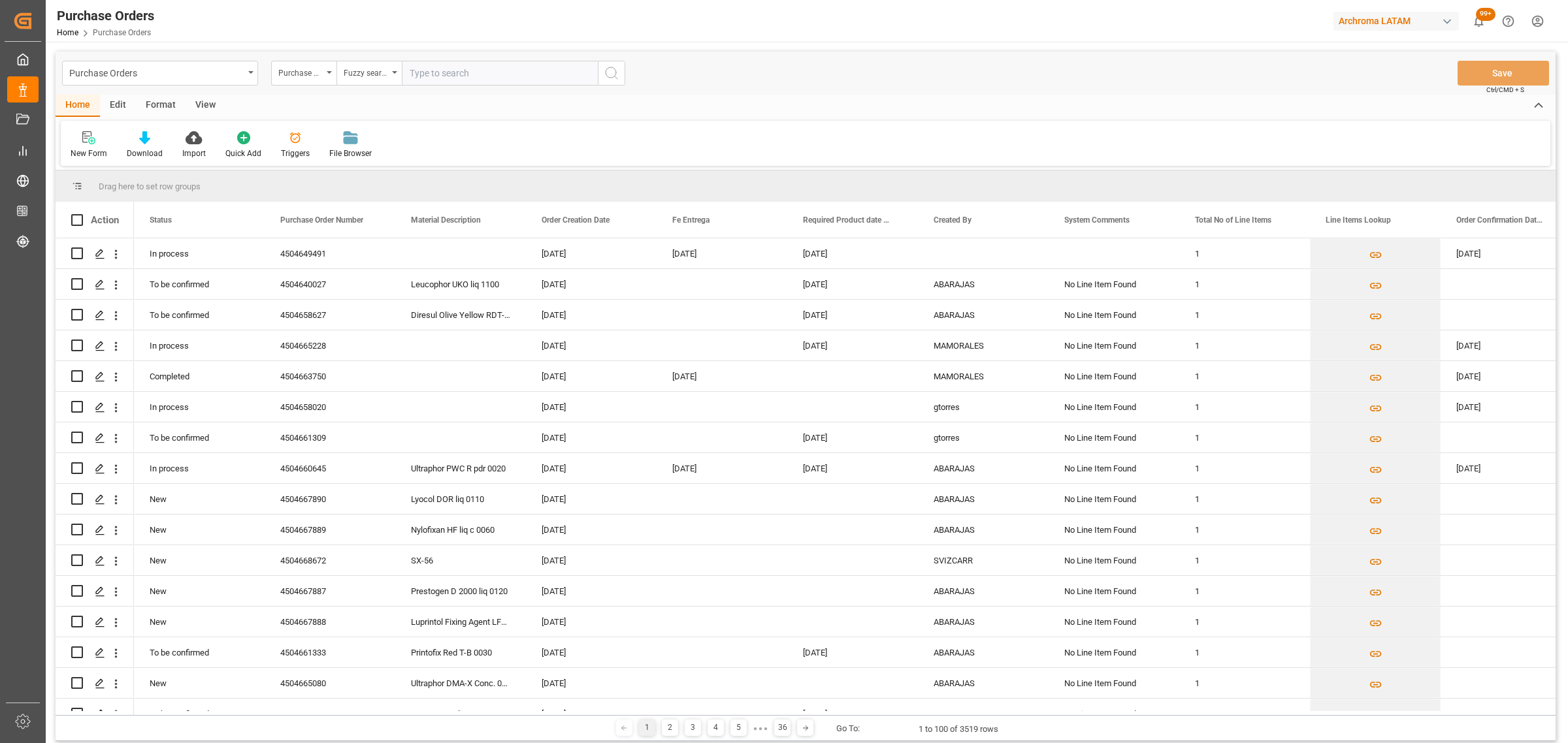
click at [426, 80] on input "text" at bounding box center [500, 73] width 196 height 25
paste input "4504658022"
type input "4504658022"
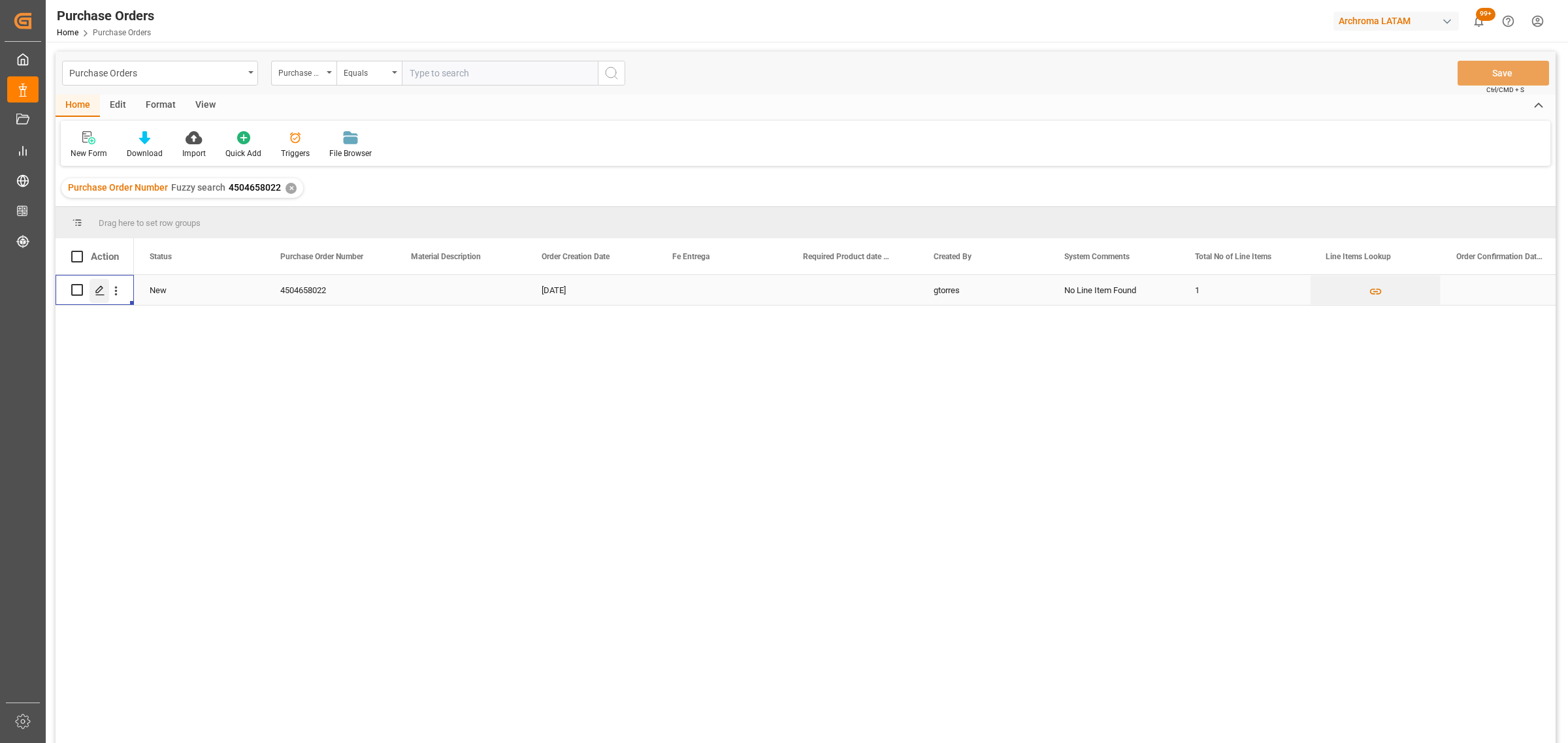
click at [97, 288] on icon "Press SPACE to select this row." at bounding box center [100, 290] width 10 height 10
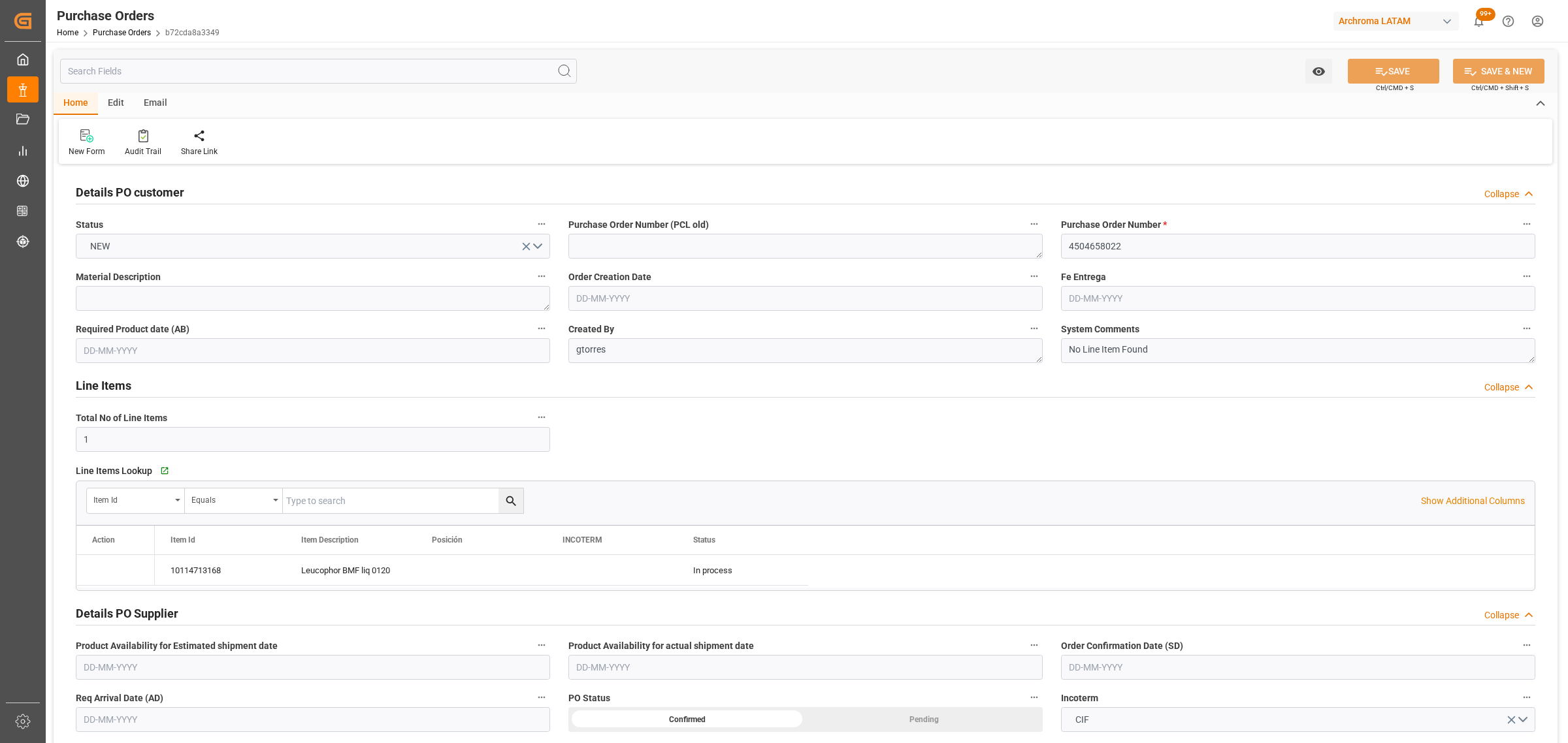
type input "[DATE]"
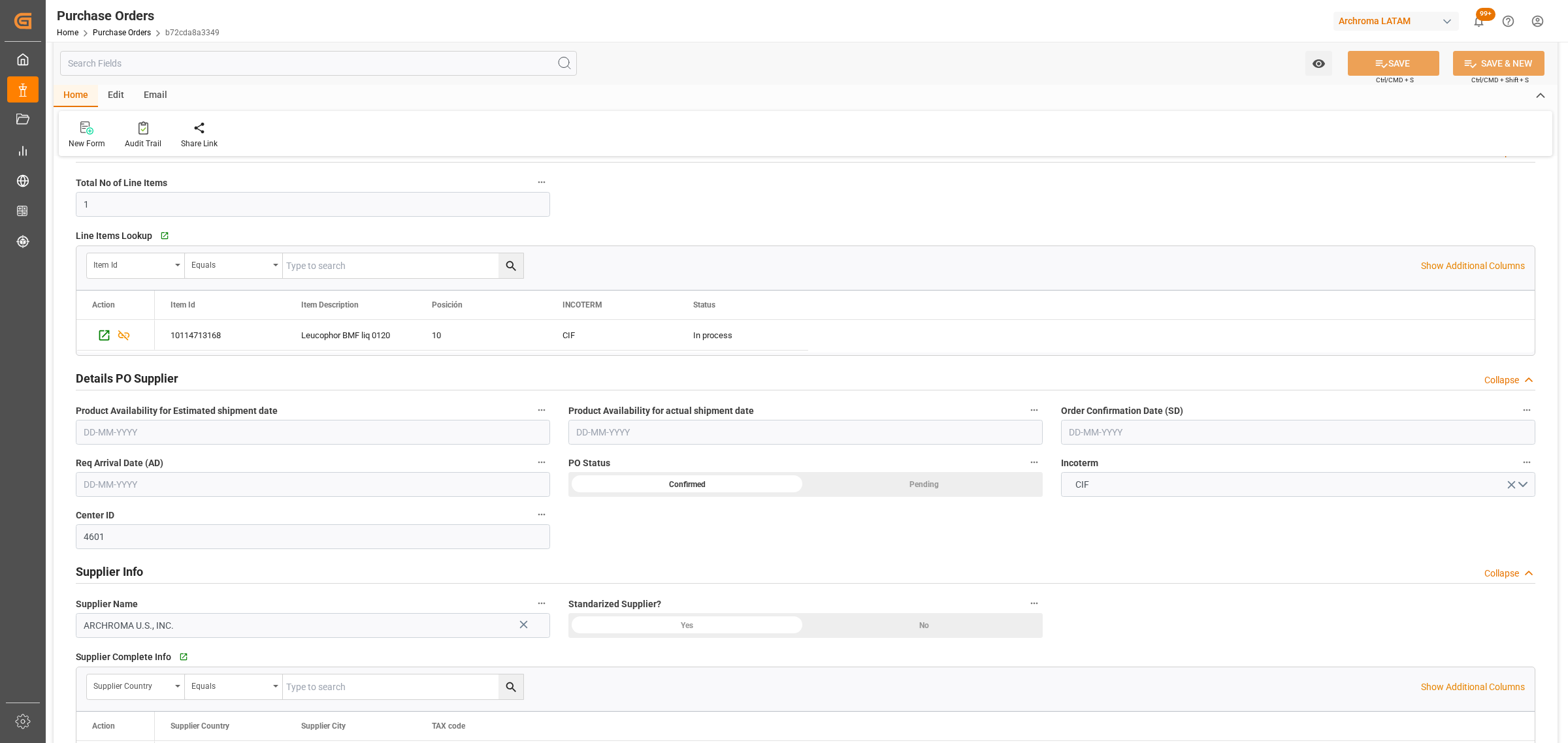
scroll to position [245, 0]
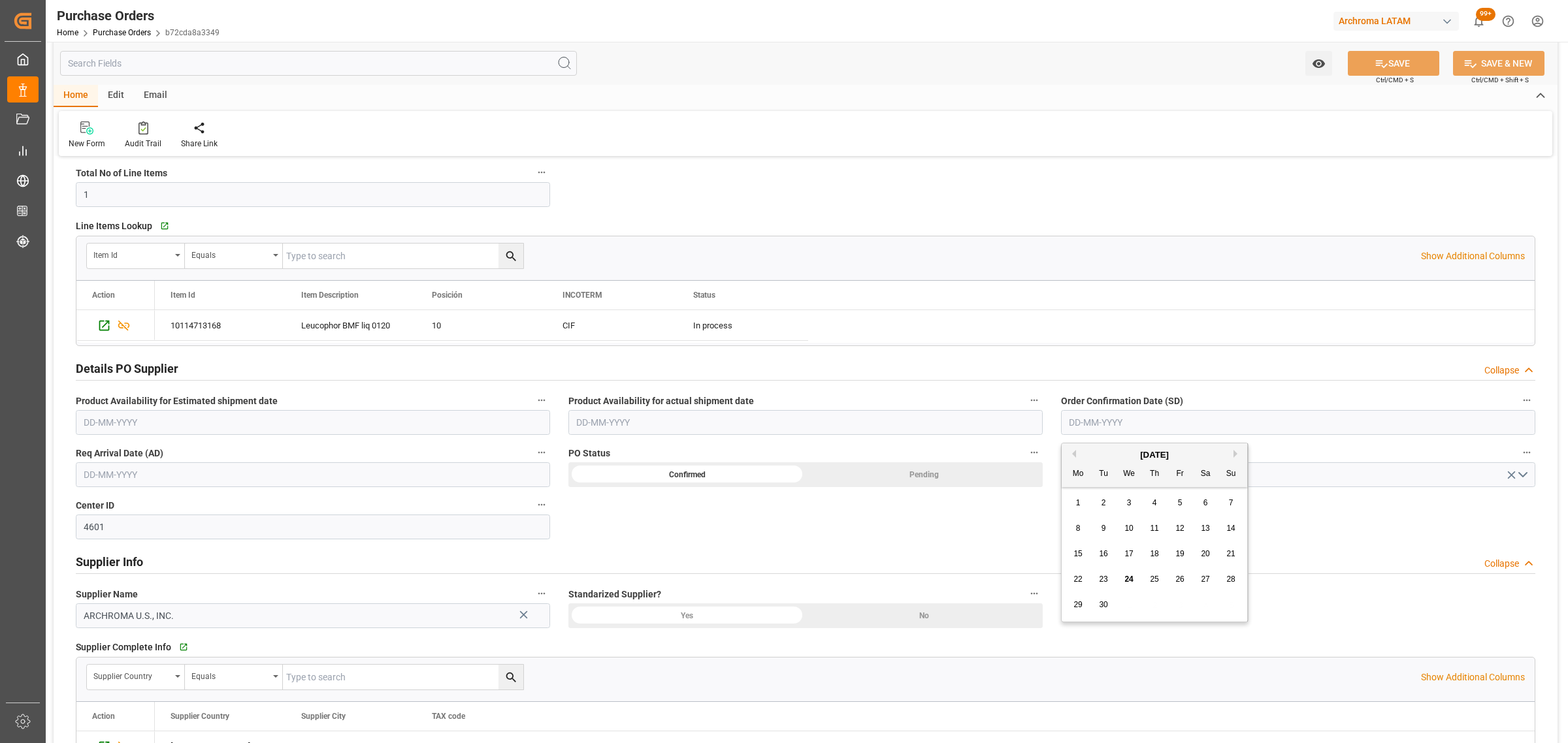
click at [1201, 425] on input "text" at bounding box center [1298, 422] width 474 height 25
click at [1133, 605] on div "29 30 1 2 3 4 5" at bounding box center [1154, 605] width 178 height 26
click at [1131, 508] on div "3" at bounding box center [1129, 503] width 16 height 16
type input "[DATE]"
drag, startPoint x: 171, startPoint y: 478, endPoint x: 125, endPoint y: 309, distance: 175.1
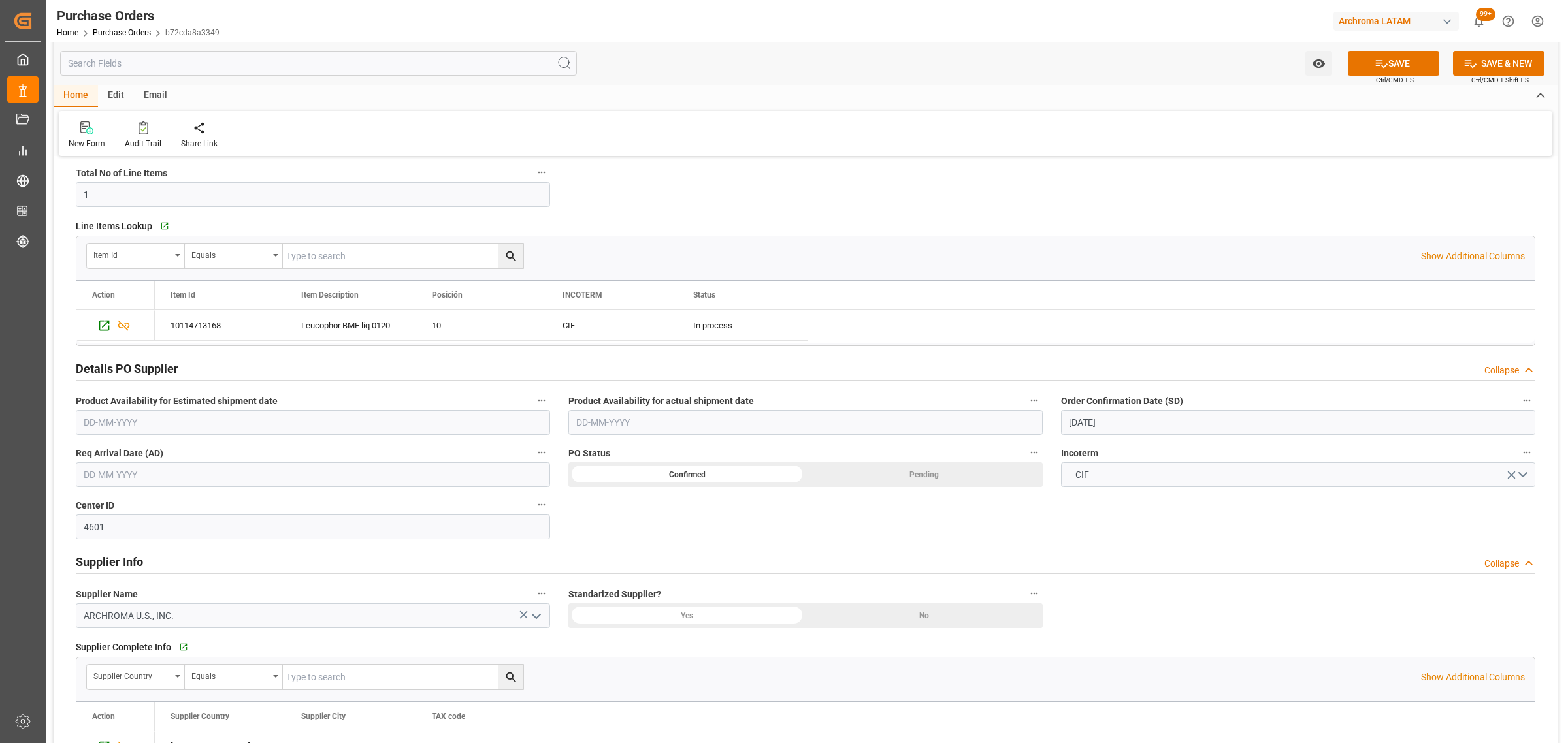
click at [171, 478] on input "text" at bounding box center [312, 474] width 474 height 25
click at [214, 586] on div "13" at bounding box center [220, 581] width 16 height 16
type input "[DATE]"
click at [1380, 63] on icon at bounding box center [1381, 63] width 14 height 14
click at [1309, 69] on button "Watch Option" at bounding box center [1318, 63] width 26 height 25
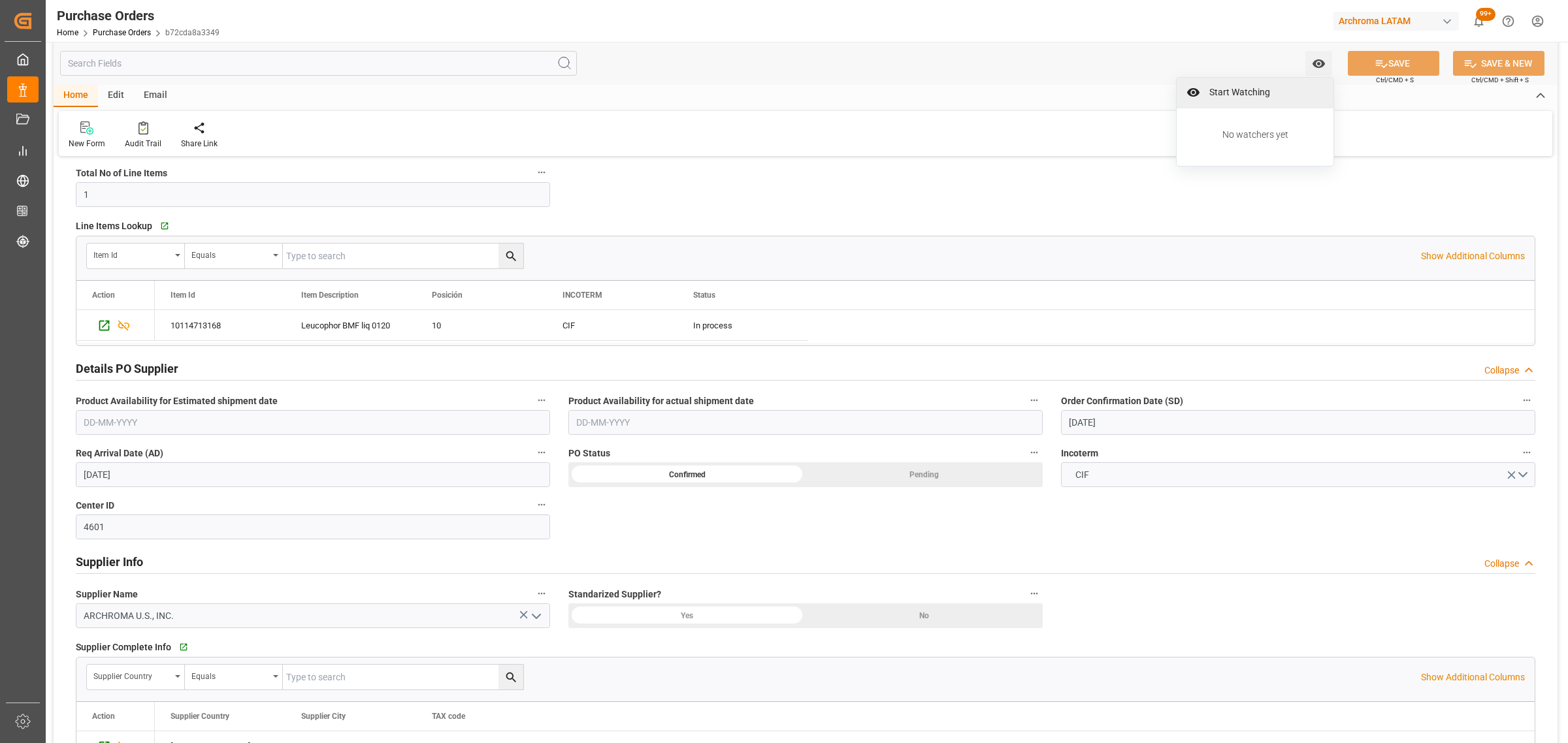
click at [1236, 95] on span "Start Watching" at bounding box center [1264, 92] width 119 height 14
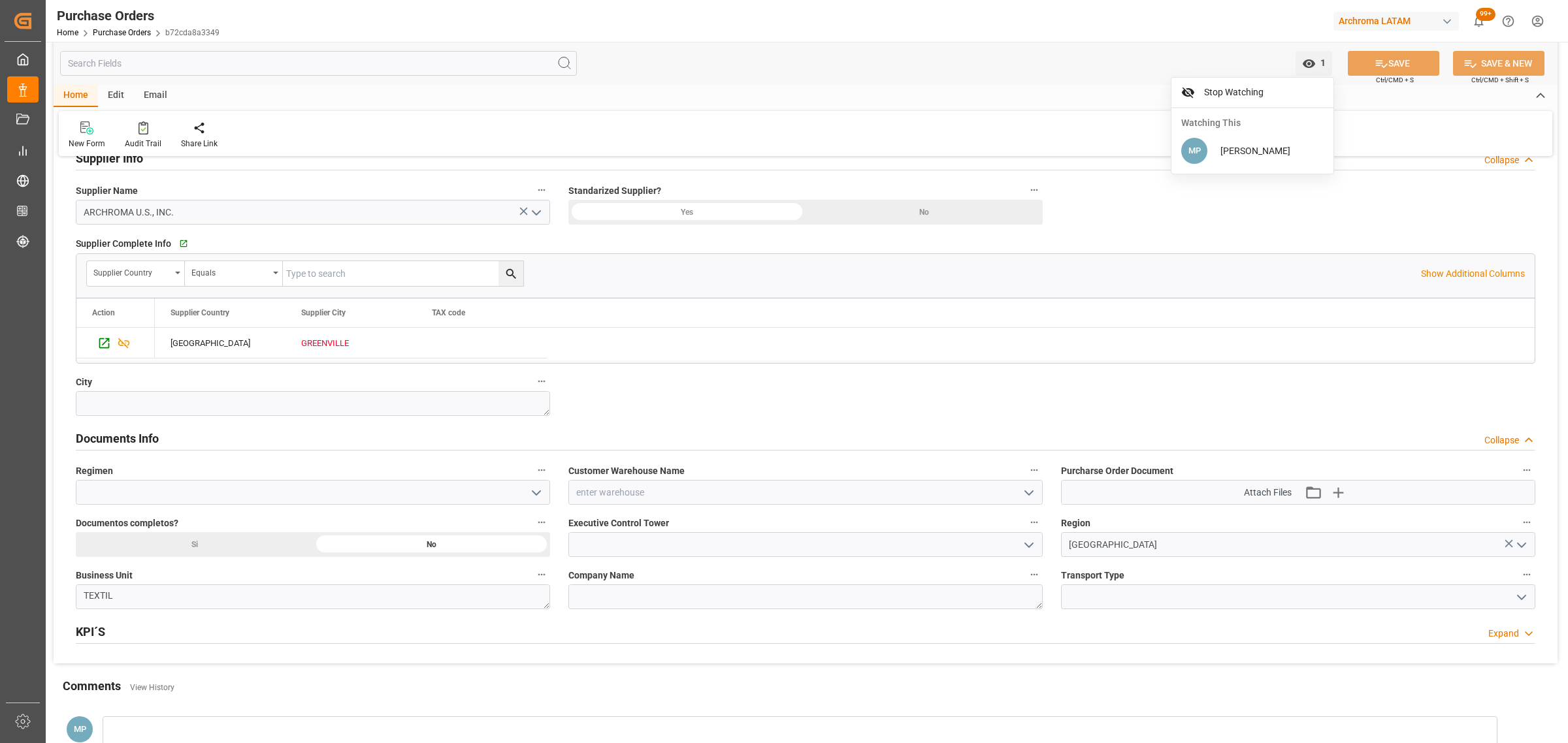
scroll to position [653, 0]
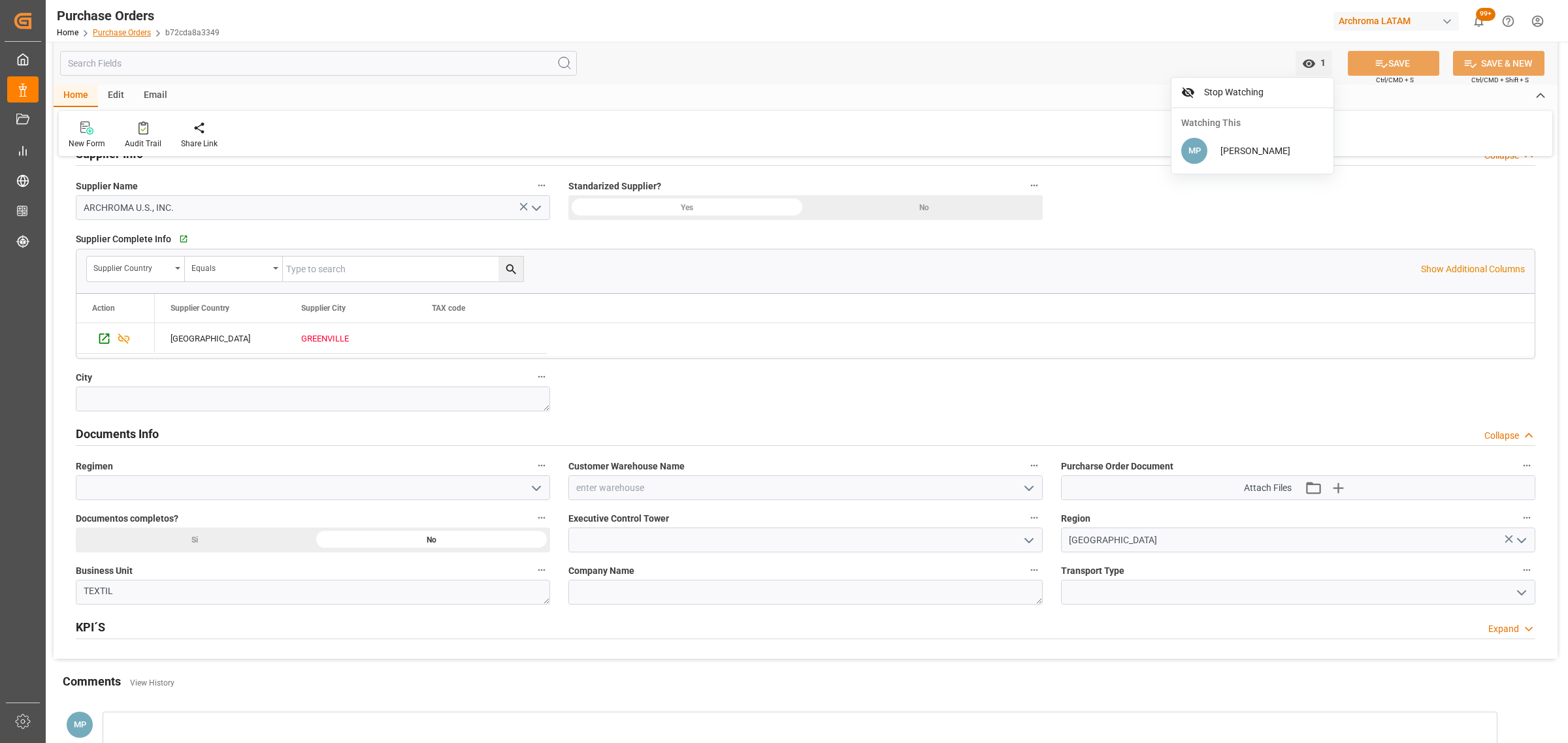
click at [115, 33] on link "Purchase Orders" at bounding box center [122, 33] width 58 height 9
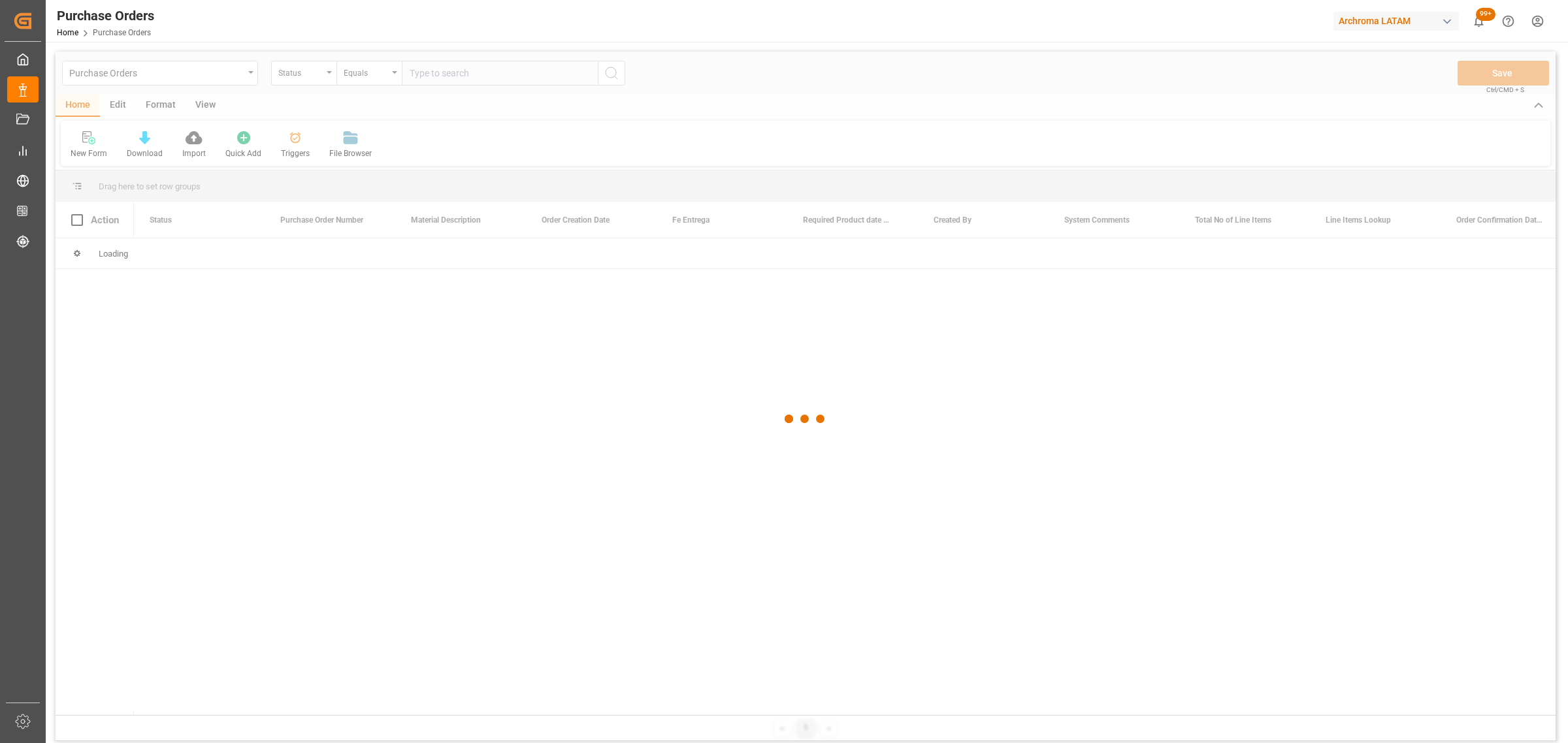
click at [300, 76] on div at bounding box center [805, 419] width 1500 height 735
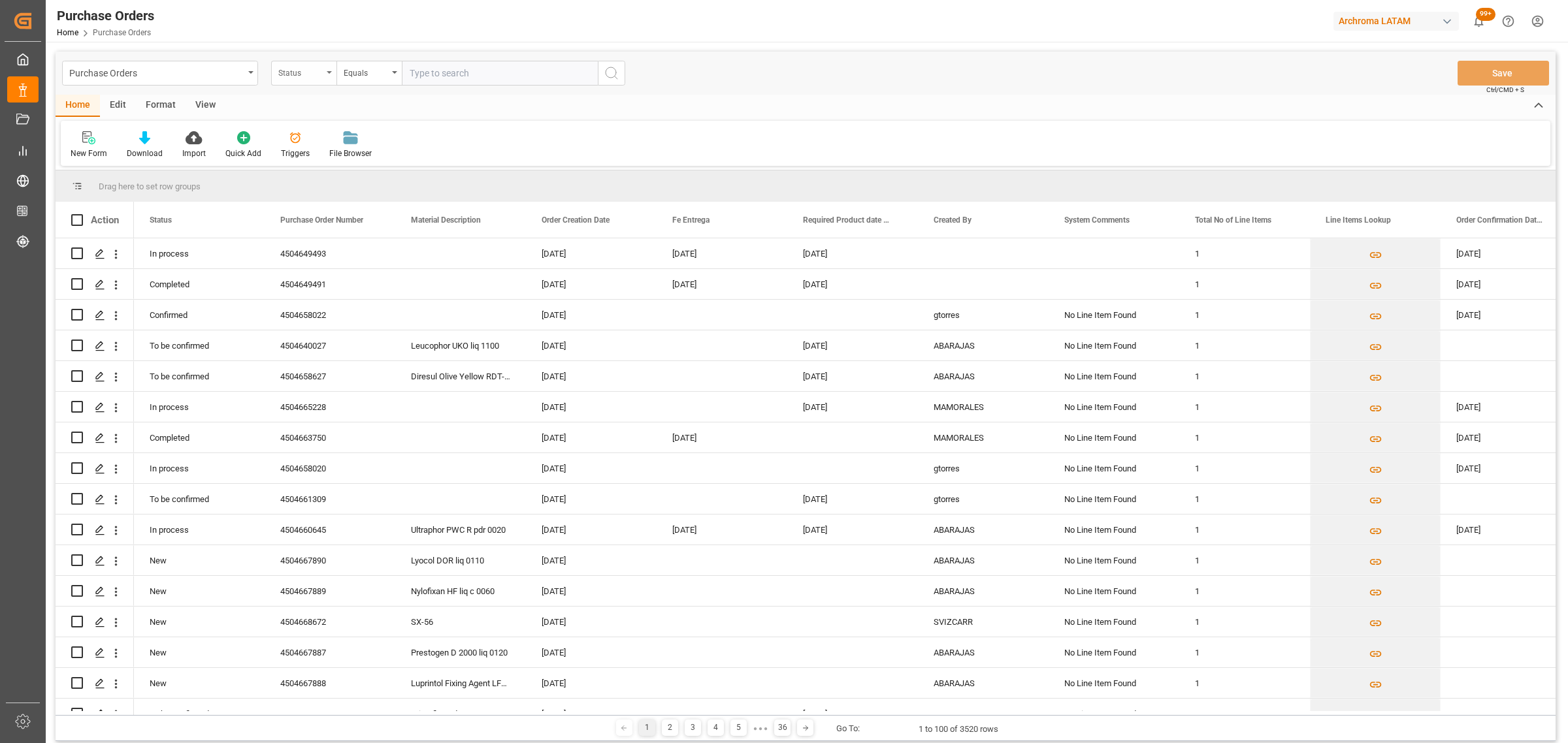
click at [310, 79] on div "Status" at bounding box center [304, 73] width 66 height 25
click at [350, 162] on div "Purchase Order Number" at bounding box center [369, 161] width 195 height 27
click at [371, 68] on div "Equals" at bounding box center [365, 71] width 45 height 15
drag, startPoint x: 409, startPoint y: 162, endPoint x: 435, endPoint y: 121, distance: 48.5
click at [409, 157] on div "Fuzzy search" at bounding box center [434, 161] width 195 height 27
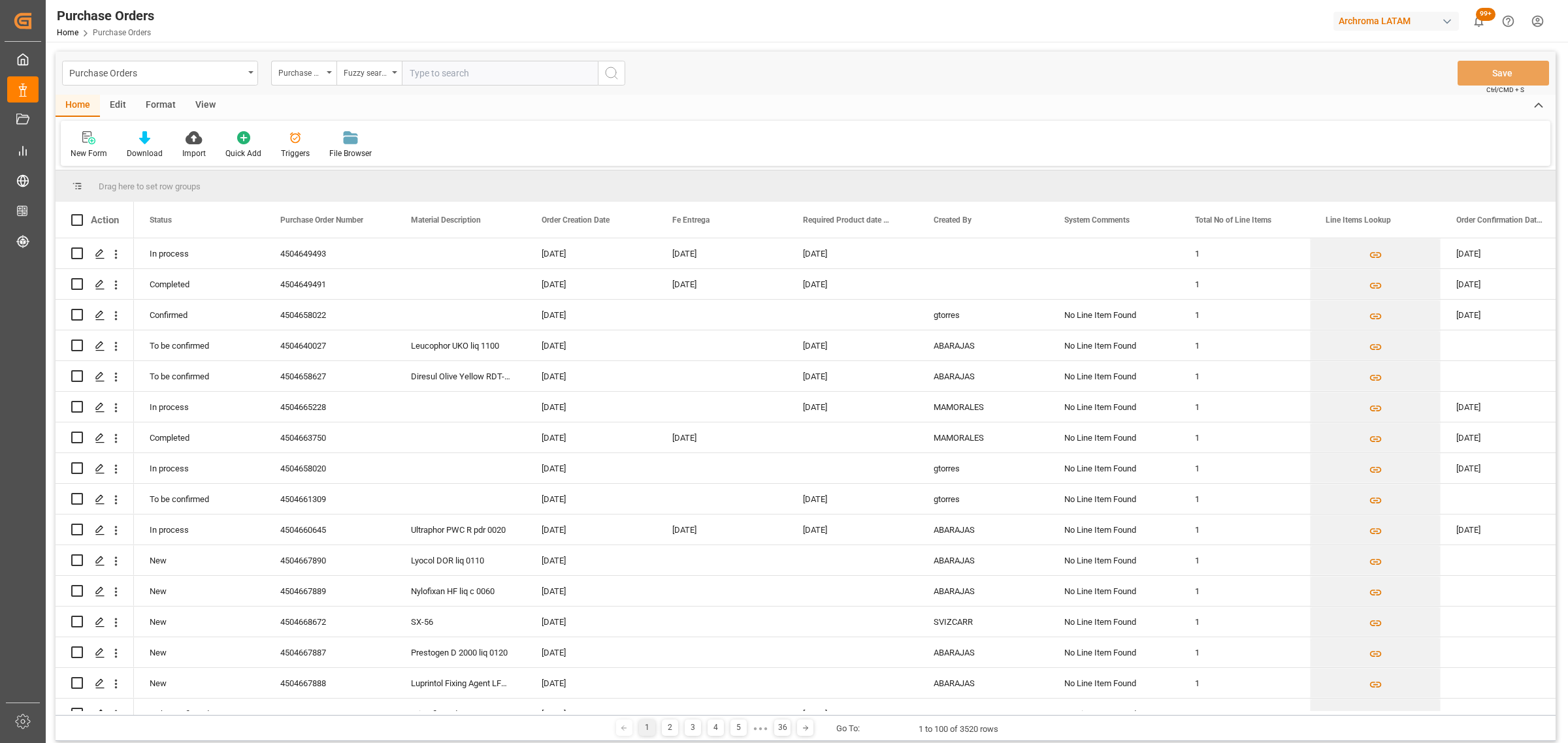
drag, startPoint x: 482, startPoint y: 82, endPoint x: 487, endPoint y: 75, distance: 8.6
click at [483, 80] on input "text" at bounding box center [500, 73] width 196 height 25
paste input "4504668664"
type input "4504668664"
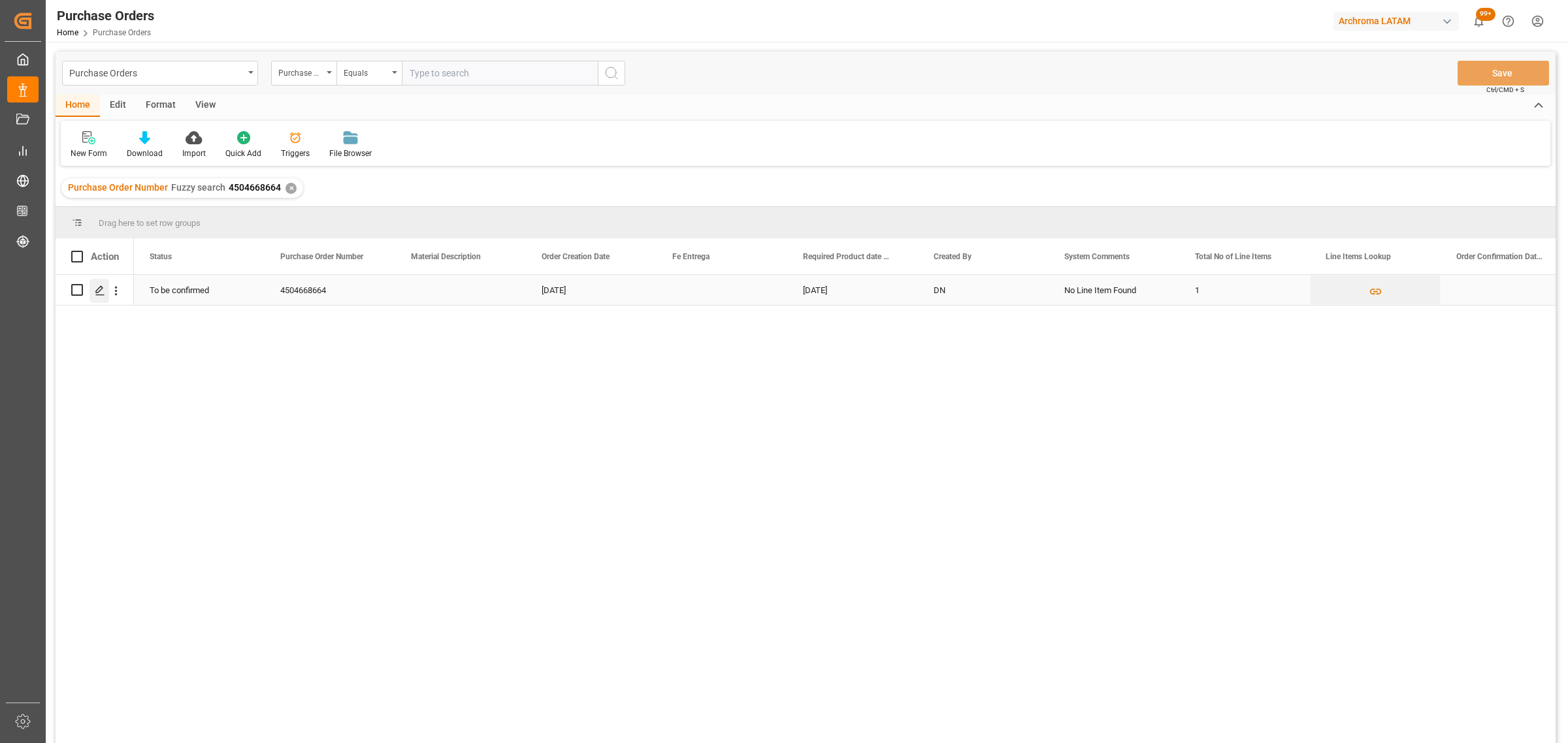
click at [98, 288] on icon "Press SPACE to select this row." at bounding box center [100, 290] width 10 height 10
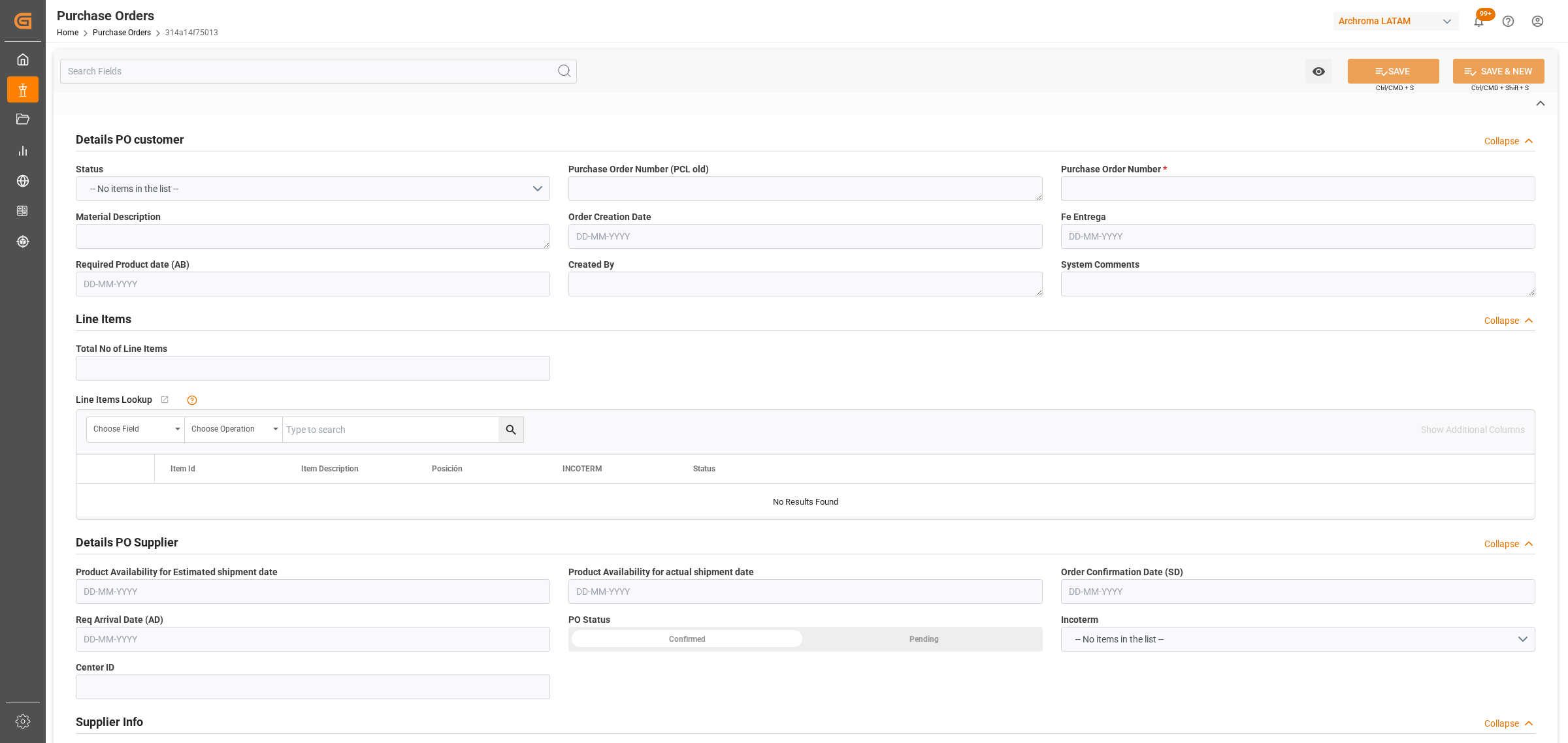
type input "4504668664"
type textarea "DN"
type textarea "No Line Item Found"
type input "4601"
type input "ARCHROMA ([GEOGRAPHIC_DATA]) S. DE R.L"
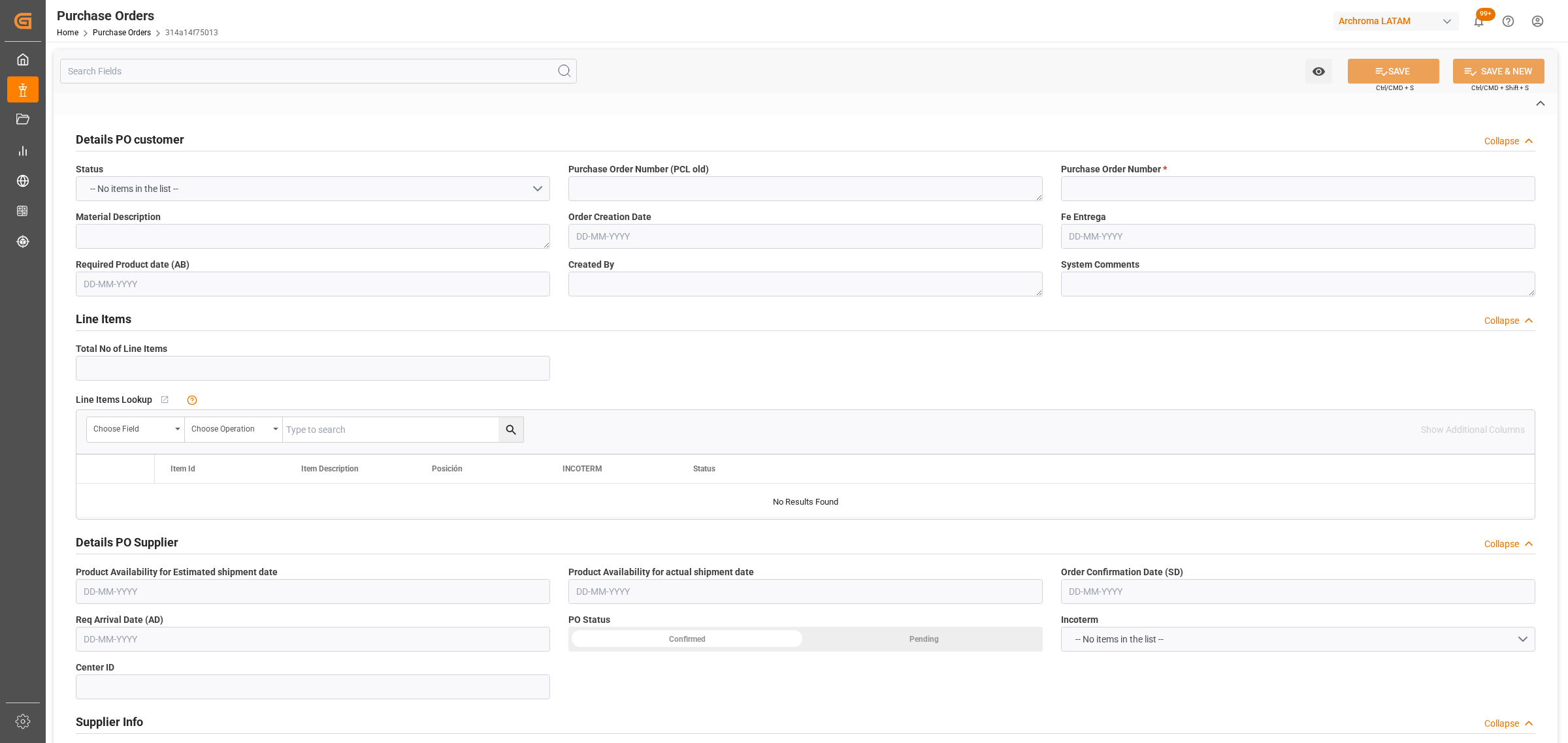
type input "[GEOGRAPHIC_DATA]"
type textarea "TEXTIL"
type input "1"
type input "[DATE]"
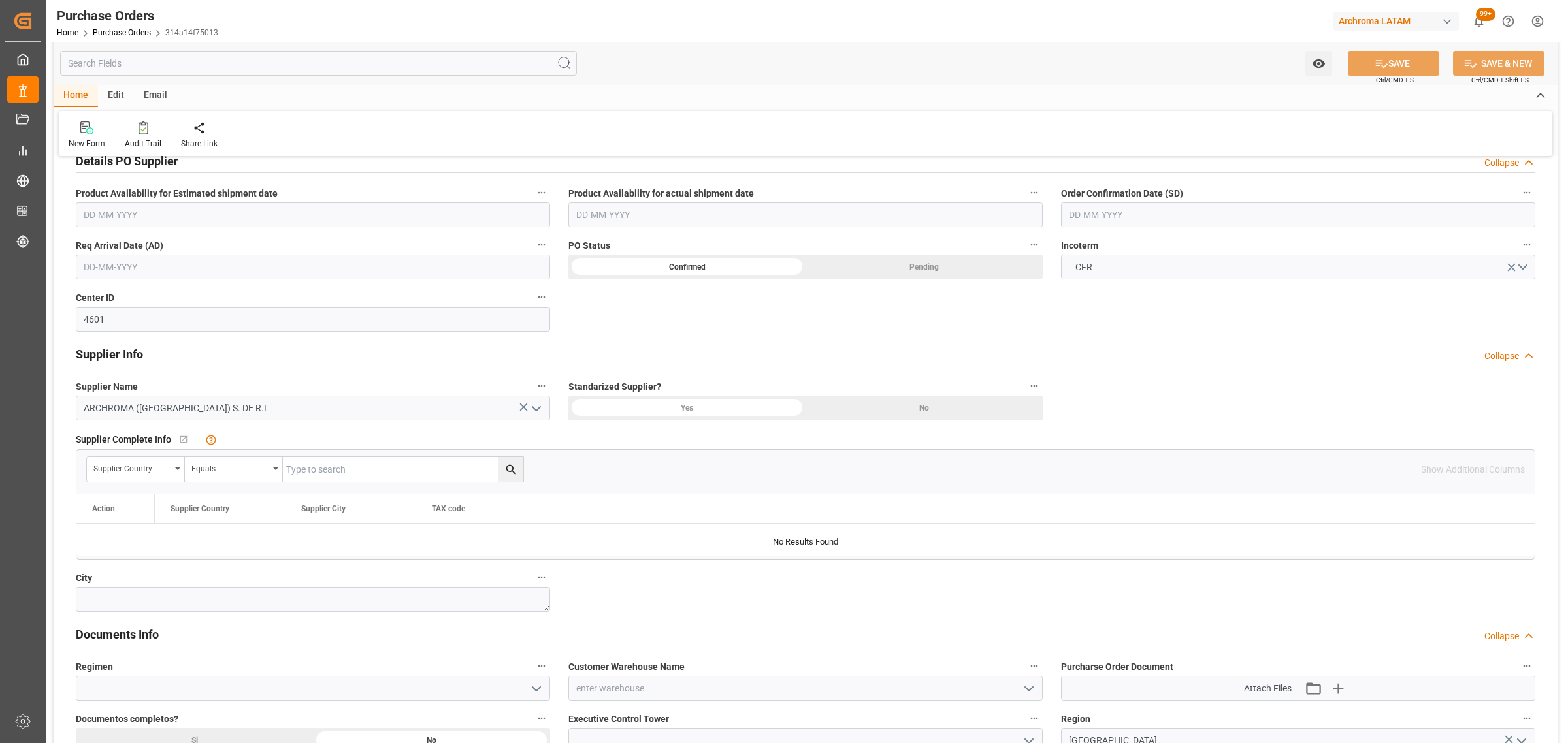
scroll to position [489, 0]
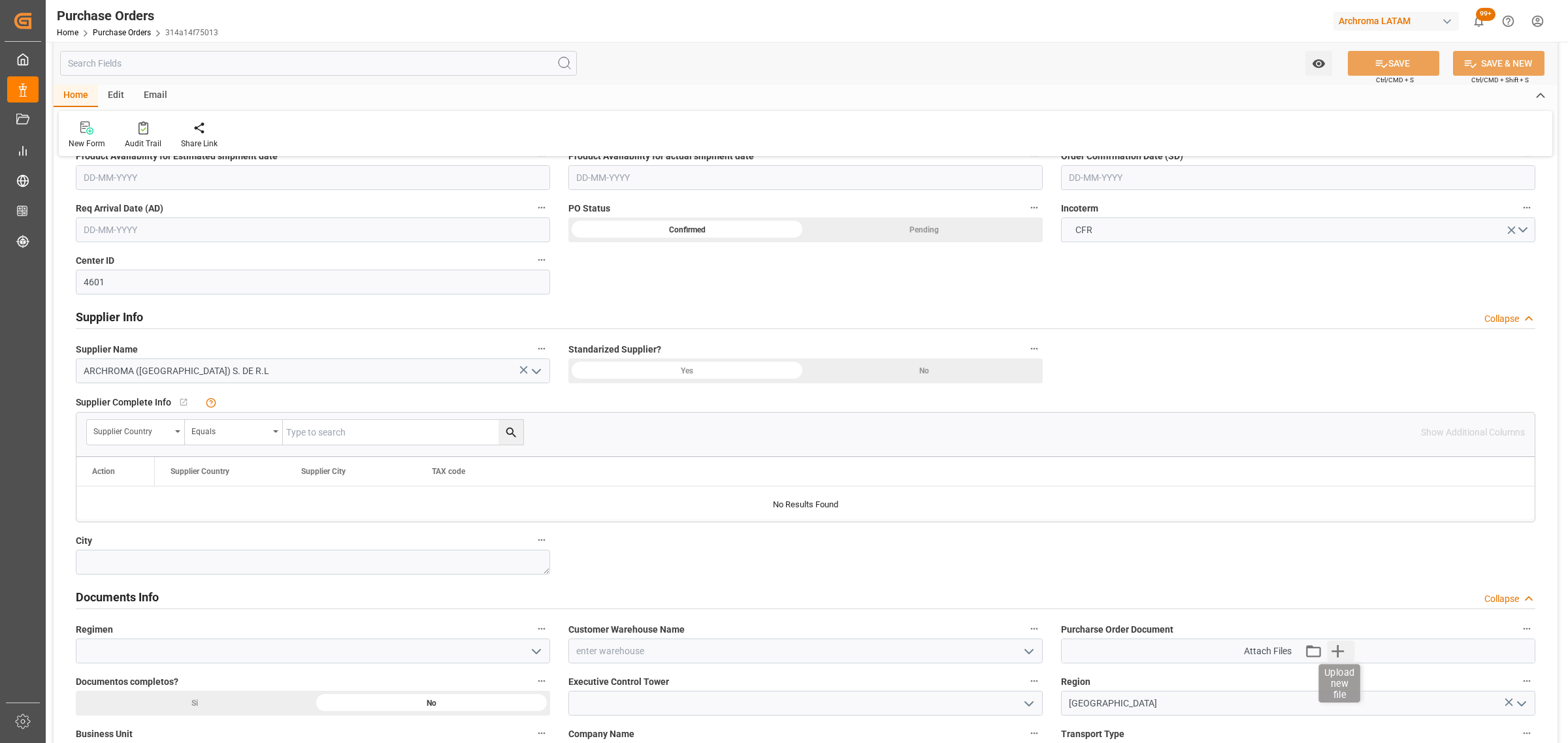
click at [1343, 648] on icon "button" at bounding box center [1337, 651] width 21 height 21
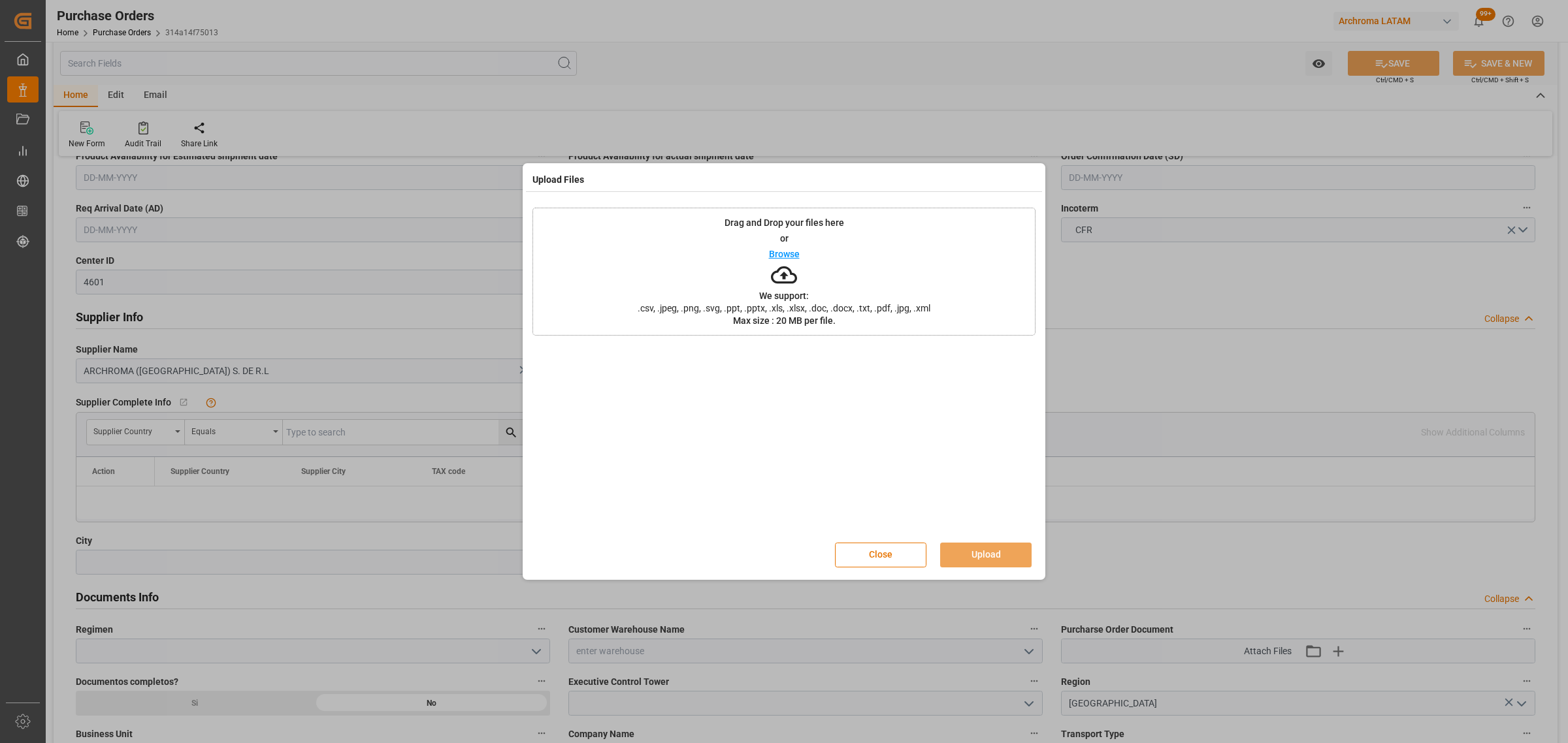
click at [797, 256] on div "Drag and Drop your files here or Browse We support: .csv, .jpeg, .png, .svg, .p…" at bounding box center [784, 271] width 503 height 128
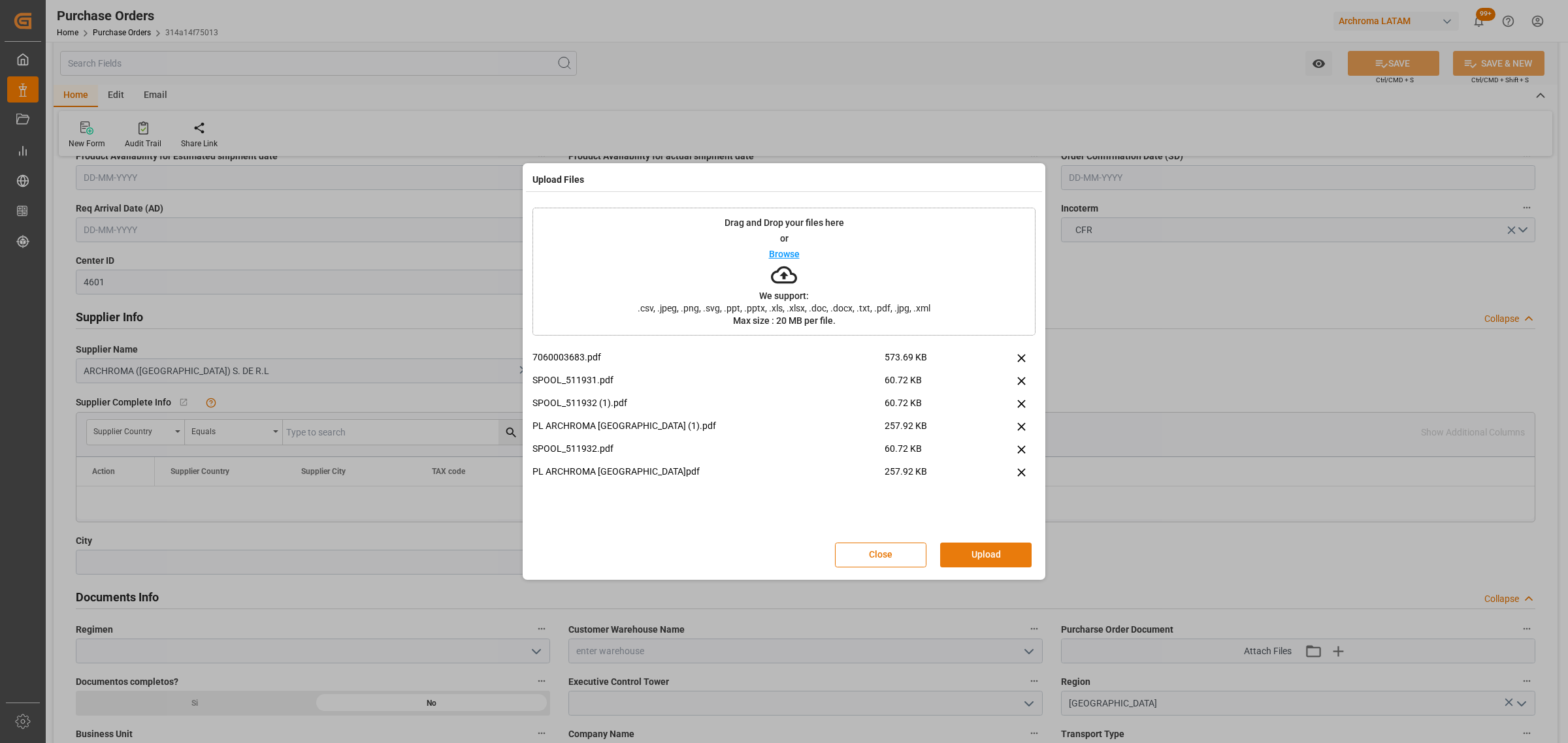
click at [1016, 549] on button "Upload" at bounding box center [985, 554] width 91 height 25
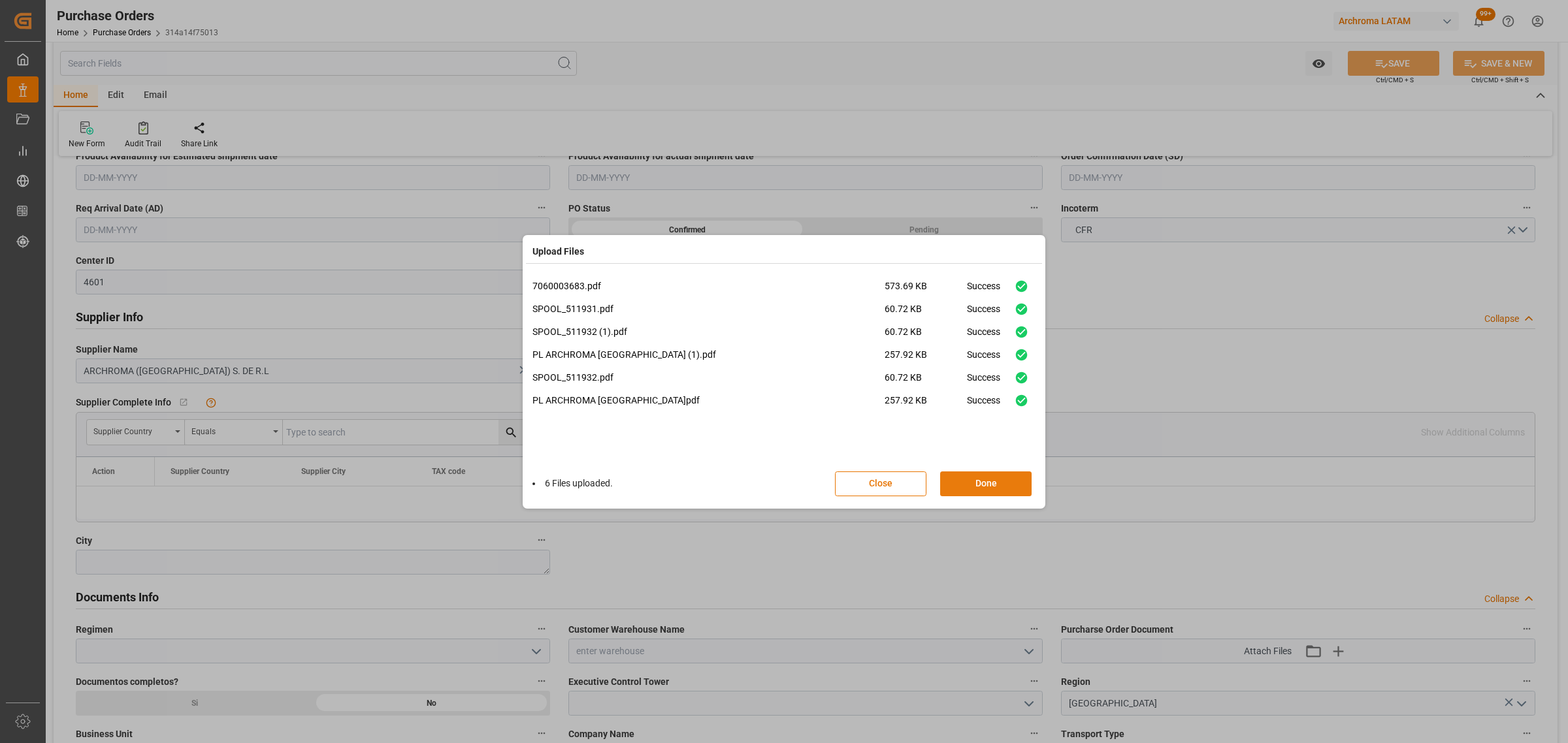
click at [996, 487] on button "Done" at bounding box center [985, 483] width 91 height 25
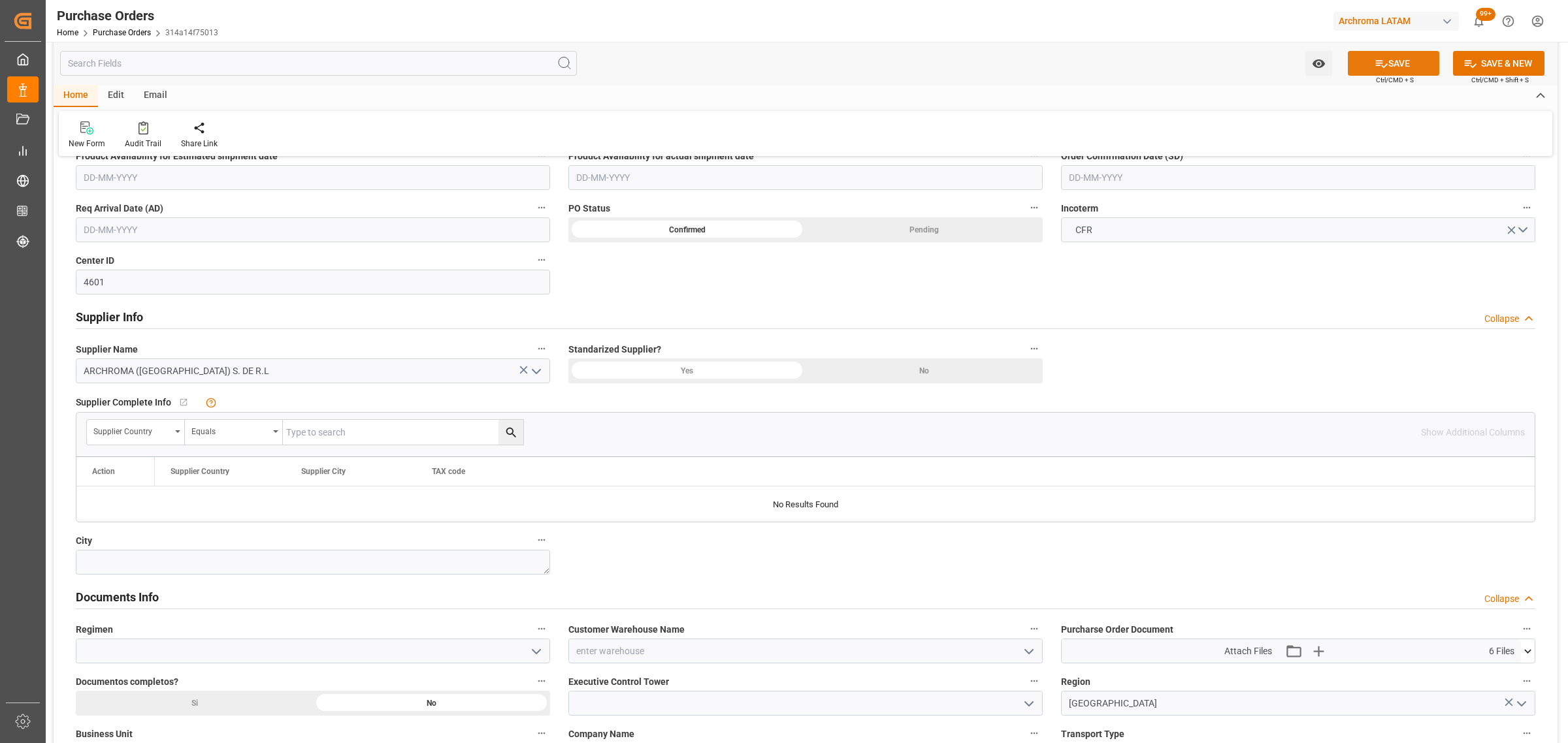
click at [1384, 61] on icon at bounding box center [1381, 63] width 14 height 14
click at [1314, 64] on icon "open menu" at bounding box center [1318, 63] width 13 height 8
click at [1286, 95] on span "Start Watching" at bounding box center [1264, 92] width 119 height 14
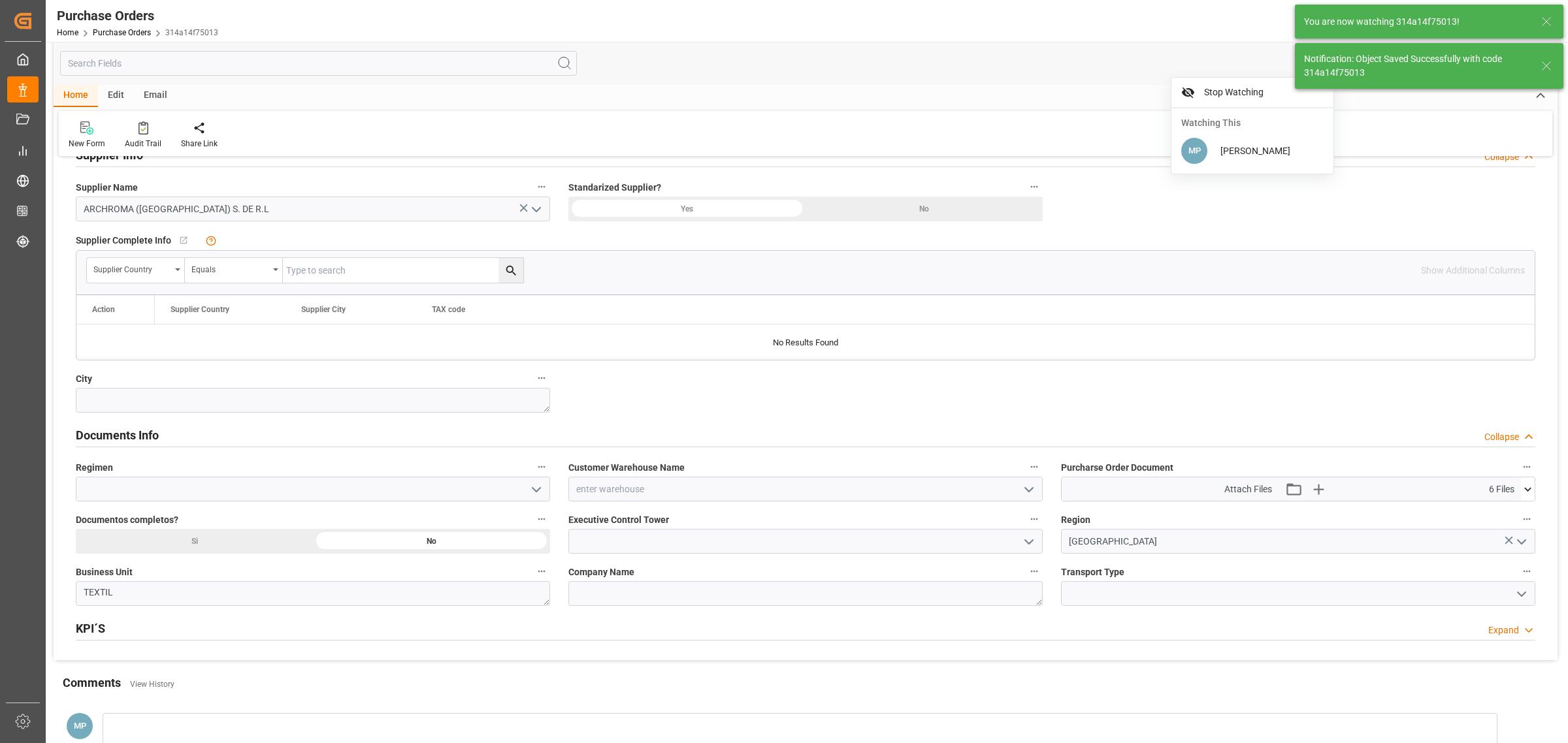
scroll to position [653, 0]
click at [1029, 488] on icon "open menu" at bounding box center [1028, 487] width 16 height 16
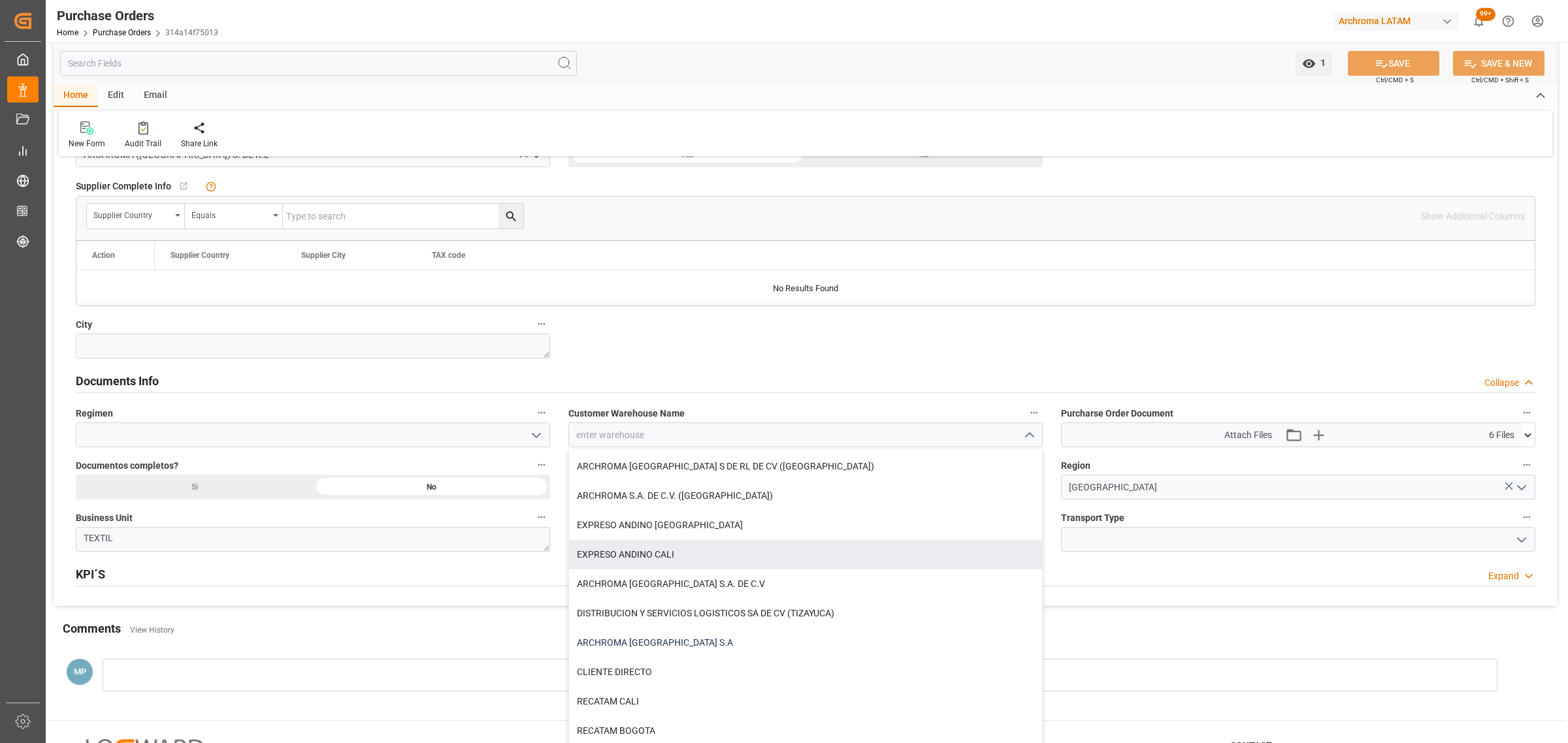
scroll to position [735, 0]
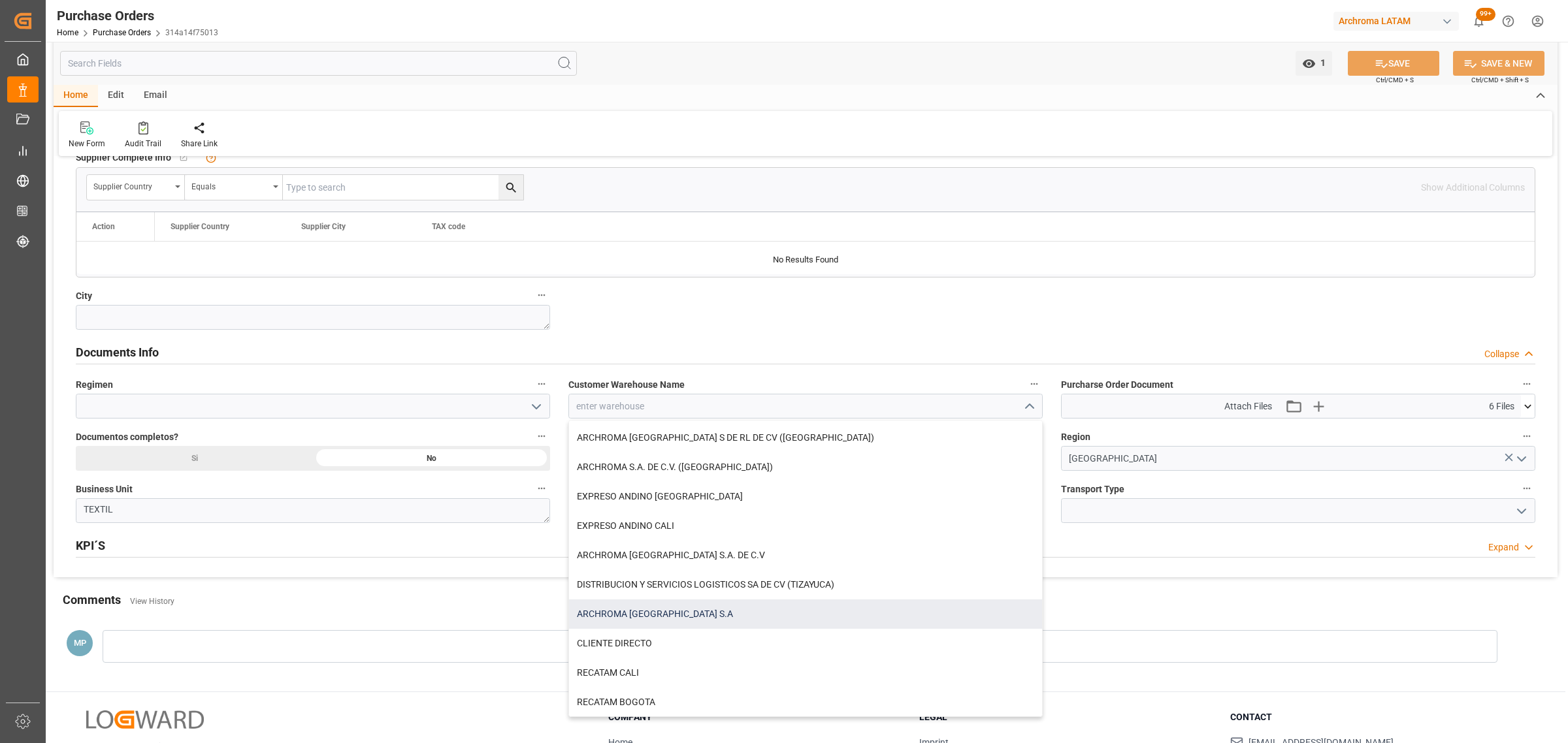
click at [651, 612] on div "ARCHROMA [GEOGRAPHIC_DATA] S.A" at bounding box center [805, 614] width 473 height 29
type input "ARCHROMA [GEOGRAPHIC_DATA] S.A"
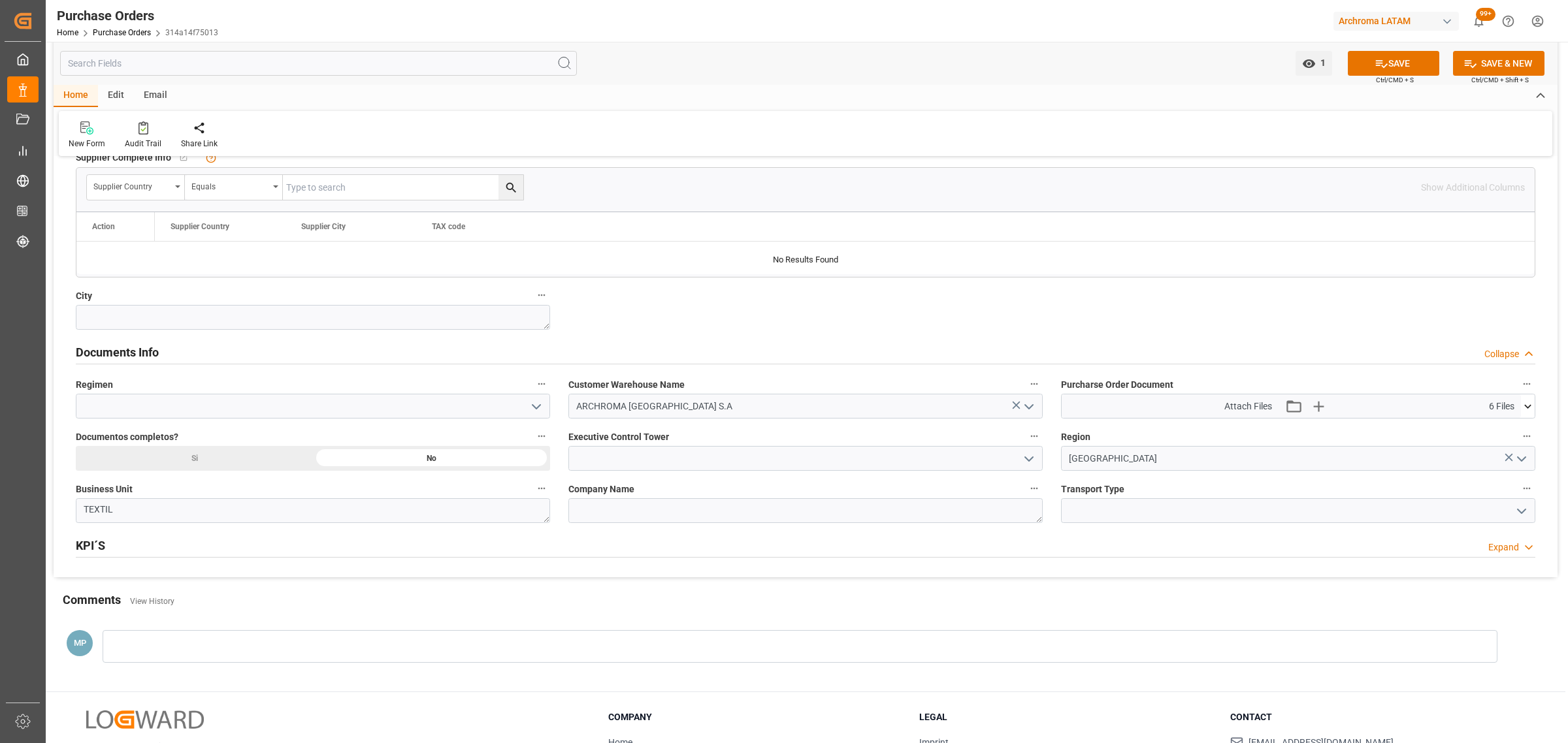
click at [1026, 465] on icon "open menu" at bounding box center [1028, 458] width 16 height 16
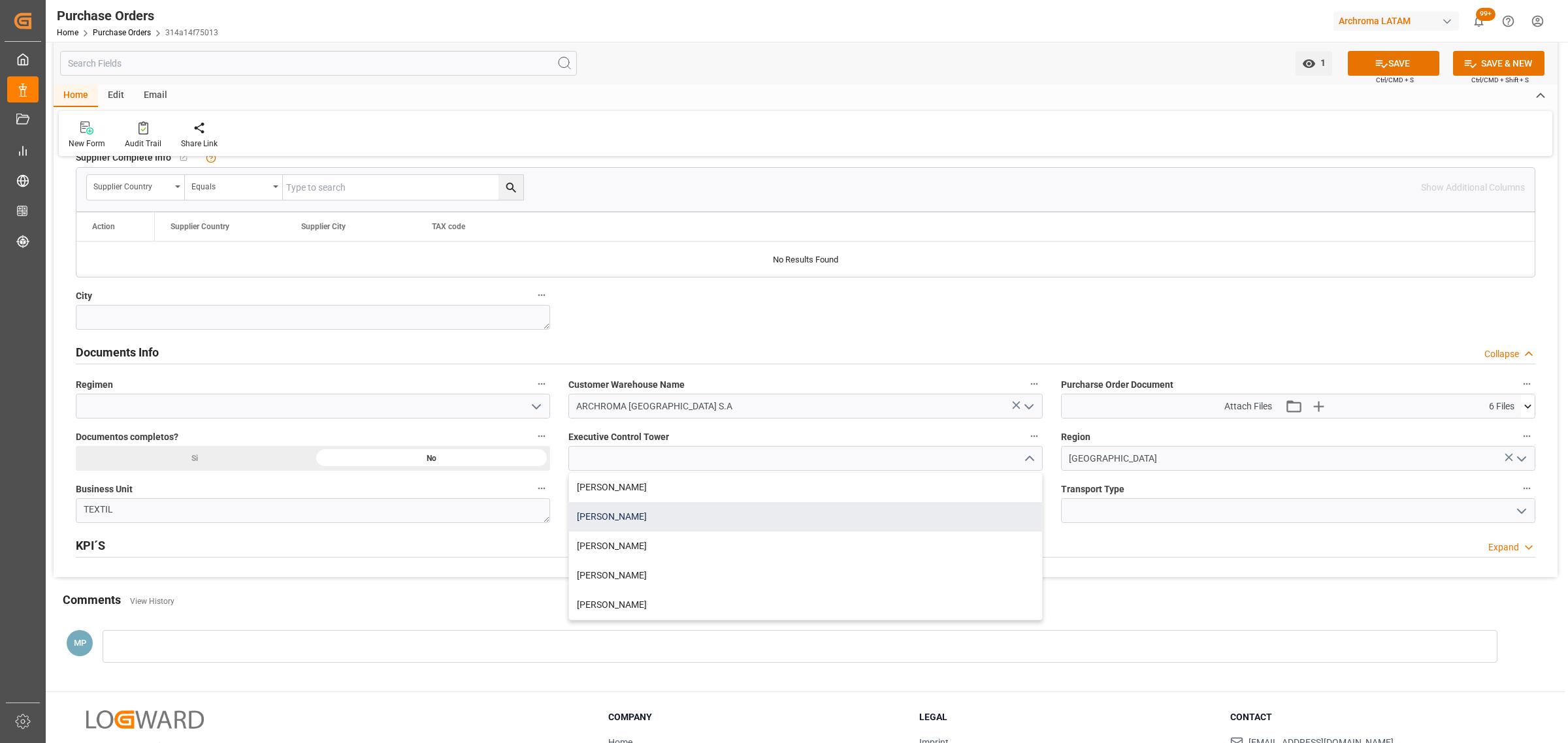
click at [629, 512] on div "[PERSON_NAME]" at bounding box center [805, 517] width 473 height 29
type input "[PERSON_NAME]"
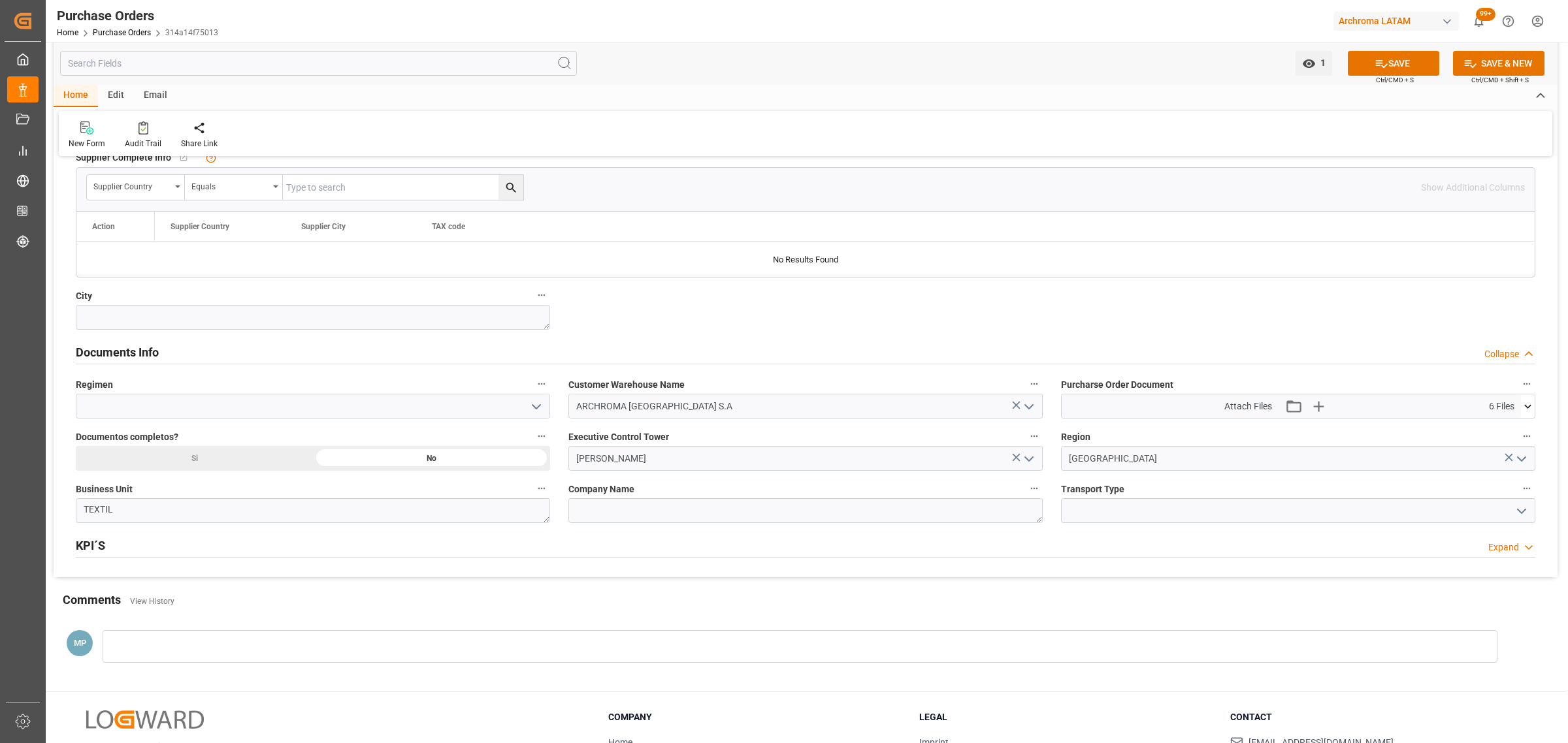
click at [1516, 505] on icon "open menu" at bounding box center [1521, 510] width 16 height 16
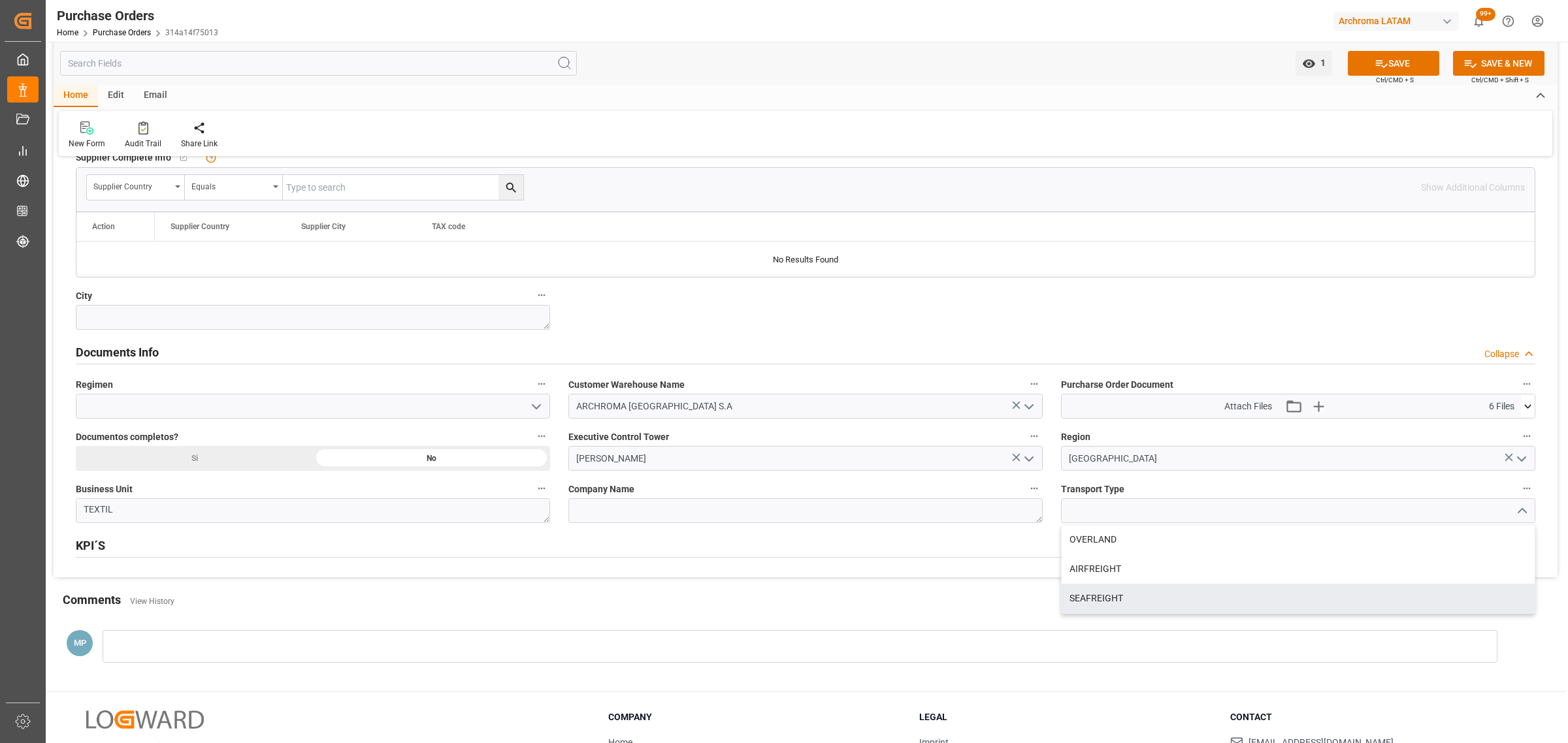
click at [1114, 607] on div "SEAFREIGHT" at bounding box center [1298, 598] width 473 height 29
type input "SEAFREIGHT"
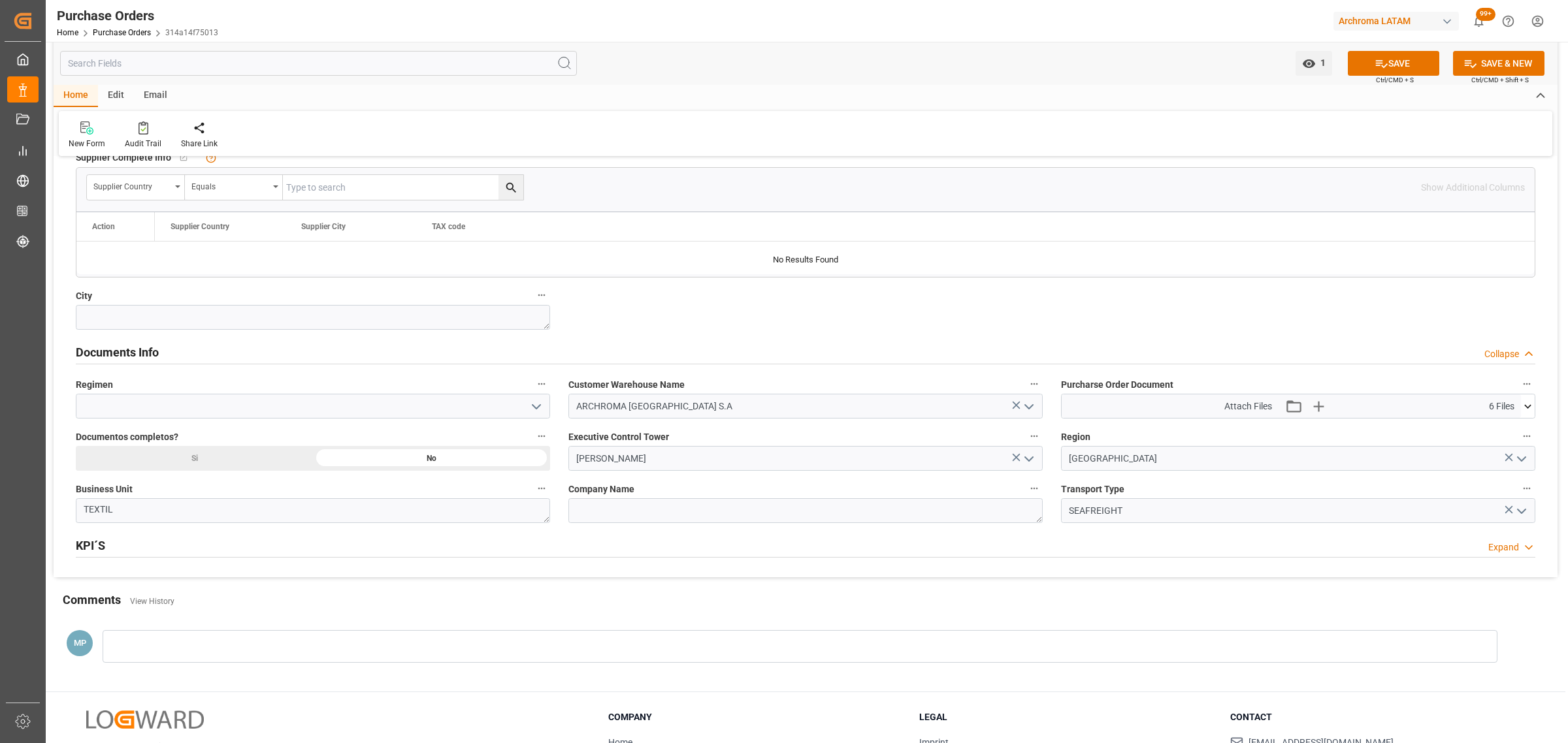
drag, startPoint x: 536, startPoint y: 404, endPoint x: 500, endPoint y: 413, distance: 37.1
click at [533, 404] on icon "open menu" at bounding box center [536, 406] width 16 height 16
drag, startPoint x: 222, startPoint y: 458, endPoint x: 752, endPoint y: 358, distance: 539.4
click at [226, 458] on div "Definitivo" at bounding box center [313, 465] width 473 height 29
type input "Definitivo"
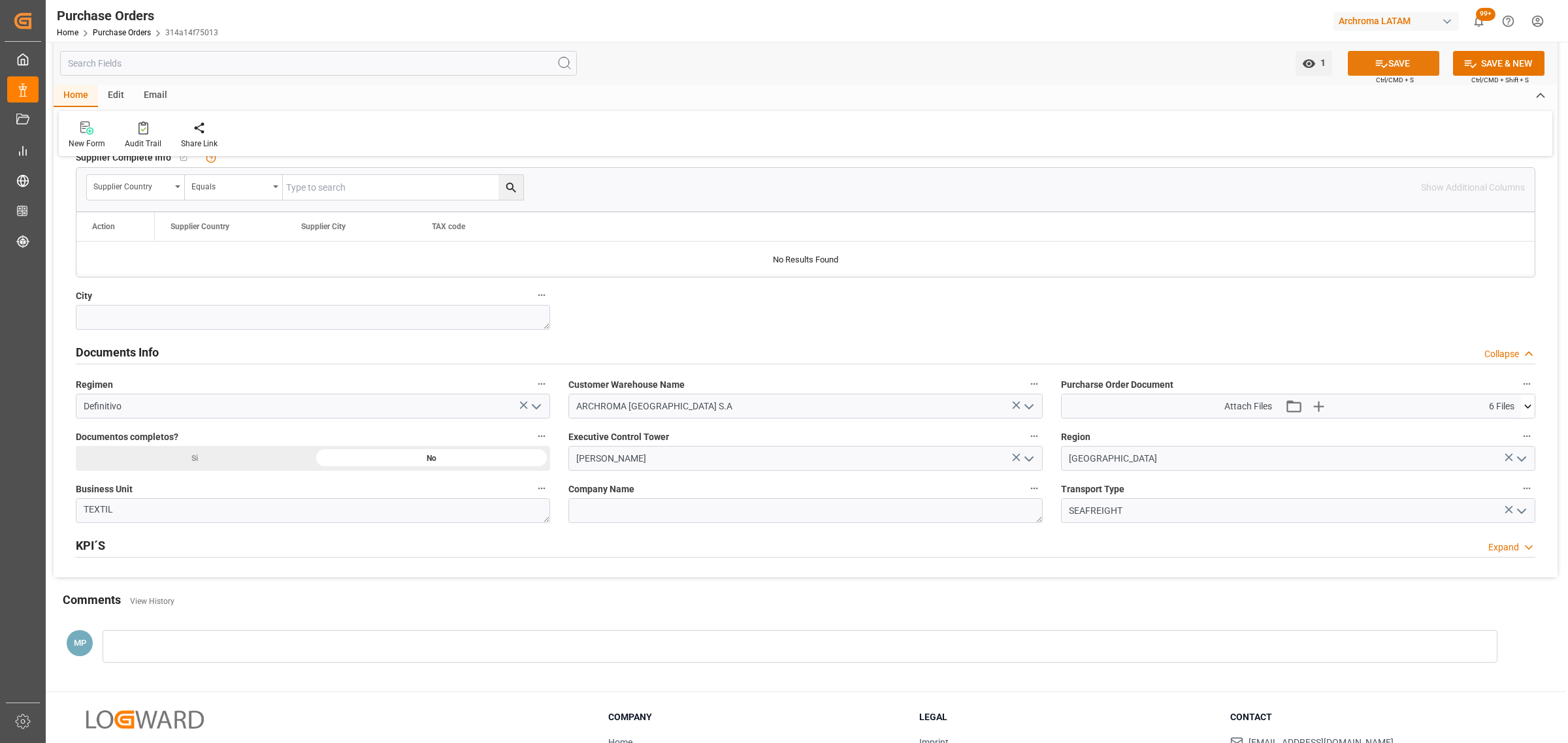
click at [1406, 66] on button "SAVE" at bounding box center [1394, 63] width 91 height 25
